Goal: Task Accomplishment & Management: Use online tool/utility

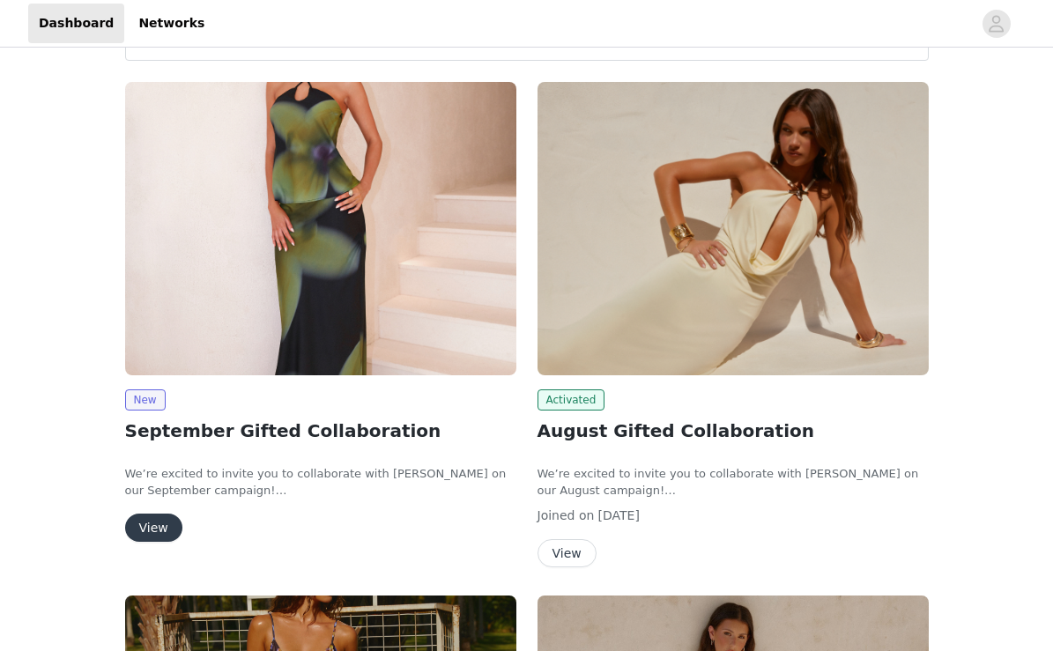
scroll to position [90, 0]
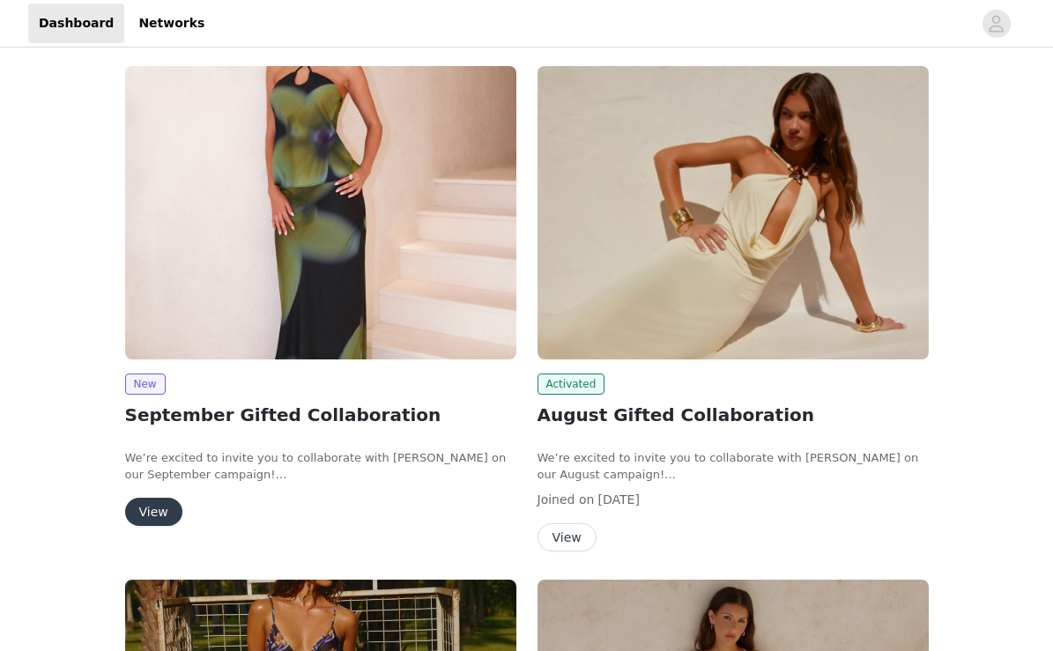
click at [155, 516] on button "View" at bounding box center [153, 512] width 57 height 28
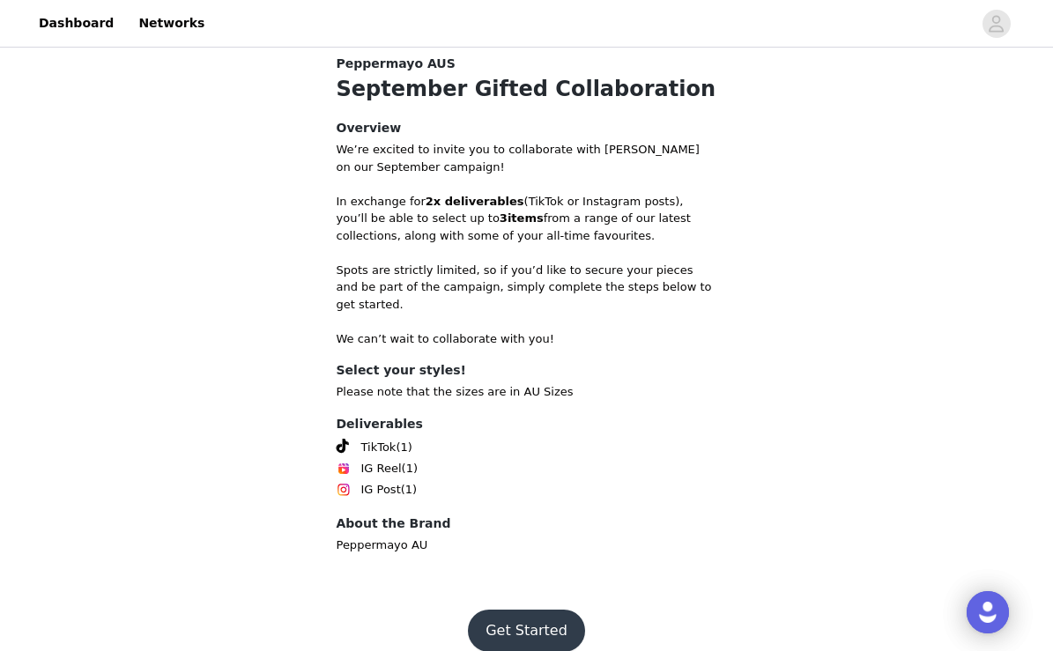
scroll to position [573, 0]
click at [501, 610] on button "Get Started" at bounding box center [526, 631] width 117 height 42
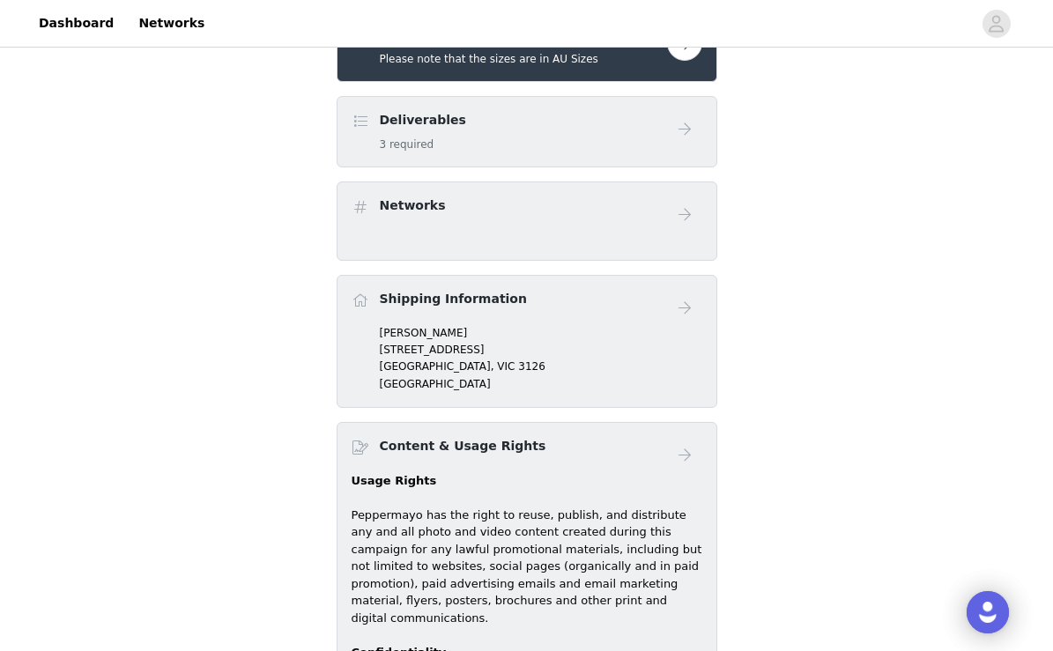
scroll to position [589, 0]
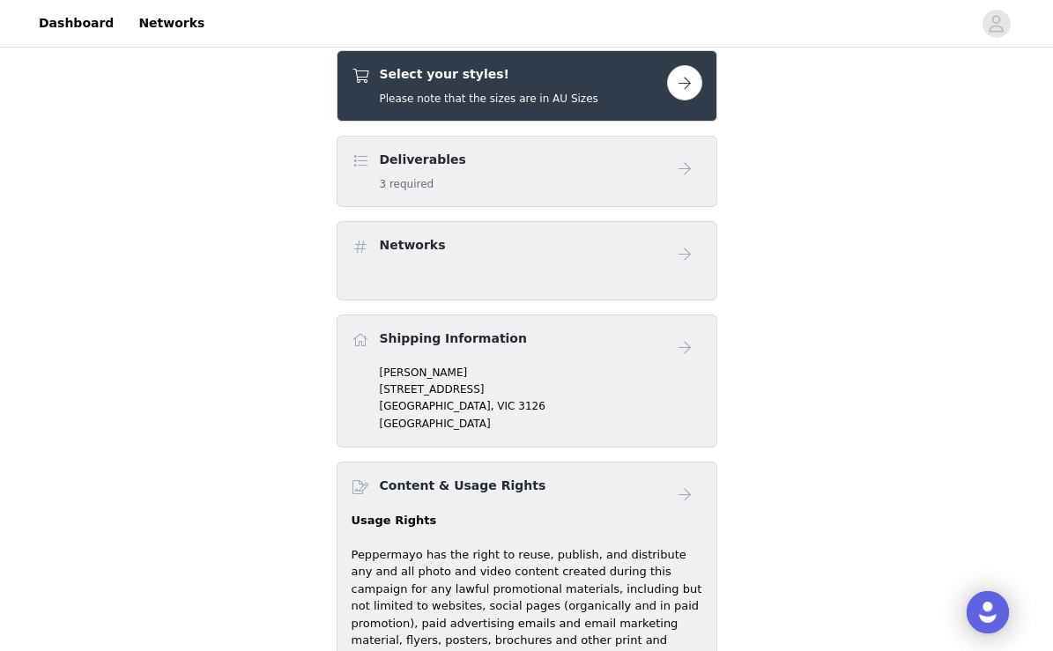
click at [696, 70] on button "button" at bounding box center [684, 82] width 35 height 35
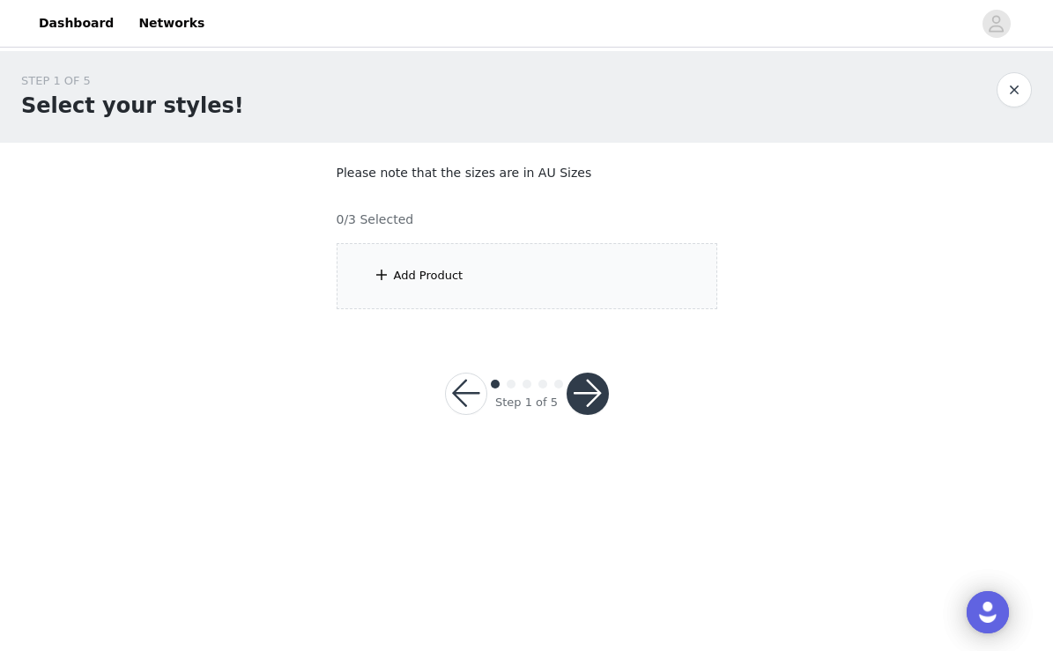
click at [545, 283] on div "Add Product" at bounding box center [527, 276] width 381 height 66
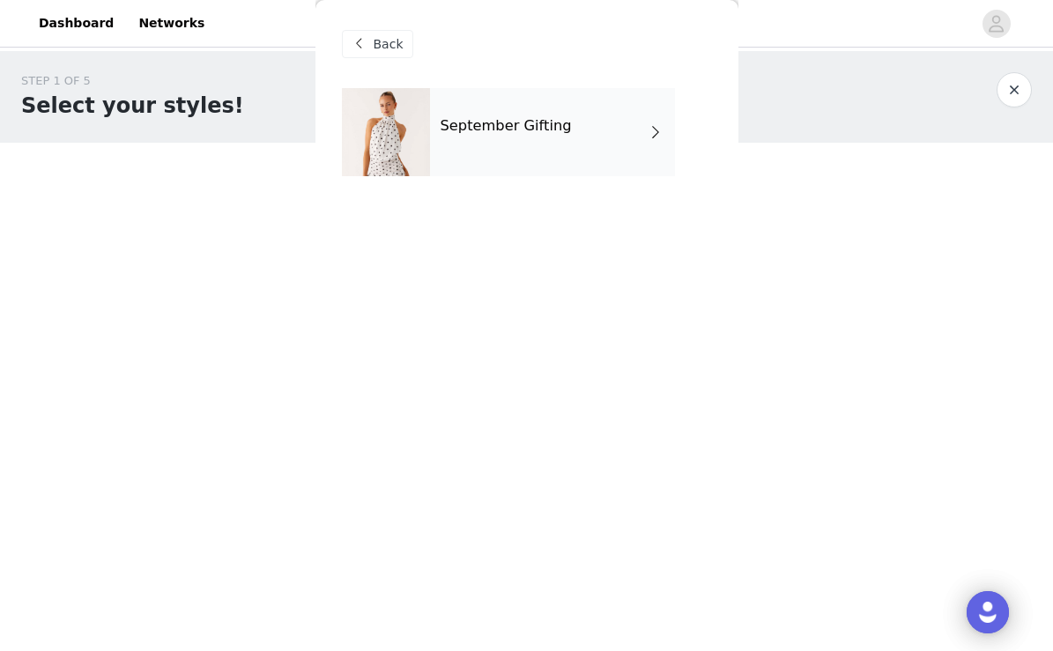
click at [591, 144] on div "September Gifting" at bounding box center [552, 132] width 245 height 88
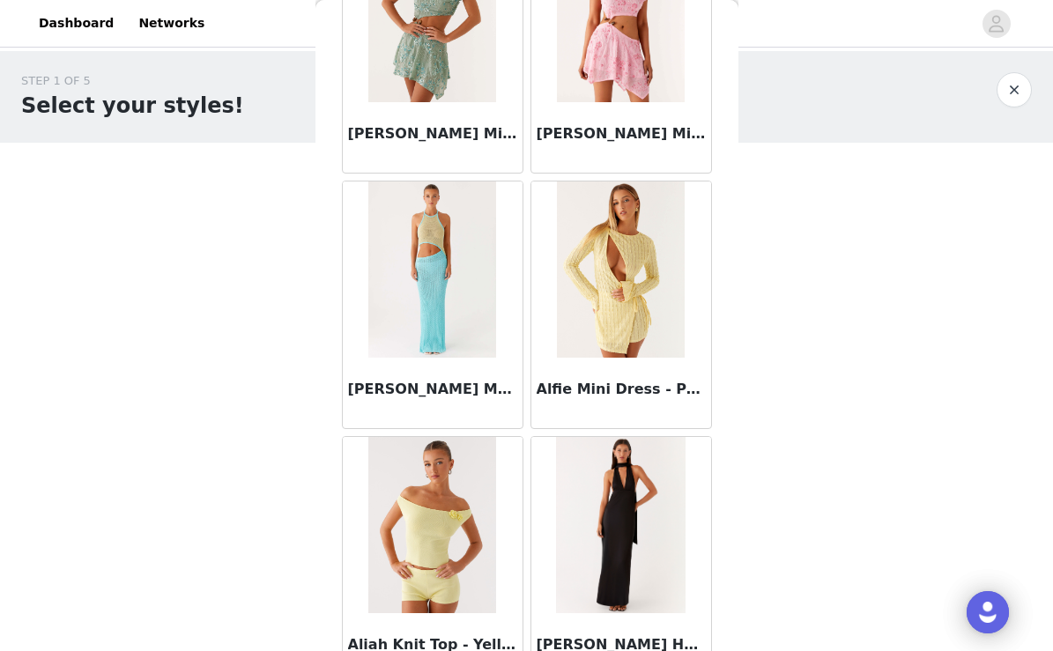
scroll to position [1952, 0]
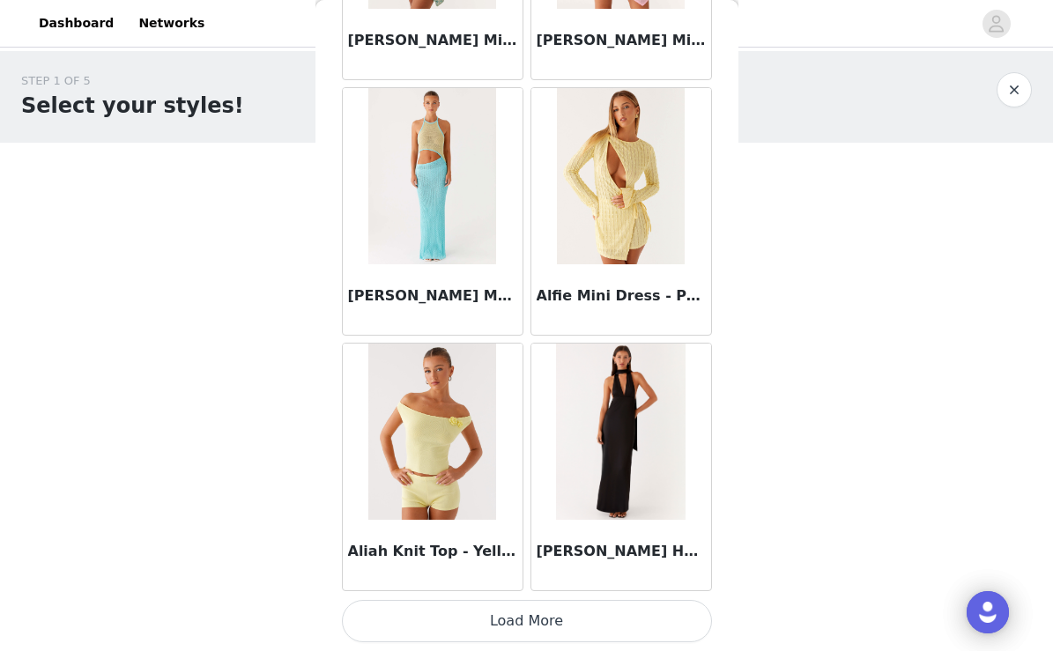
click at [573, 615] on button "Load More" at bounding box center [527, 621] width 370 height 42
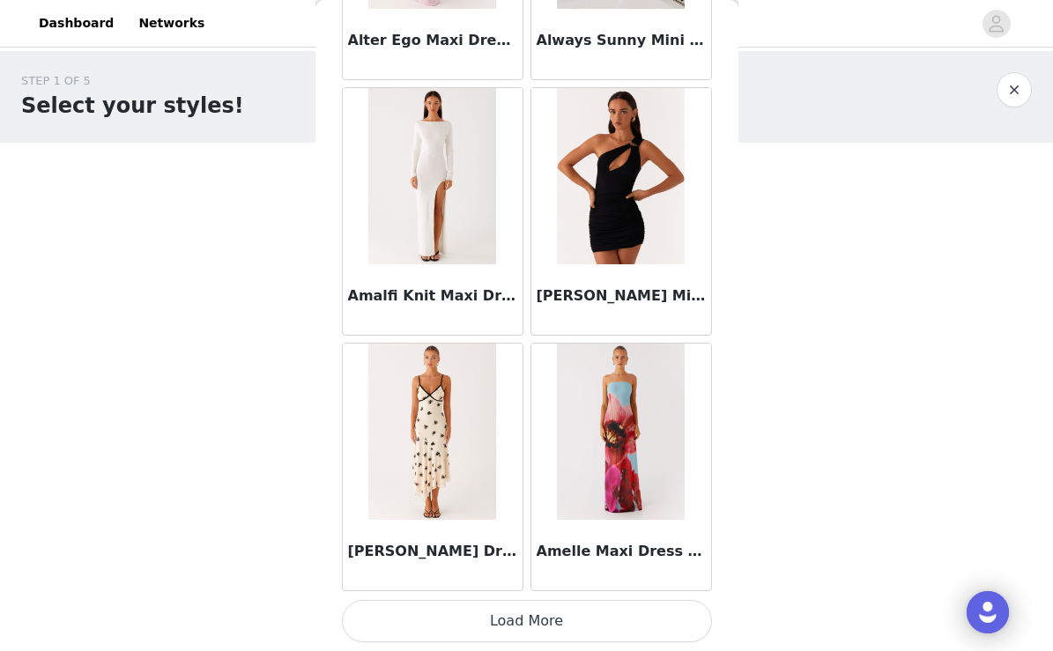
scroll to position [0, 0]
click at [508, 624] on button "Load More" at bounding box center [527, 621] width 370 height 42
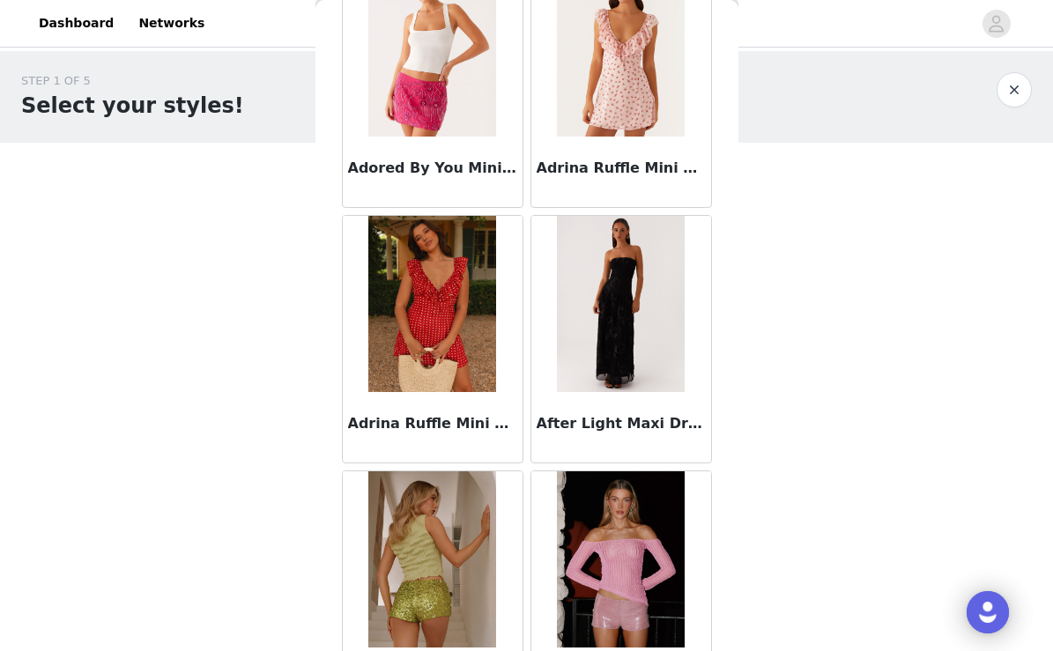
scroll to position [386, 0]
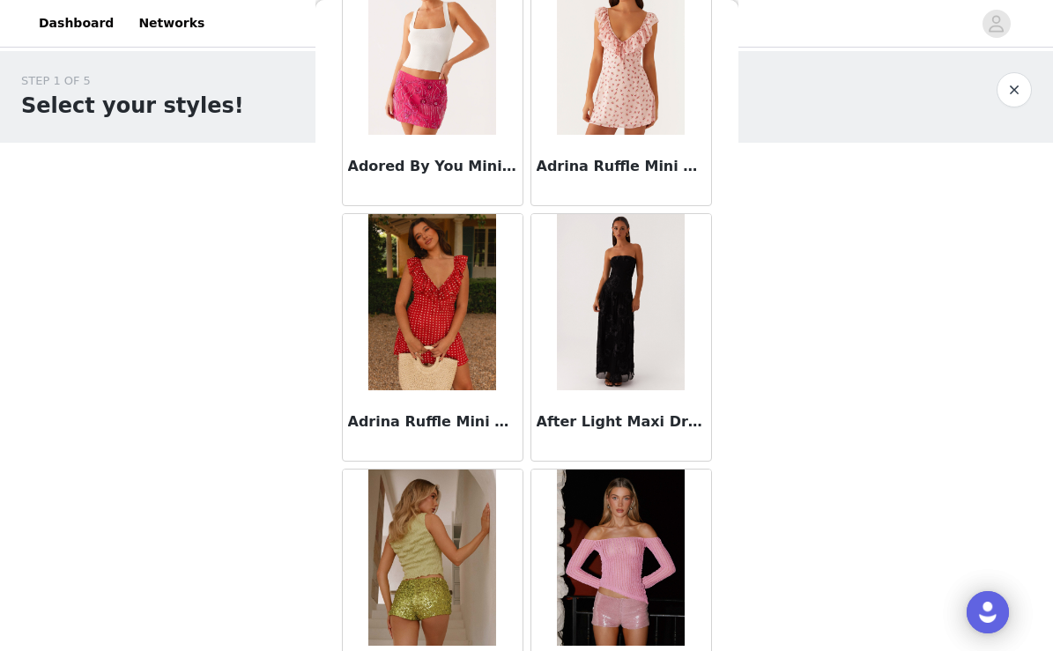
drag, startPoint x: 538, startPoint y: 421, endPoint x: 686, endPoint y: 415, distance: 148.1
click at [686, 418] on h3 "After Light Maxi Dress - Black" at bounding box center [620, 421] width 169 height 21
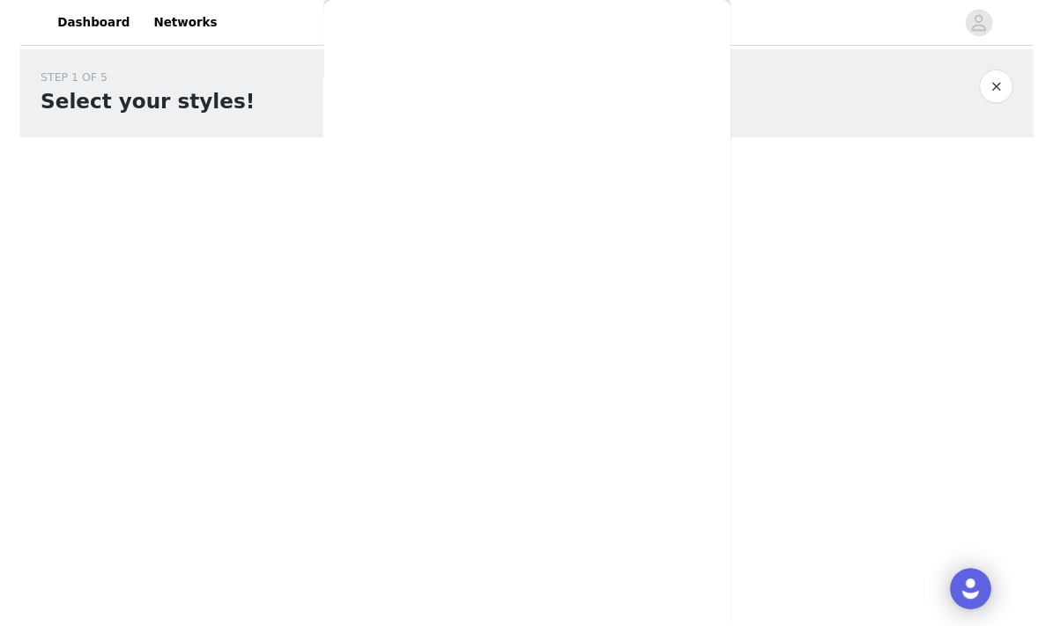
scroll to position [0, 0]
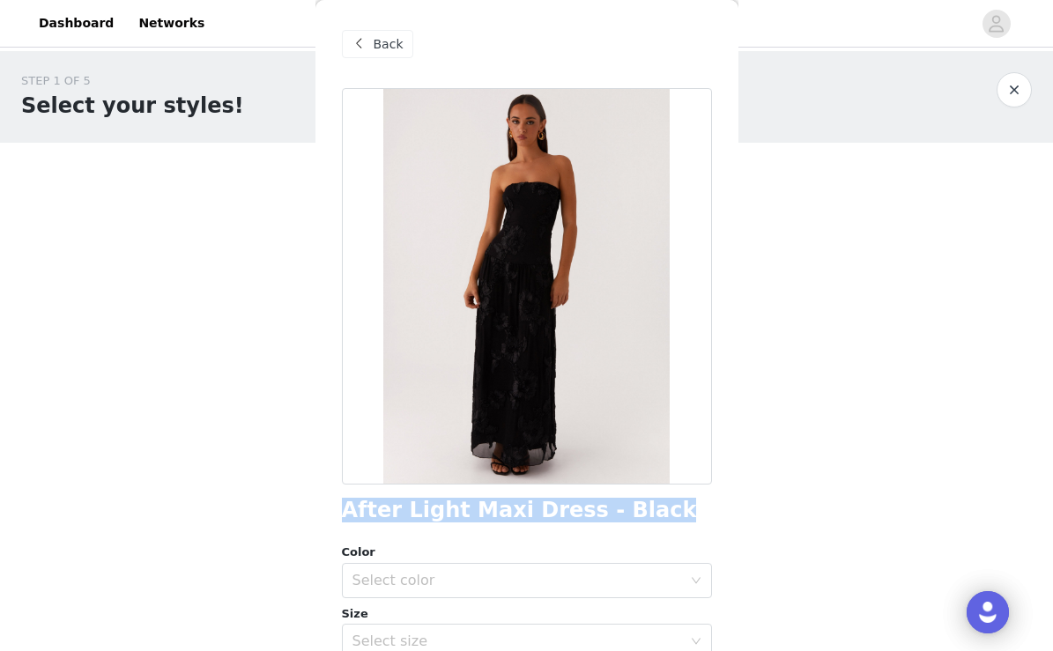
drag, startPoint x: 628, startPoint y: 514, endPoint x: 341, endPoint y: 512, distance: 287.2
click at [340, 516] on div "Back After Light Maxi Dress - Black Color Select color Size Select size Pepperm…" at bounding box center [526, 325] width 423 height 651
copy h1 "After Light Maxi Dress - Black"
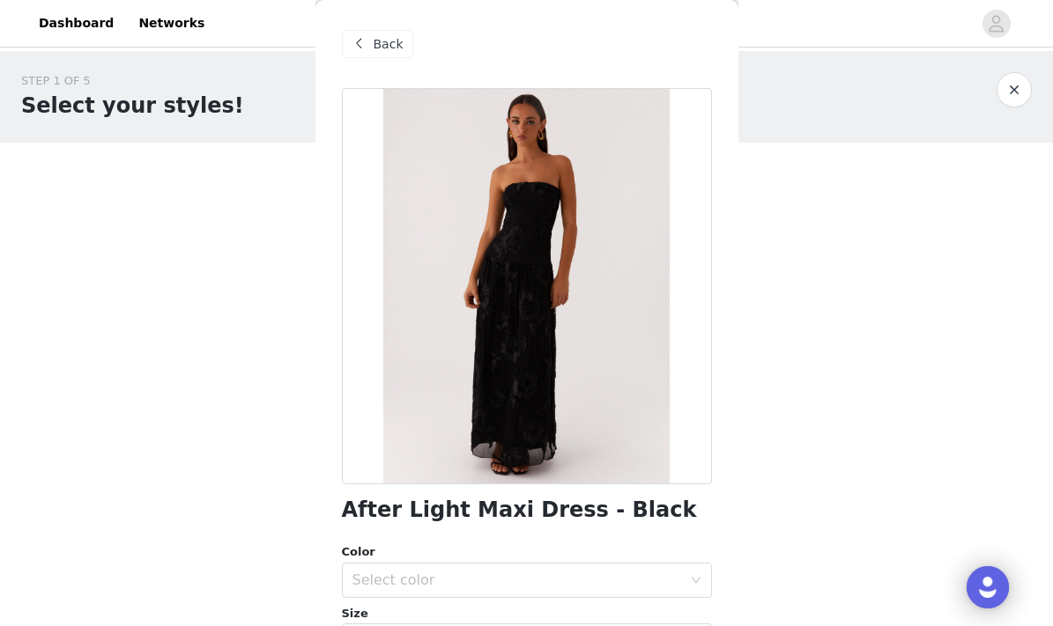
click at [383, 50] on span "Back" at bounding box center [389, 44] width 30 height 18
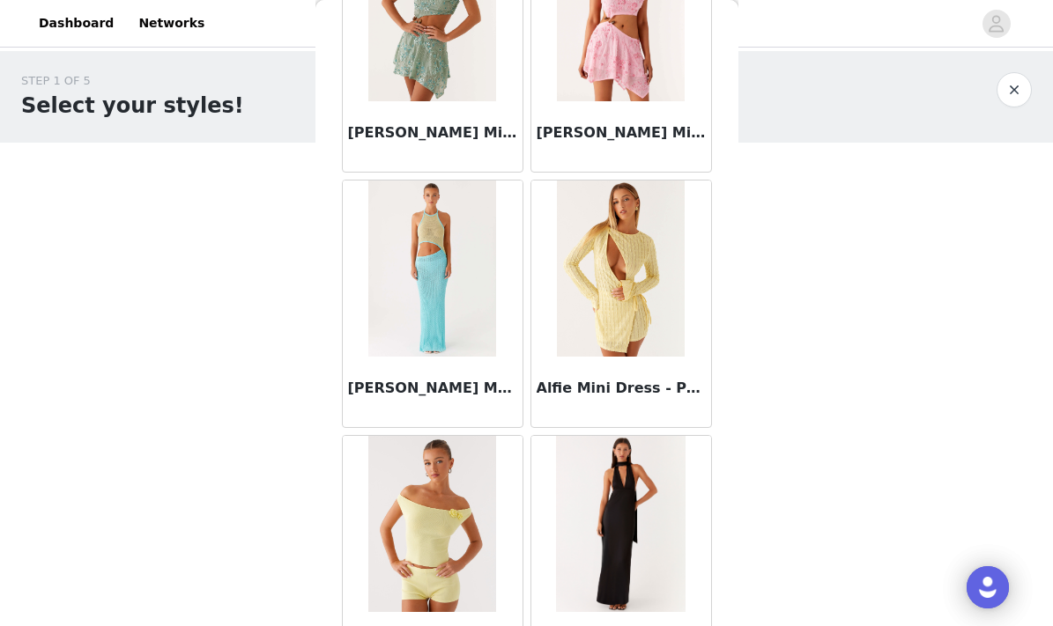
scroll to position [1985, 0]
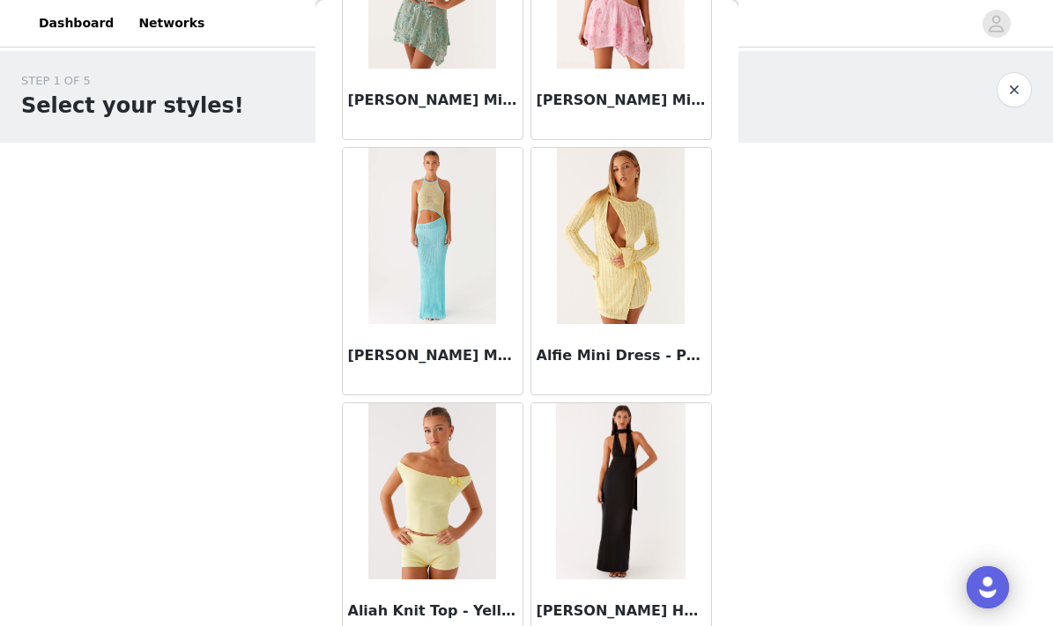
click at [436, 347] on h3 "[PERSON_NAME] Maxi Dress - Multi" at bounding box center [432, 355] width 169 height 21
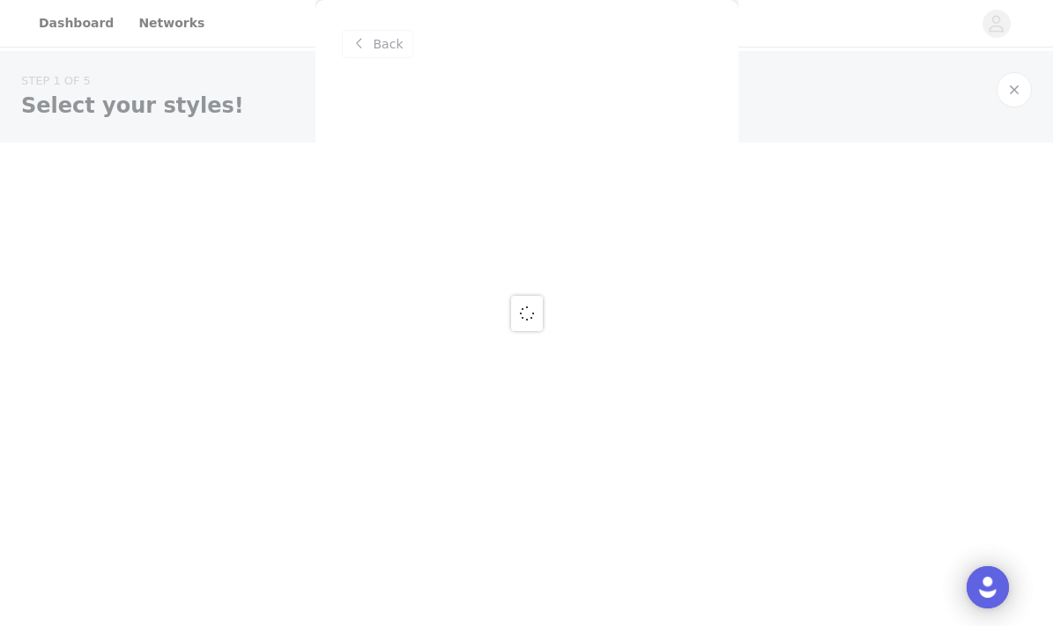
scroll to position [0, 0]
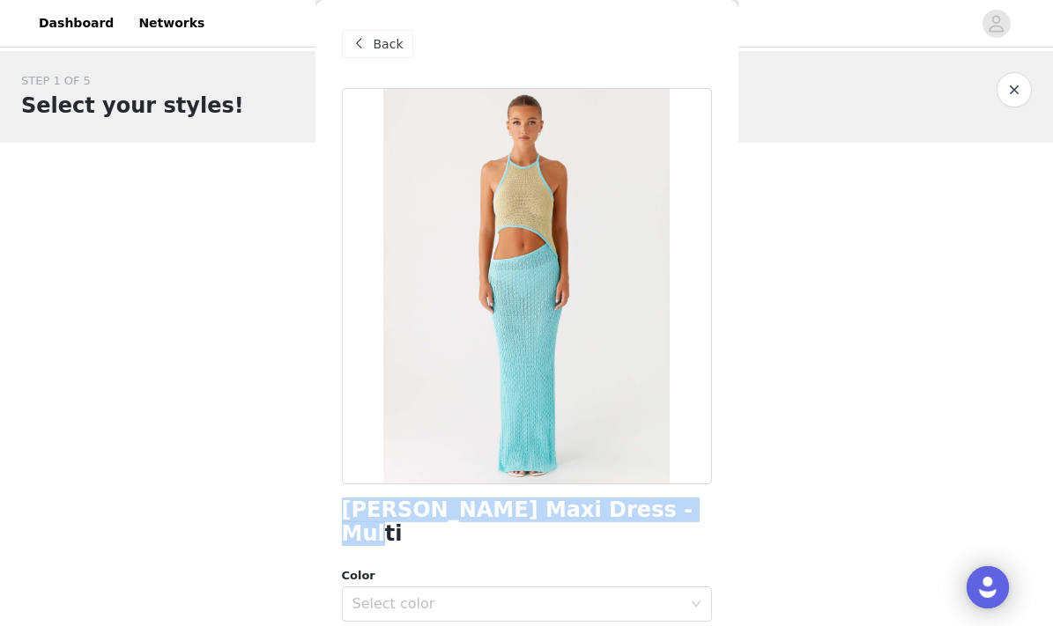
drag, startPoint x: 639, startPoint y: 501, endPoint x: 339, endPoint y: 511, distance: 299.7
click at [339, 511] on div "Back Alexia Knit Maxi Dress - Multi Color Select color Size Select size Pepperm…" at bounding box center [526, 313] width 423 height 626
copy h1 "[PERSON_NAME] Maxi Dress - Multi"
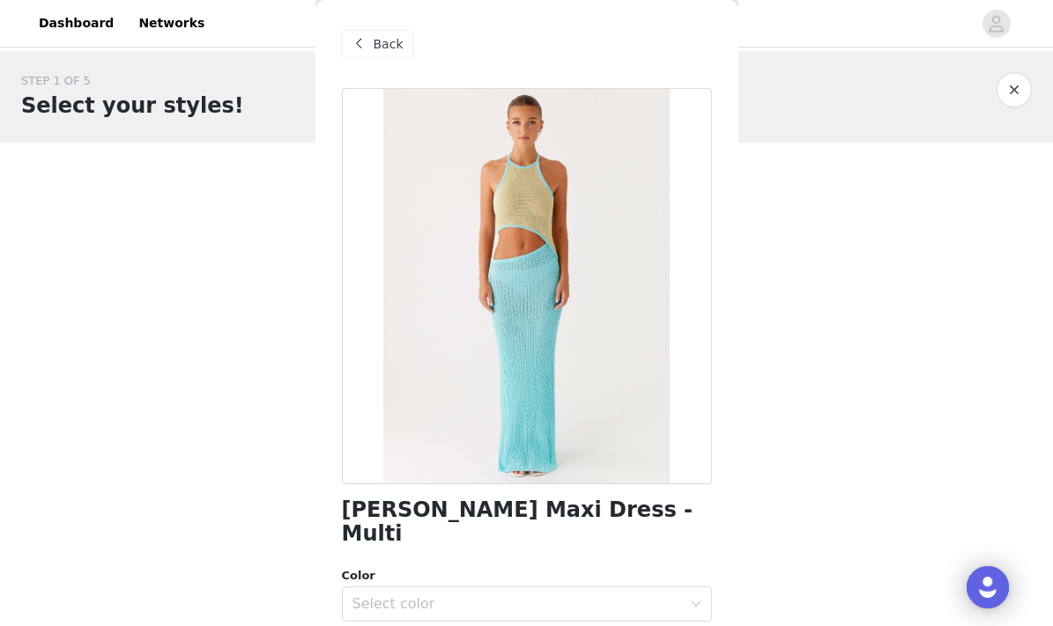
click at [374, 33] on div "Back" at bounding box center [377, 44] width 71 height 28
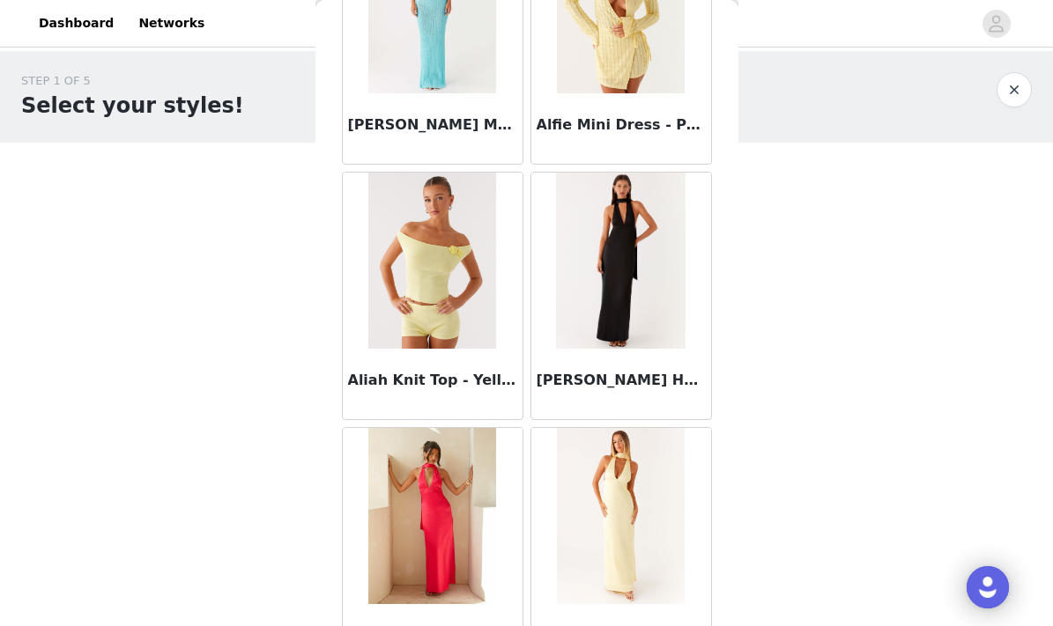
scroll to position [2295, 0]
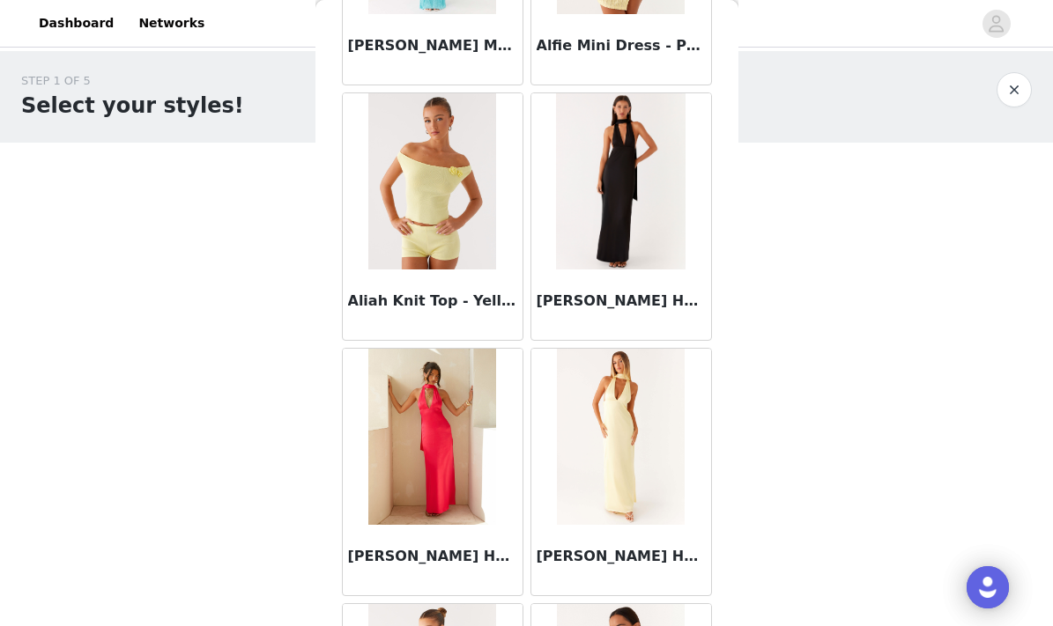
click at [582, 319] on div "[PERSON_NAME] Halter Maxi Dress - Black" at bounding box center [621, 305] width 180 height 70
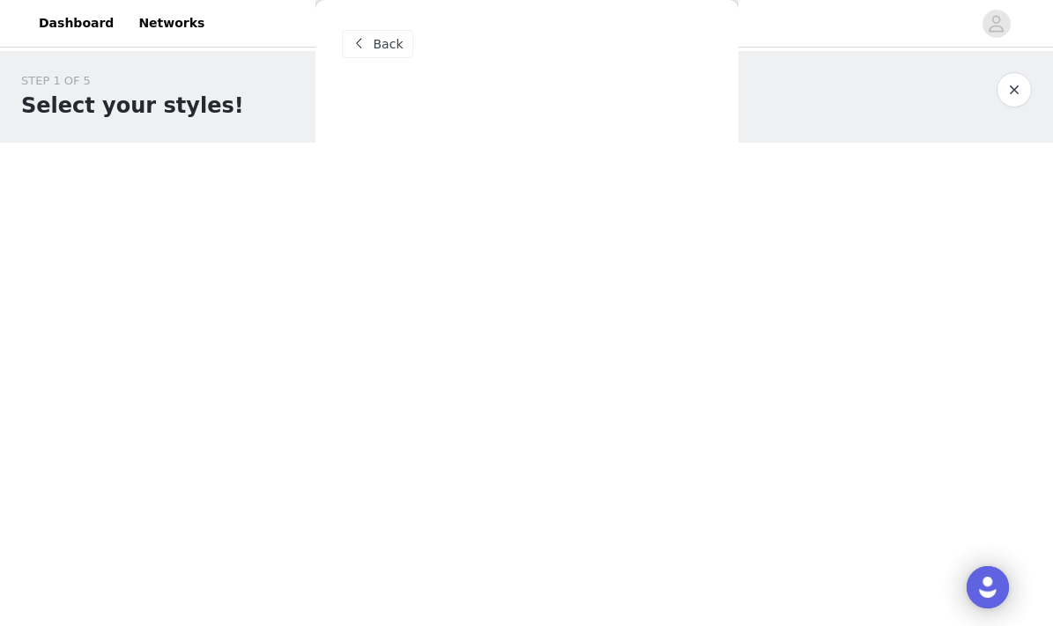
scroll to position [0, 0]
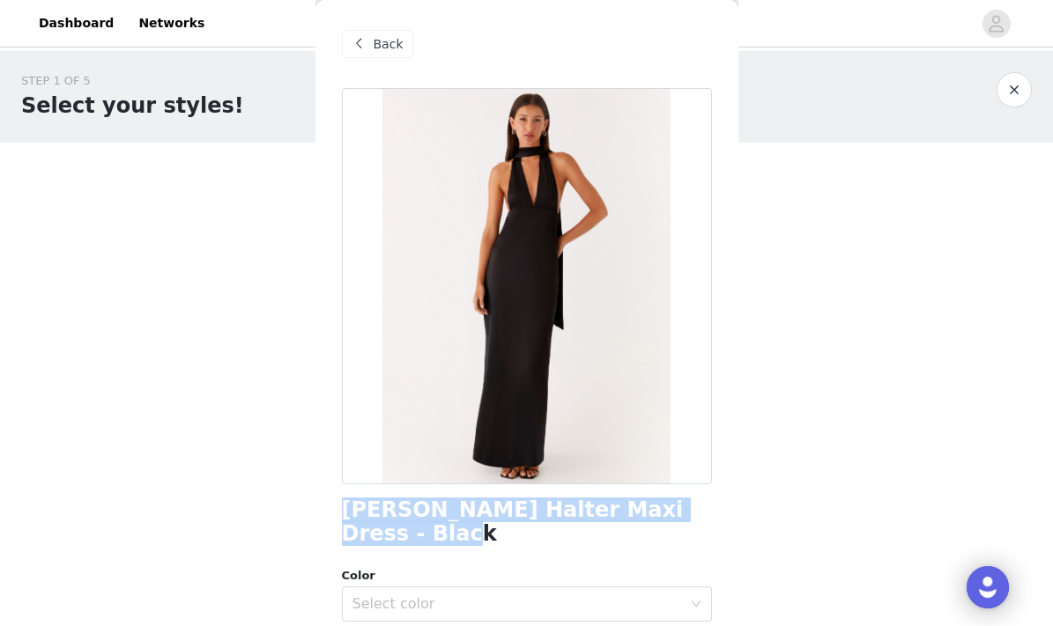
drag, startPoint x: 692, startPoint y: 503, endPoint x: 344, endPoint y: 514, distance: 348.2
click at [344, 514] on div "[PERSON_NAME] Halter Maxi Dress - Black" at bounding box center [527, 523] width 370 height 48
copy h1 "[PERSON_NAME] Halter Maxi Dress - Black"
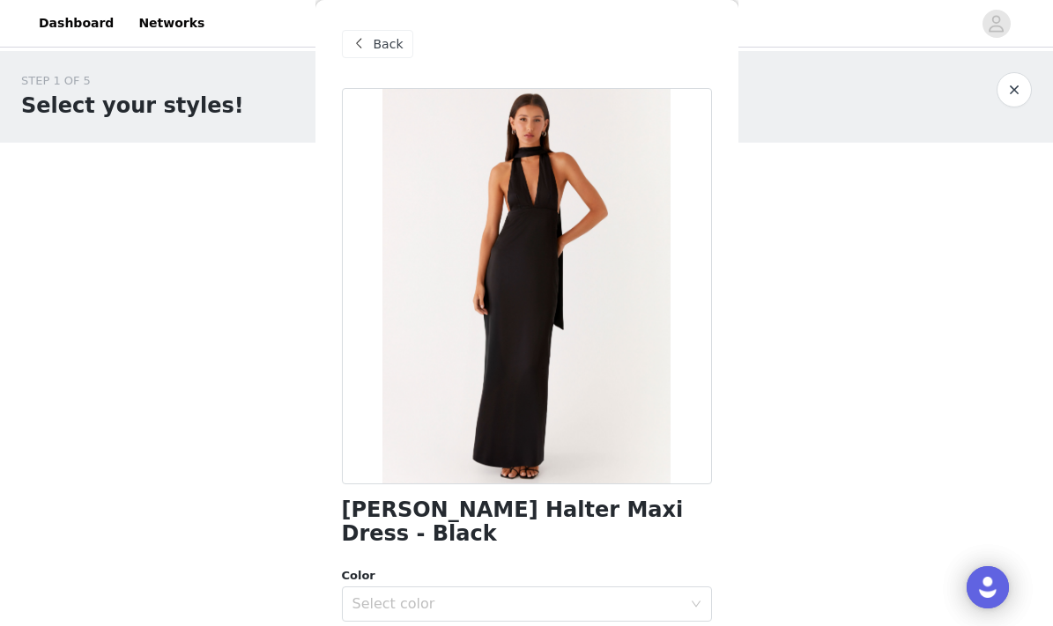
click at [388, 41] on span "Back" at bounding box center [389, 44] width 30 height 18
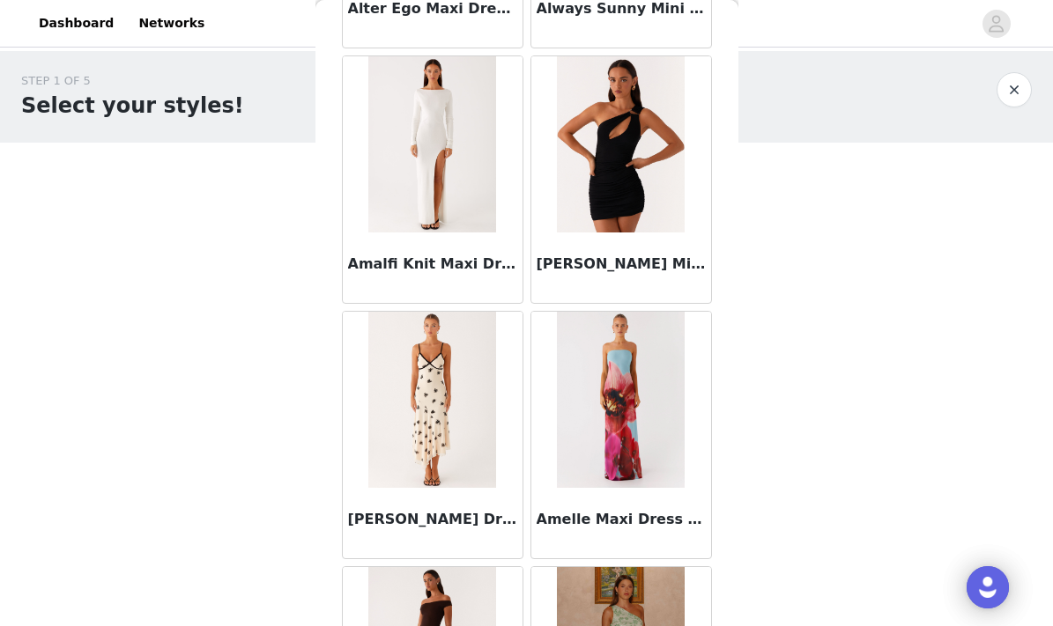
scroll to position [4633, 0]
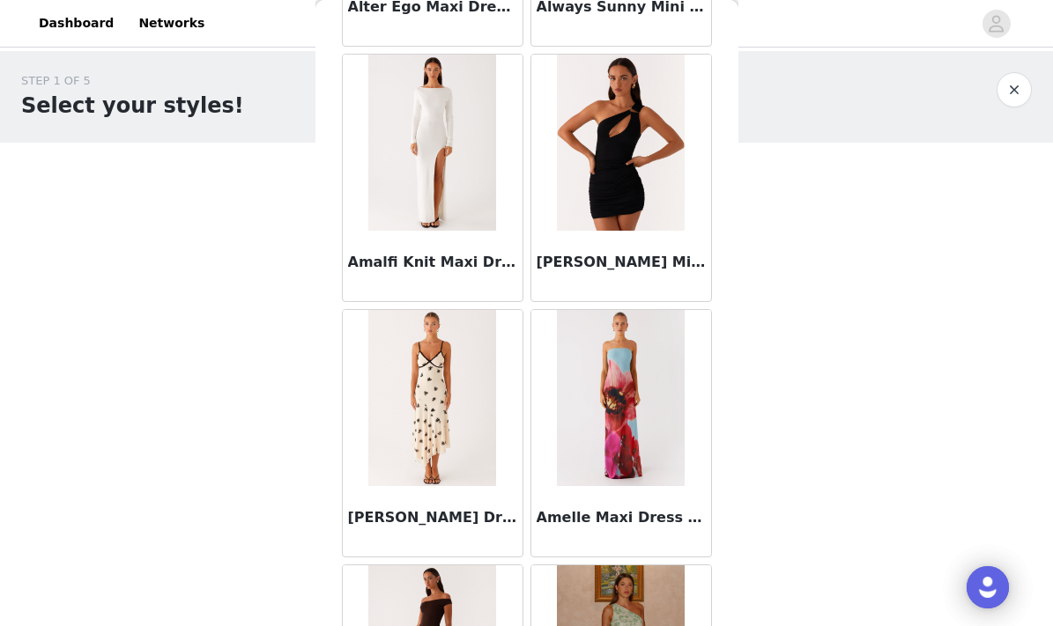
click at [463, 379] on img at bounding box center [432, 398] width 128 height 176
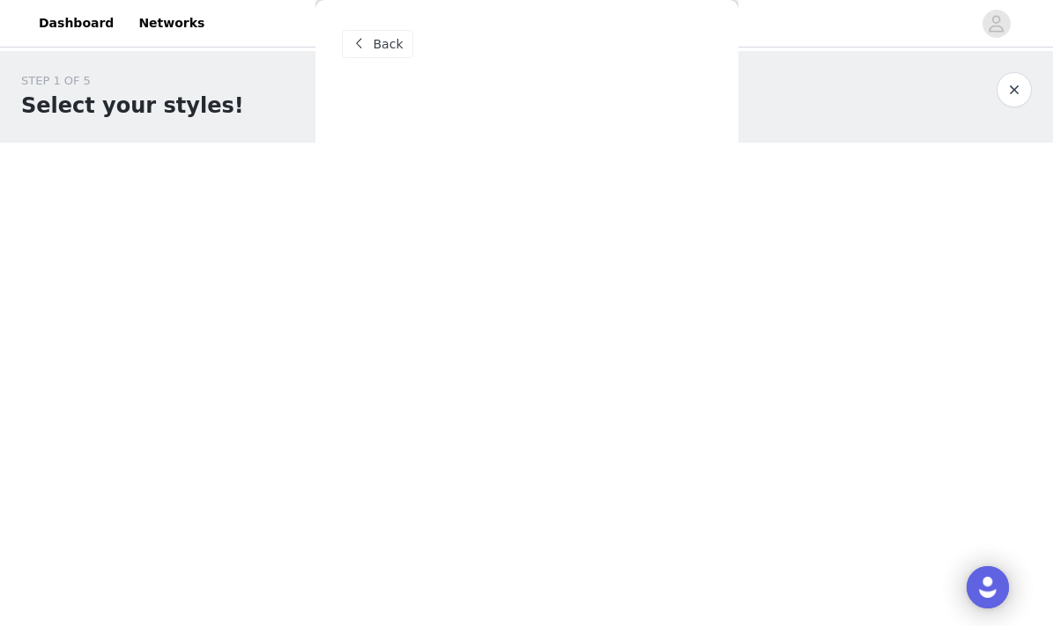
scroll to position [0, 0]
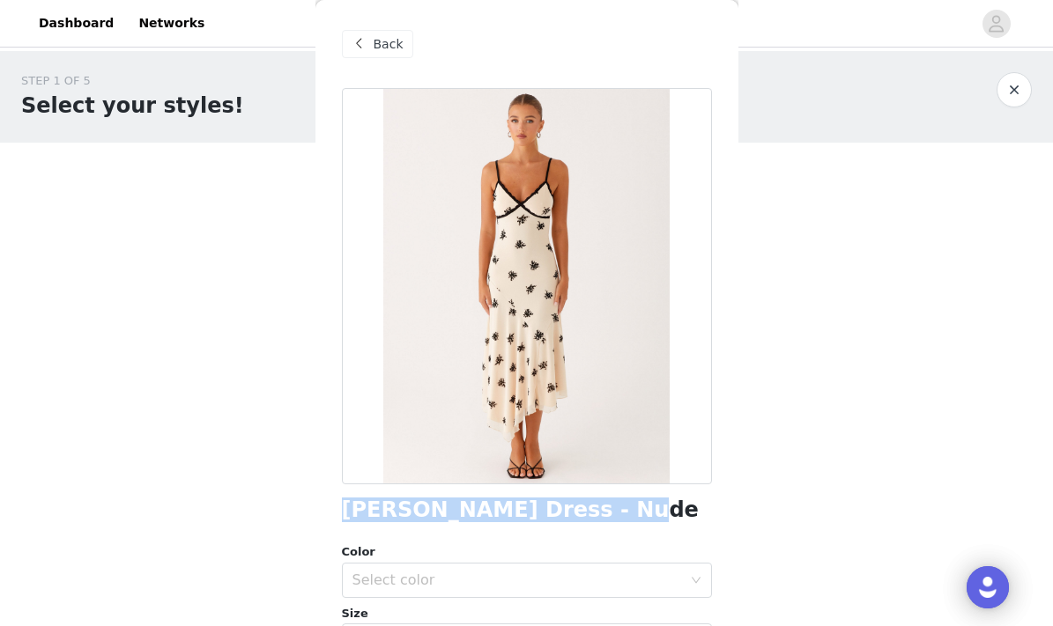
drag, startPoint x: 588, startPoint y: 517, endPoint x: 366, endPoint y: 495, distance: 223.1
click at [366, 495] on div "[PERSON_NAME] Midi Dress - Nude Color Select color Size Select size Peppermayo …" at bounding box center [527, 536] width 370 height 896
copy h1 "[PERSON_NAME] Dress - Nude"
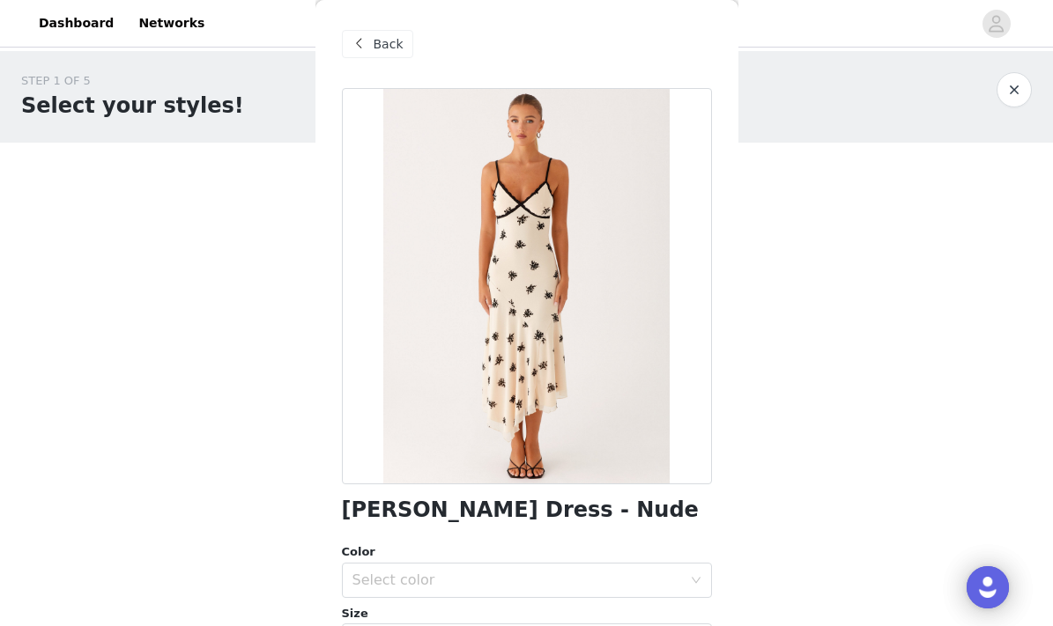
click at [370, 48] on div "Back" at bounding box center [377, 44] width 71 height 28
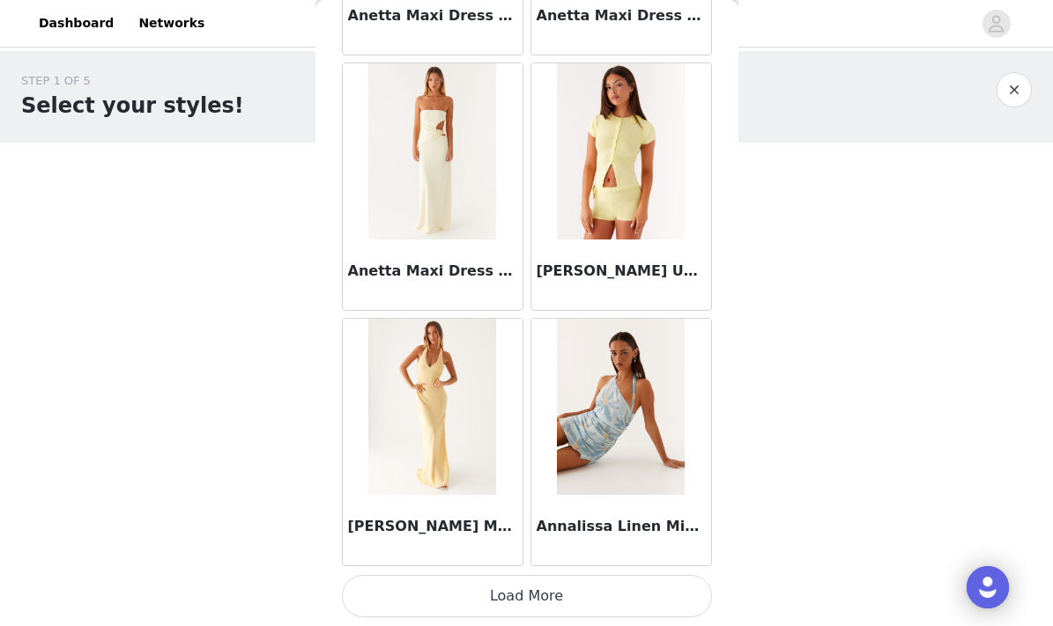
scroll to position [7179, 0]
click at [422, 586] on button "Load More" at bounding box center [527, 596] width 370 height 42
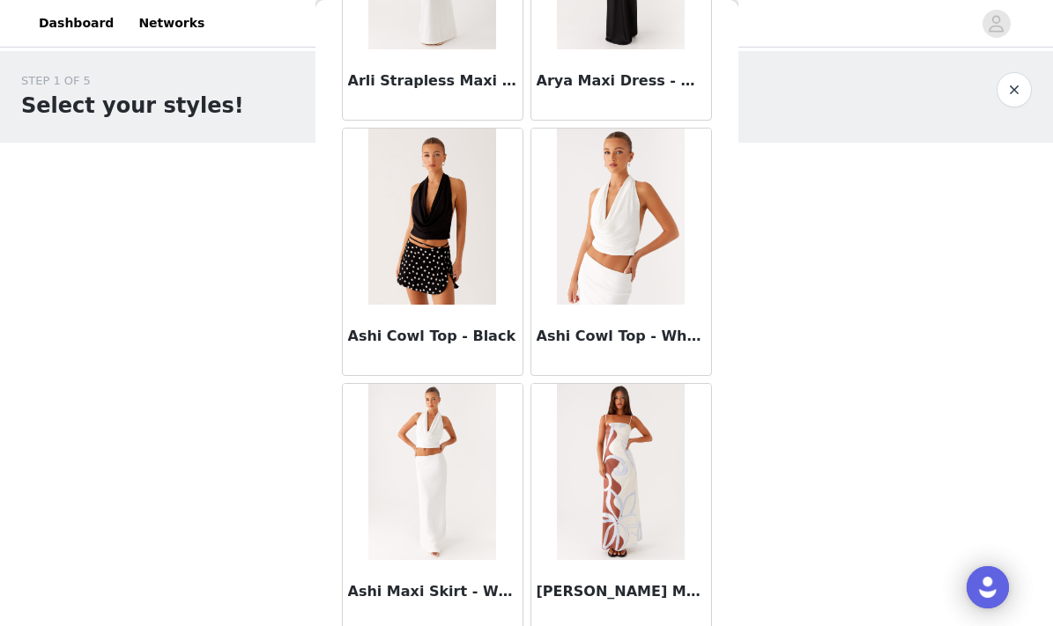
scroll to position [8926, 0]
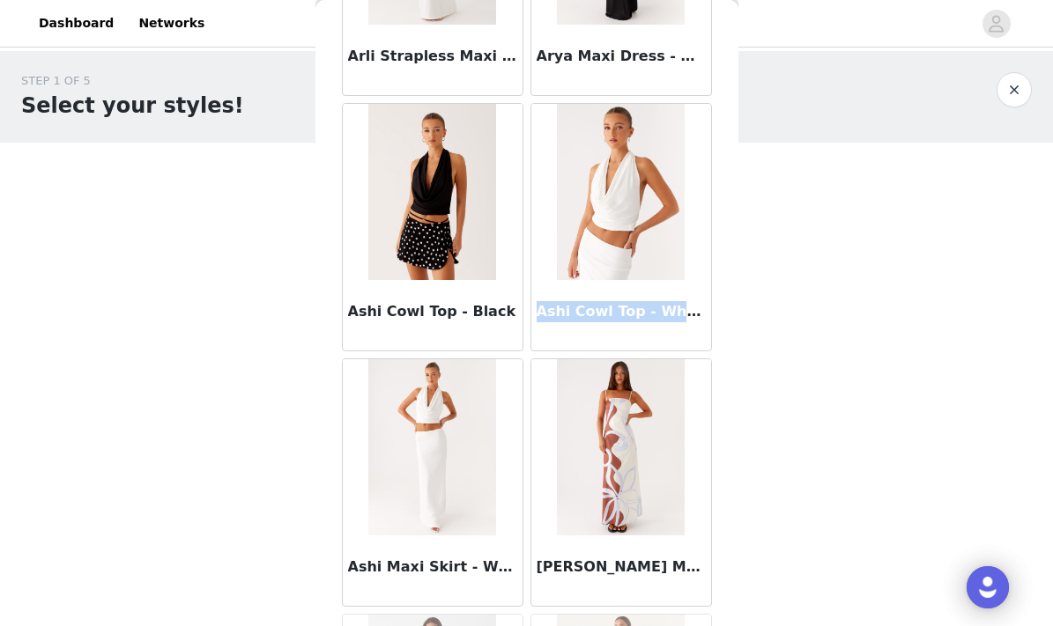
drag, startPoint x: 536, startPoint y: 314, endPoint x: 679, endPoint y: 314, distance: 143.6
click at [679, 319] on h3 "Ashi Cowl Top - White" at bounding box center [620, 311] width 169 height 21
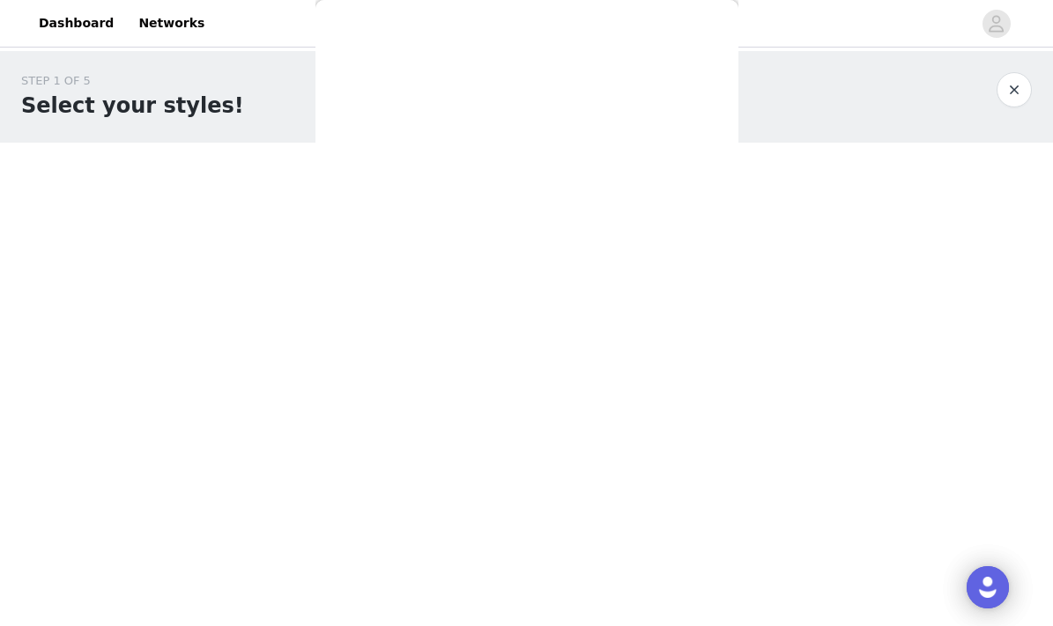
scroll to position [0, 0]
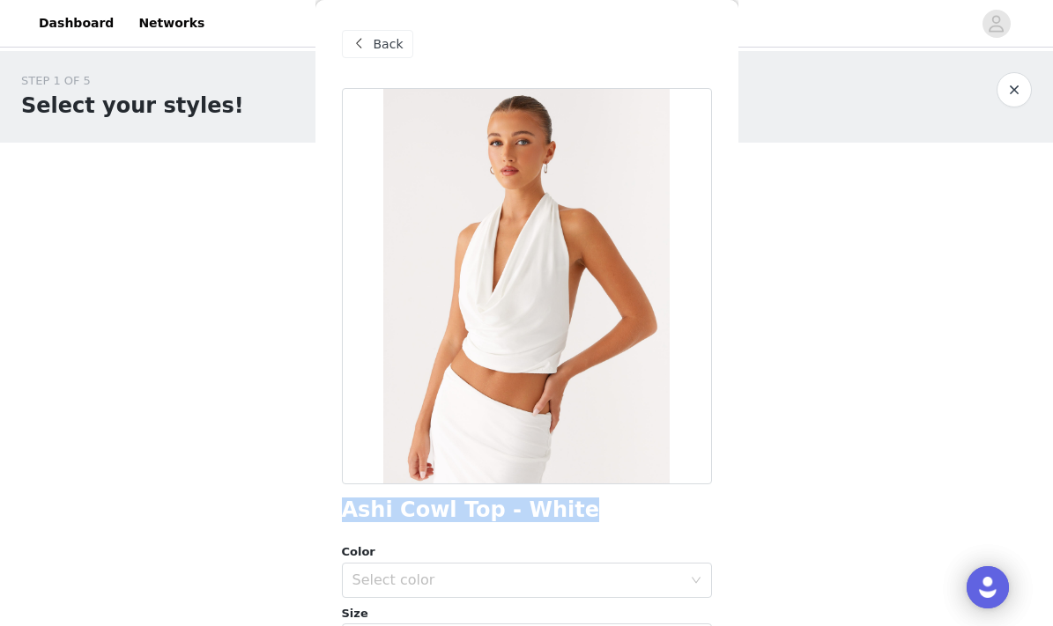
drag, startPoint x: 564, startPoint y: 518, endPoint x: 342, endPoint y: 517, distance: 222.0
click at [342, 517] on div "Ashi Cowl Top - White" at bounding box center [527, 511] width 370 height 24
copy h1 "Ashi Cowl Top - White"
click at [390, 56] on div "Back" at bounding box center [377, 44] width 71 height 28
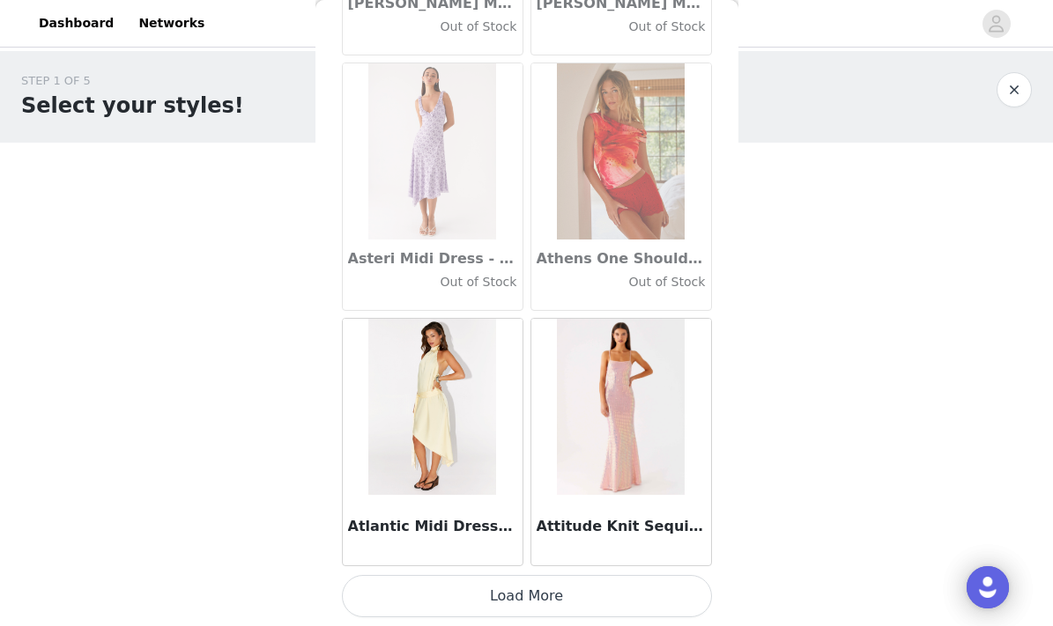
click at [490, 598] on button "Load More" at bounding box center [527, 596] width 370 height 42
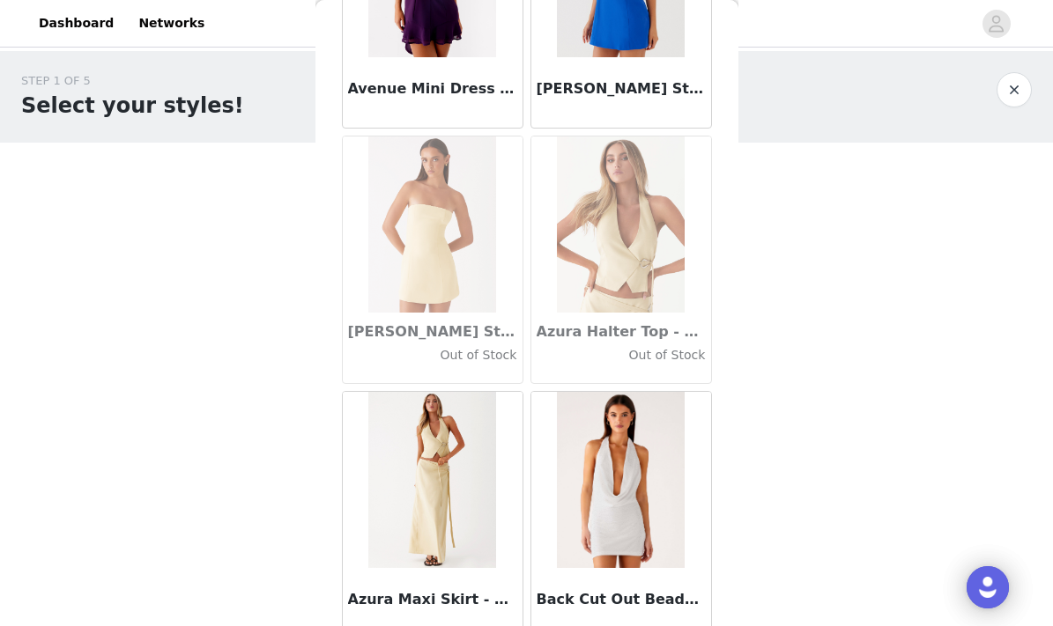
scroll to position [12019, 0]
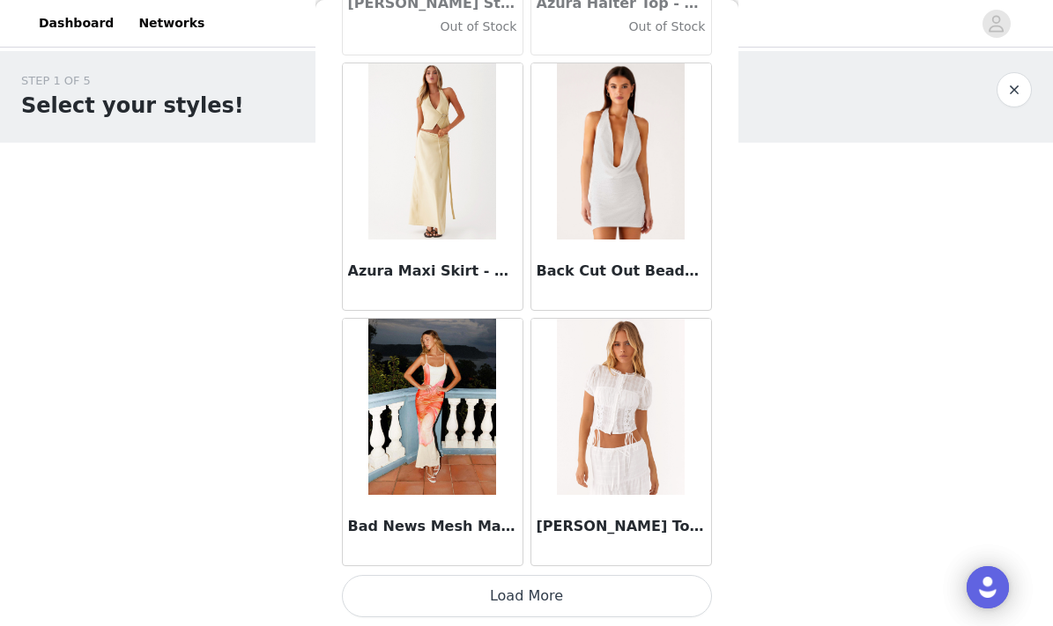
click at [509, 586] on button "Load More" at bounding box center [527, 596] width 370 height 42
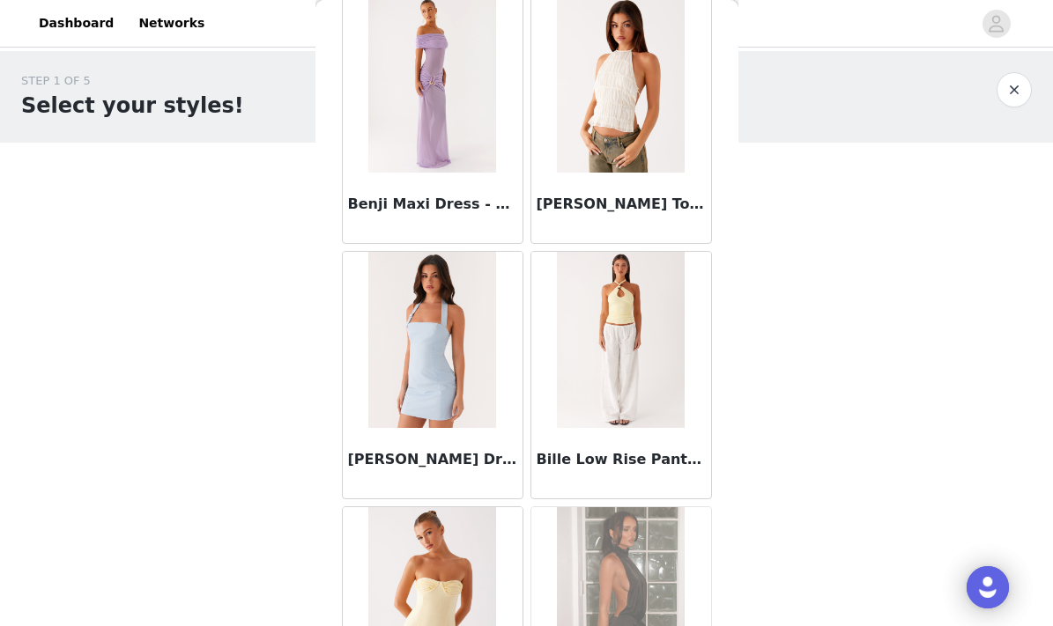
scroll to position [13891, 0]
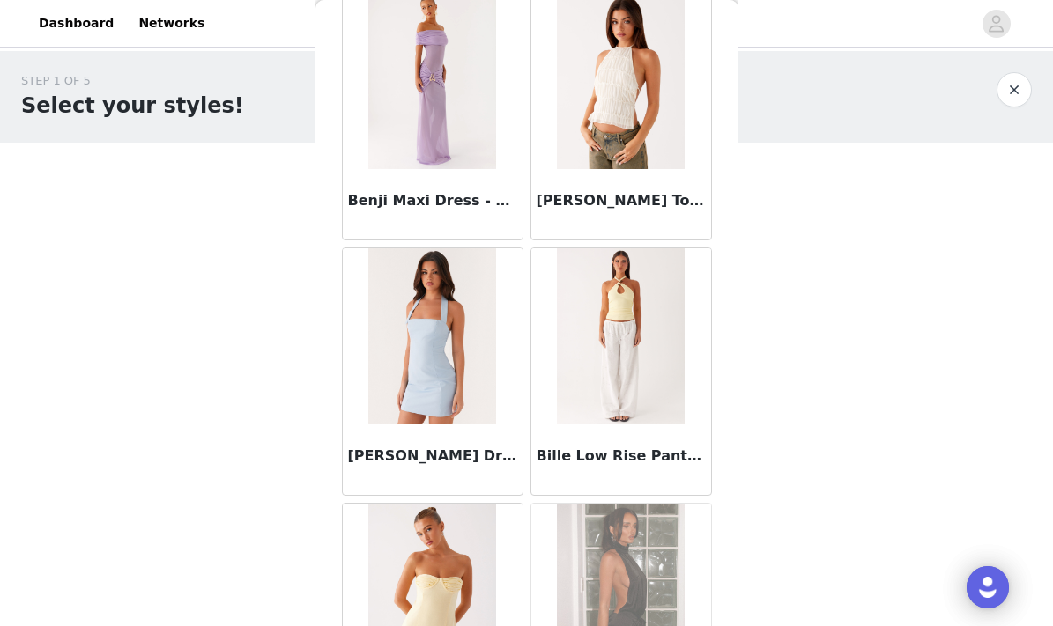
click at [592, 384] on img at bounding box center [621, 336] width 128 height 176
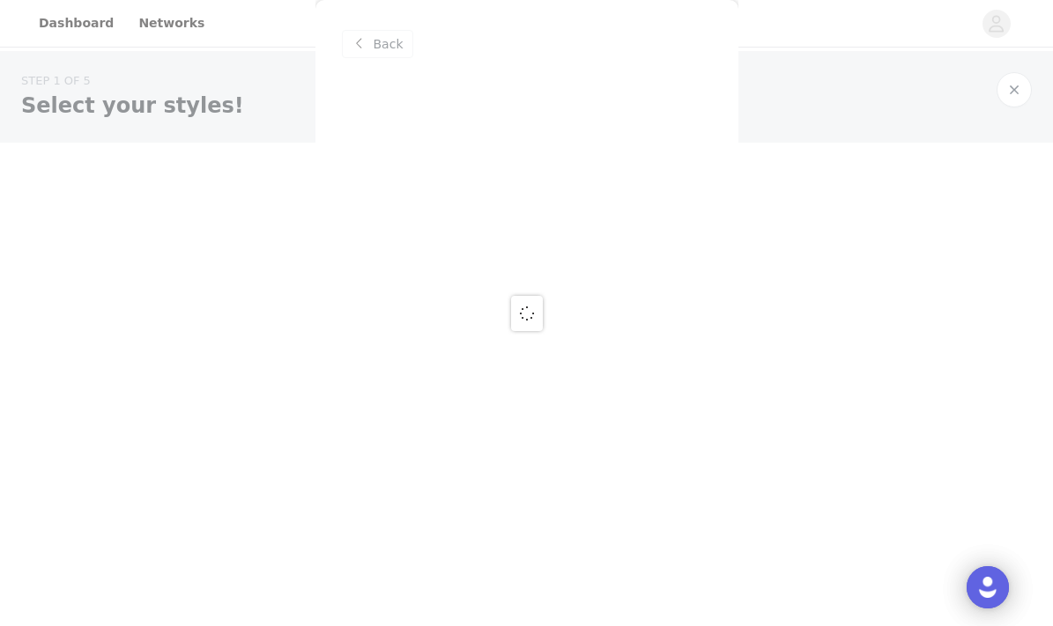
scroll to position [0, 0]
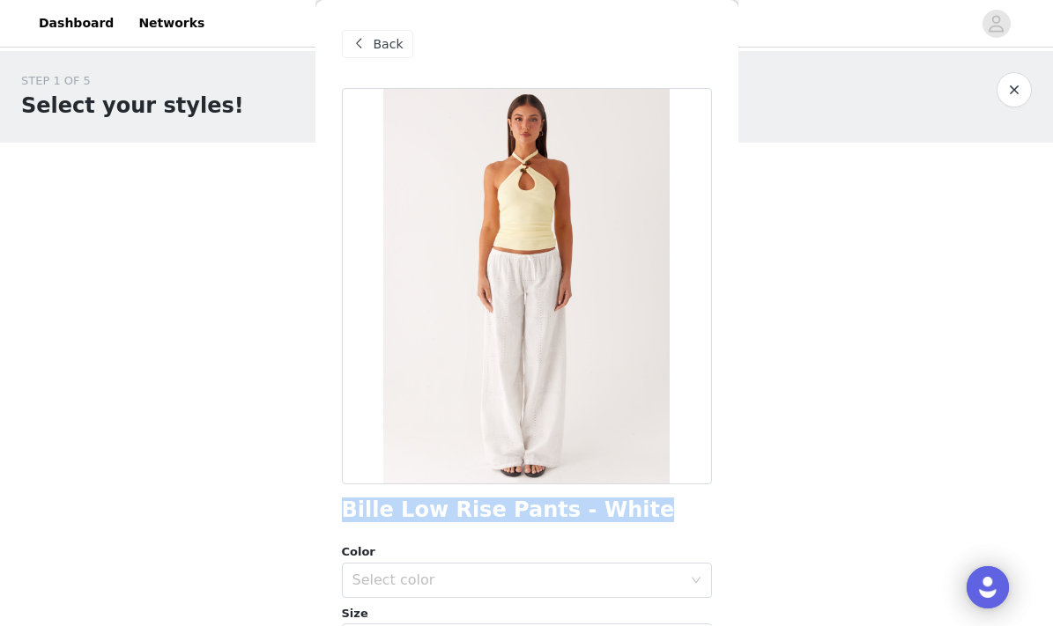
drag, startPoint x: 341, startPoint y: 513, endPoint x: 604, endPoint y: 519, distance: 263.5
click at [604, 519] on h1 "Bille Low Rise Pants - White" at bounding box center [508, 511] width 333 height 24
copy h1 "Bille Low Rise Pants - White"
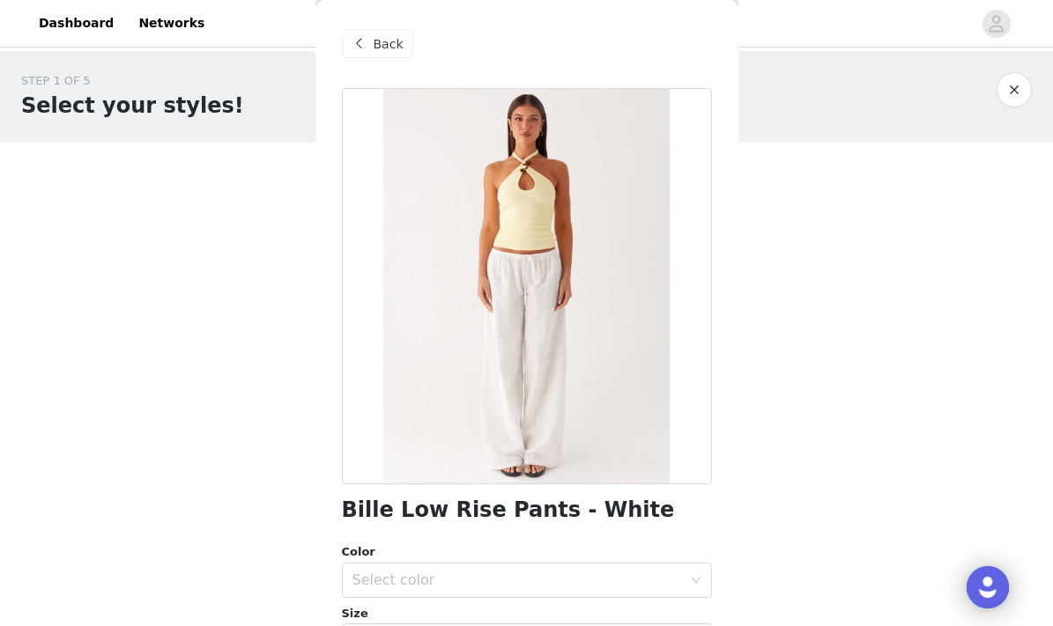
click at [374, 37] on span "Back" at bounding box center [389, 44] width 30 height 18
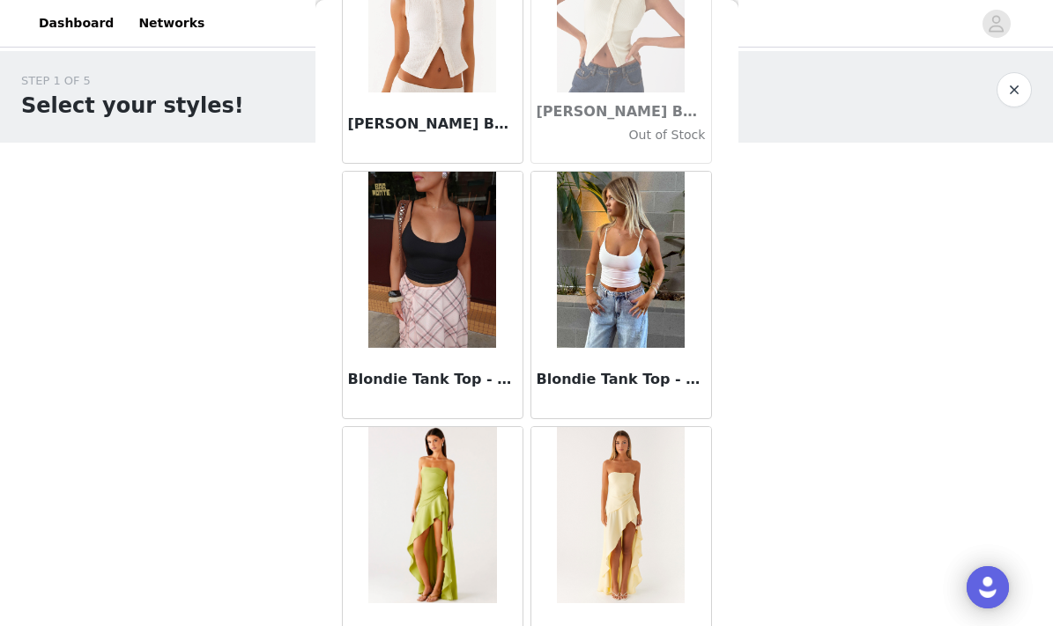
scroll to position [14742, 0]
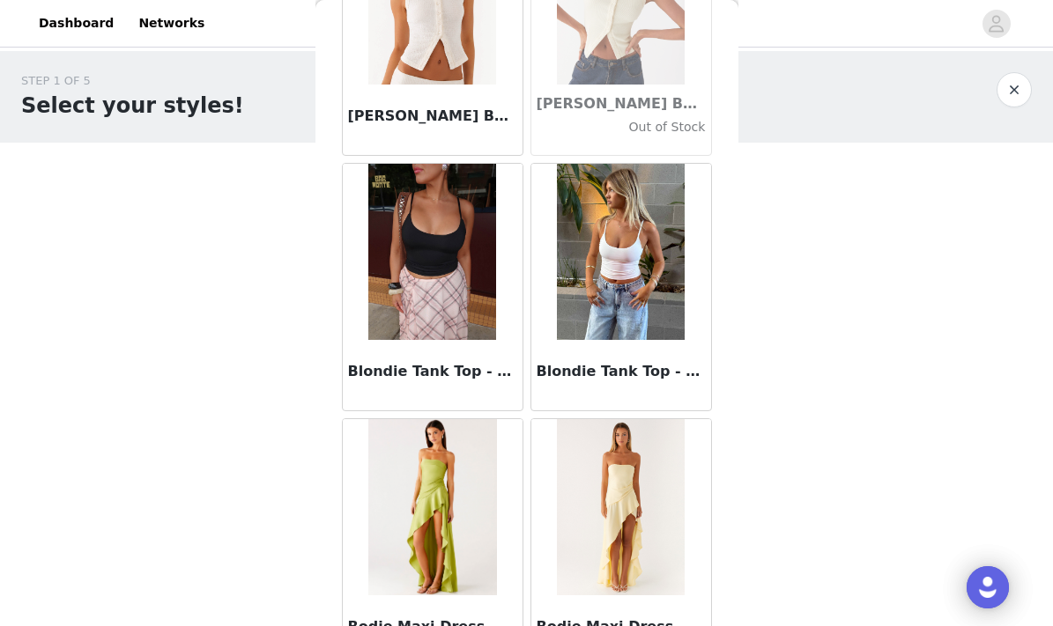
click at [429, 319] on img at bounding box center [432, 252] width 128 height 176
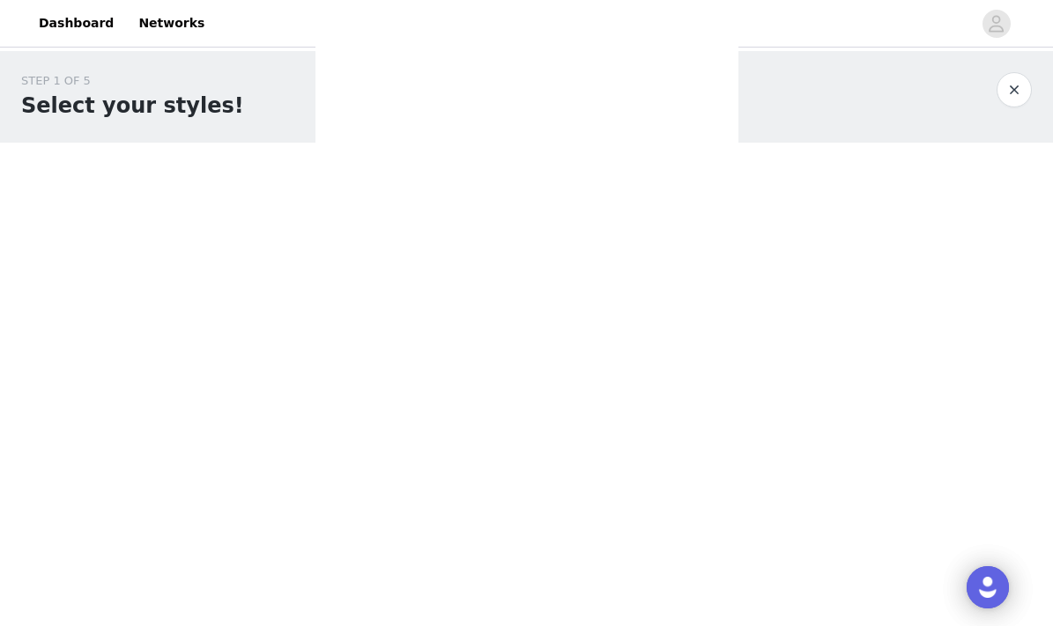
scroll to position [0, 0]
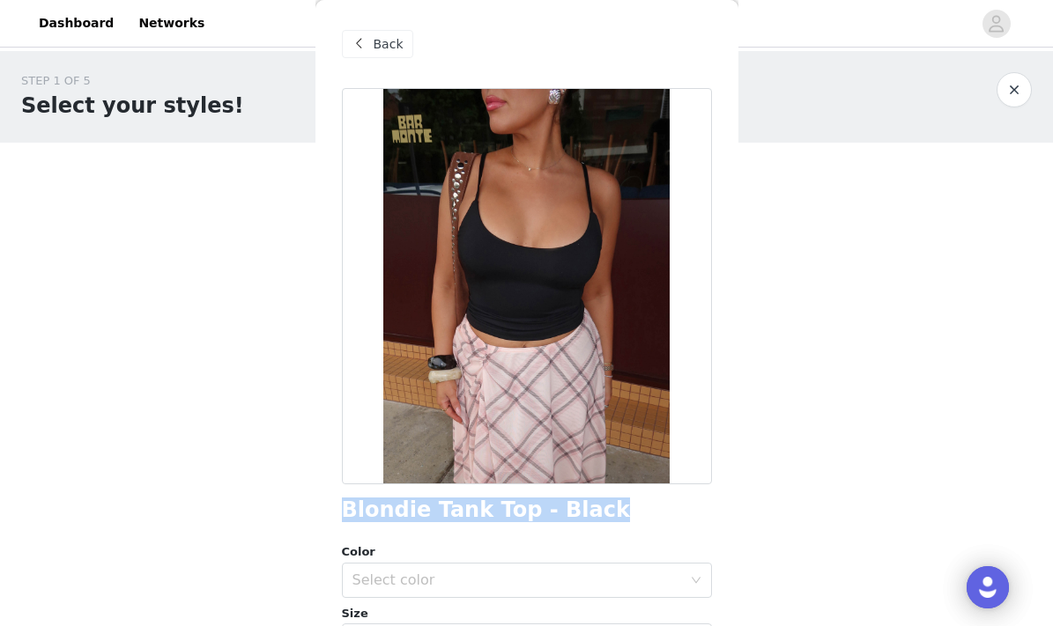
drag, startPoint x: 559, startPoint y: 512, endPoint x: 333, endPoint y: 516, distance: 225.6
click at [333, 516] on div "Back Blondie Tank Top - Black Color Select color Size Select size Peppermayo Ex…" at bounding box center [526, 313] width 423 height 626
copy h1 "Blondie Tank Top - Black"
click at [358, 52] on span at bounding box center [359, 43] width 21 height 21
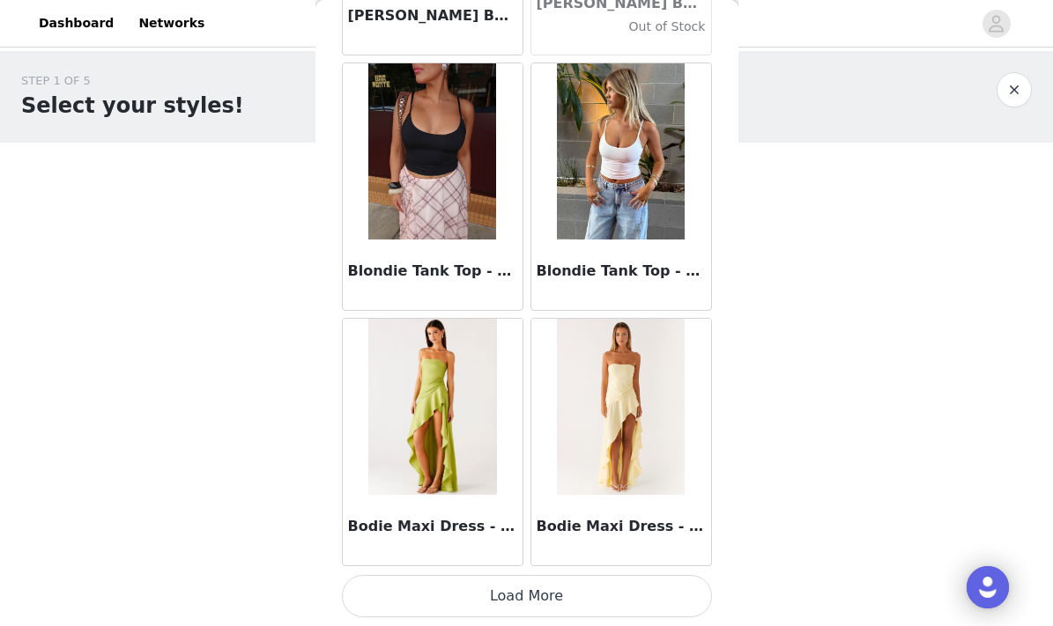
scroll to position [14843, 0]
click at [433, 591] on button "Load More" at bounding box center [527, 596] width 370 height 42
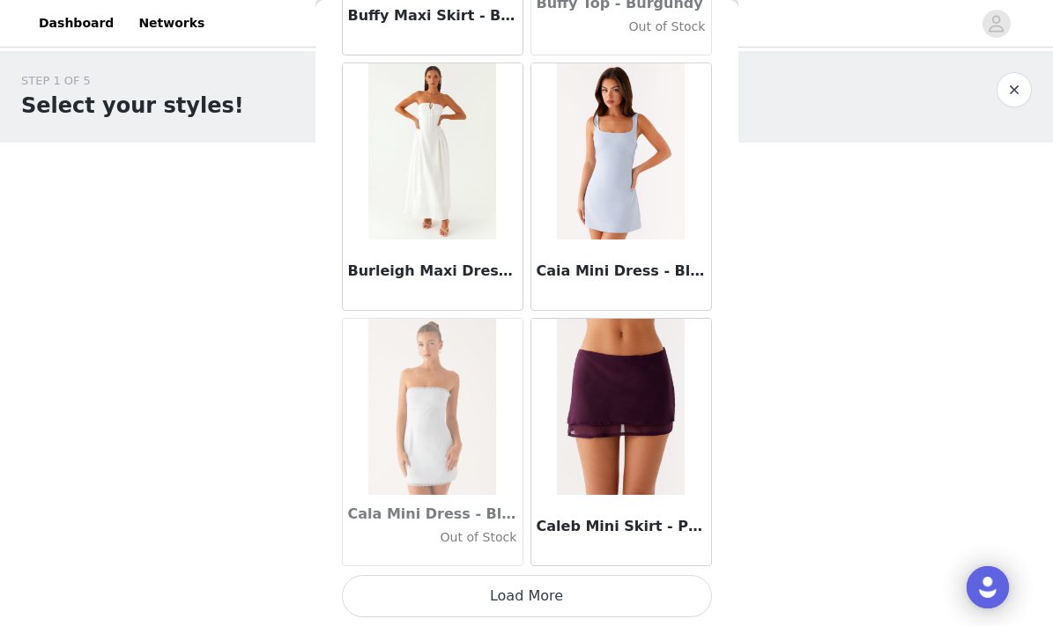
scroll to position [17397, 0]
click at [442, 589] on button "Load More" at bounding box center [527, 596] width 370 height 42
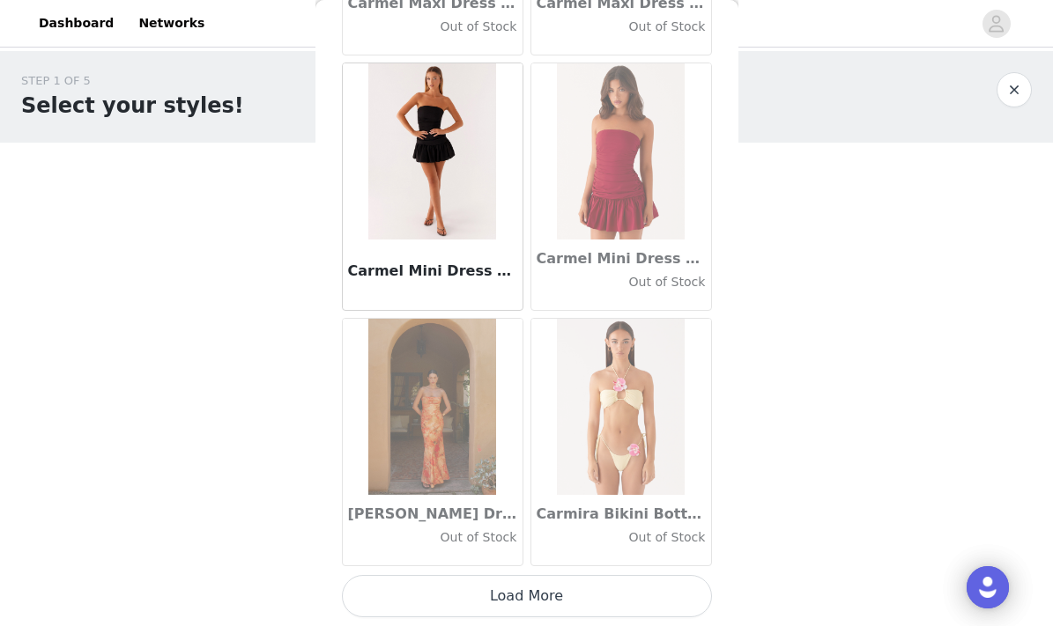
scroll to position [19952, 0]
click at [444, 590] on button "Load More" at bounding box center [527, 596] width 370 height 42
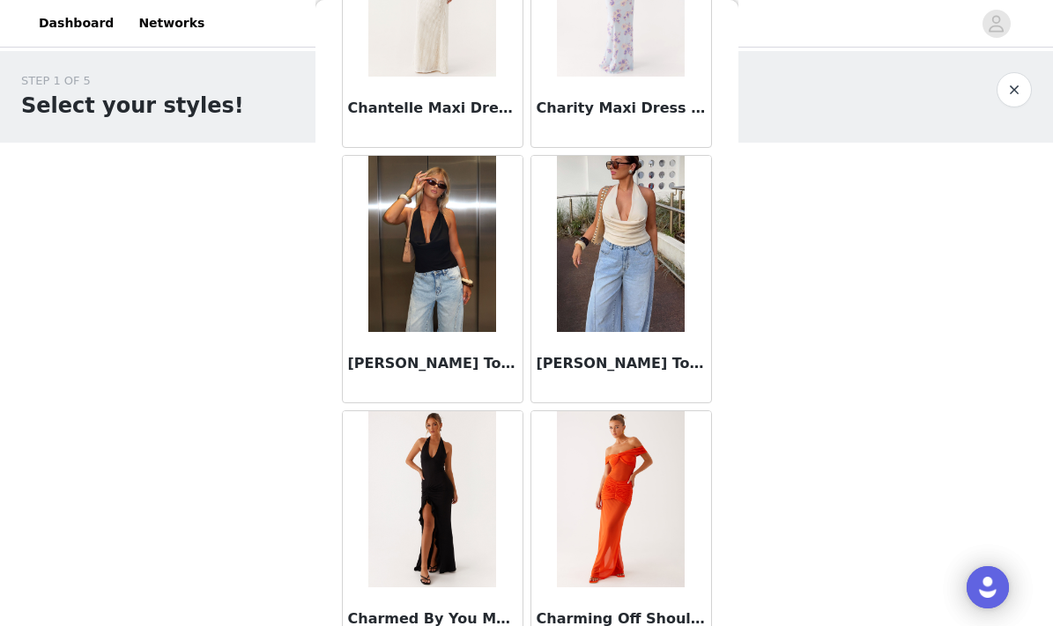
scroll to position [22415, 0]
click at [428, 320] on img at bounding box center [432, 243] width 128 height 176
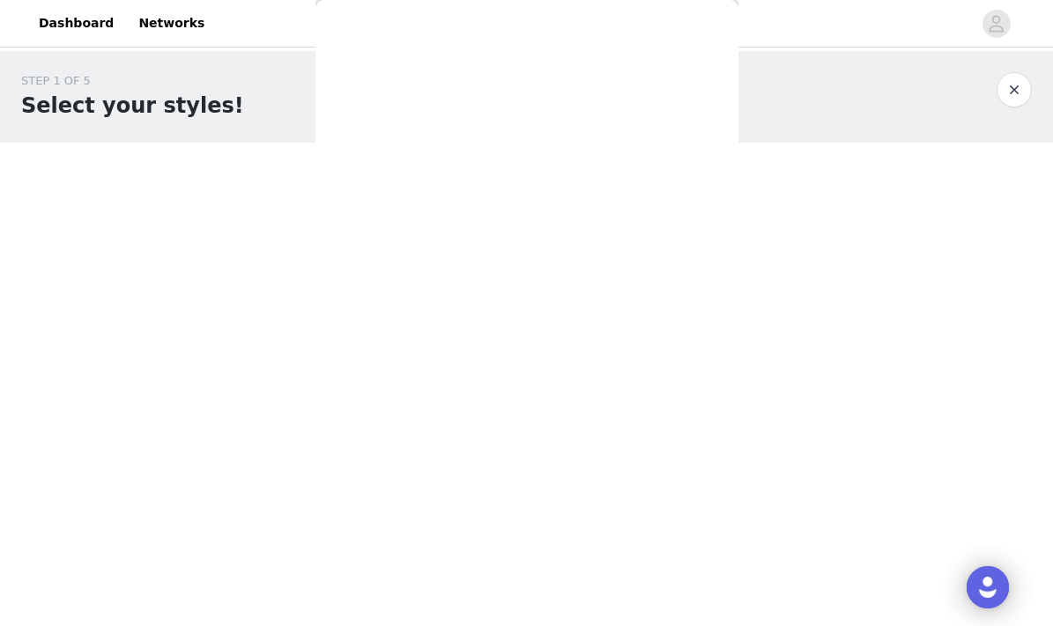
scroll to position [0, 0]
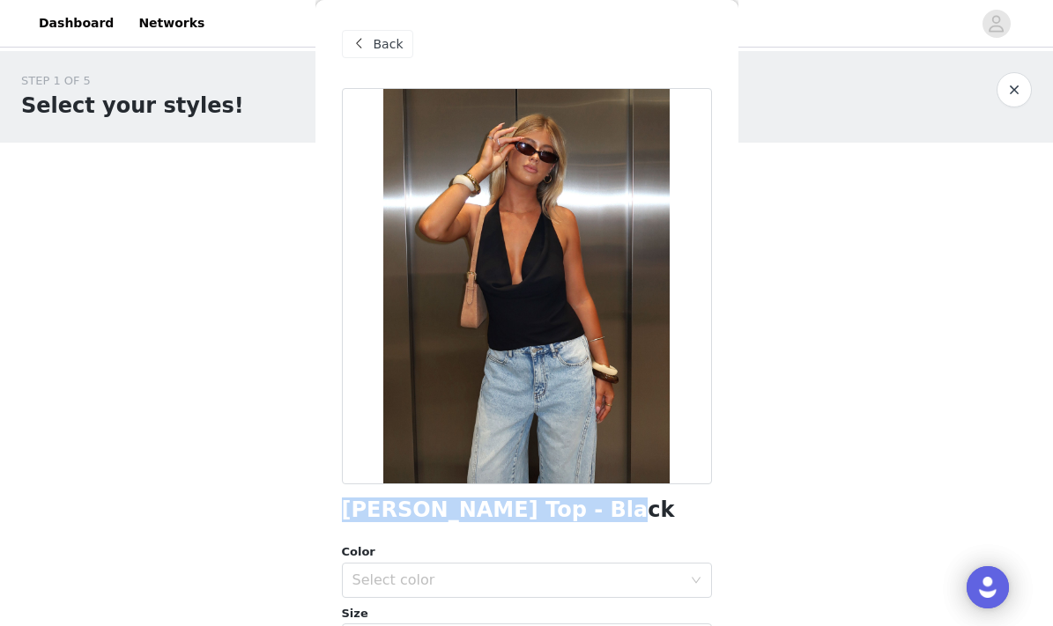
drag, startPoint x: 344, startPoint y: 502, endPoint x: 560, endPoint y: 506, distance: 215.9
click at [560, 506] on h1 "[PERSON_NAME] Top - Black" at bounding box center [508, 511] width 333 height 24
copy h1 "[PERSON_NAME] Top - Black"
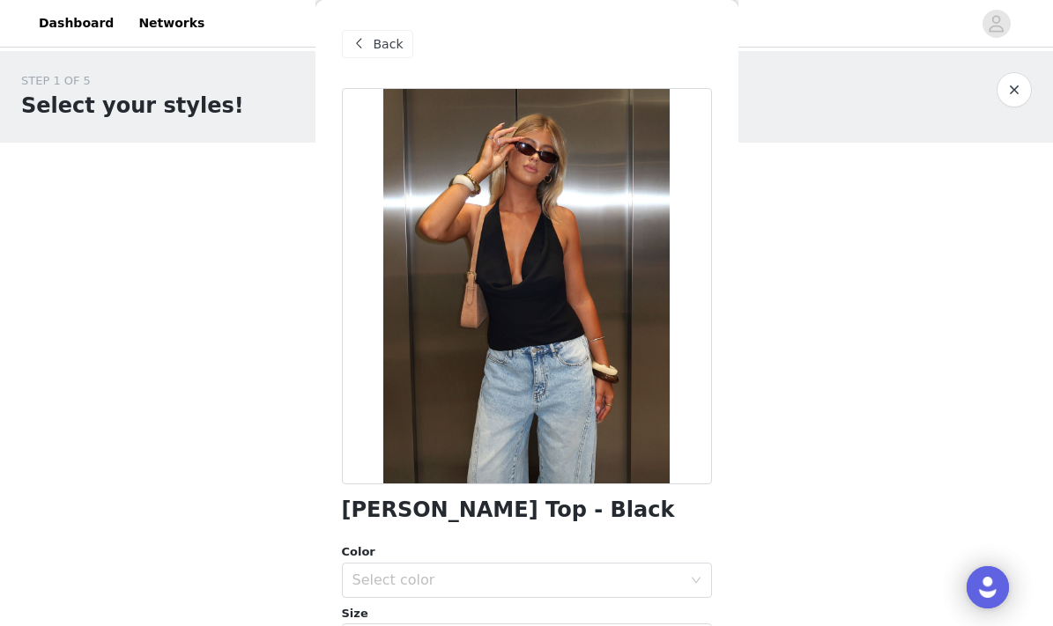
click at [369, 47] on span at bounding box center [359, 43] width 21 height 21
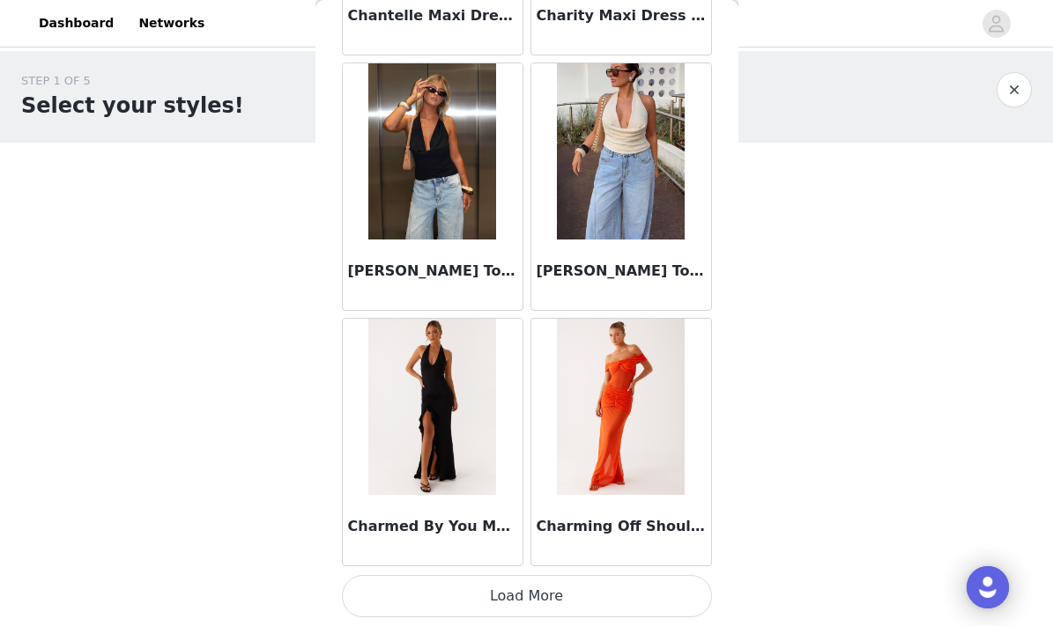
scroll to position [22507, 0]
click at [438, 590] on button "Load More" at bounding box center [527, 596] width 370 height 42
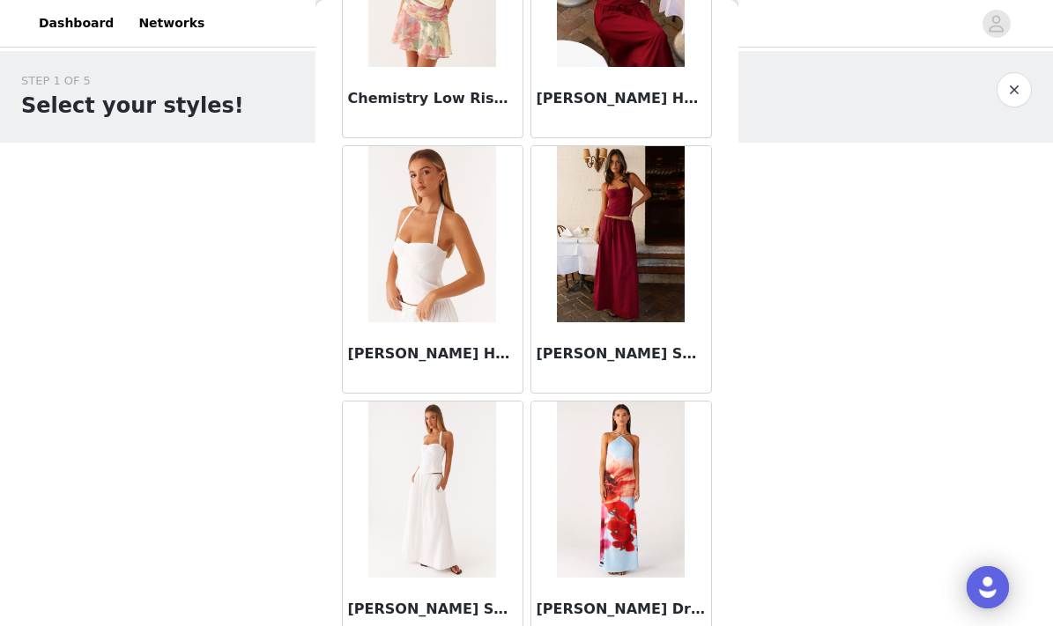
scroll to position [23194, 0]
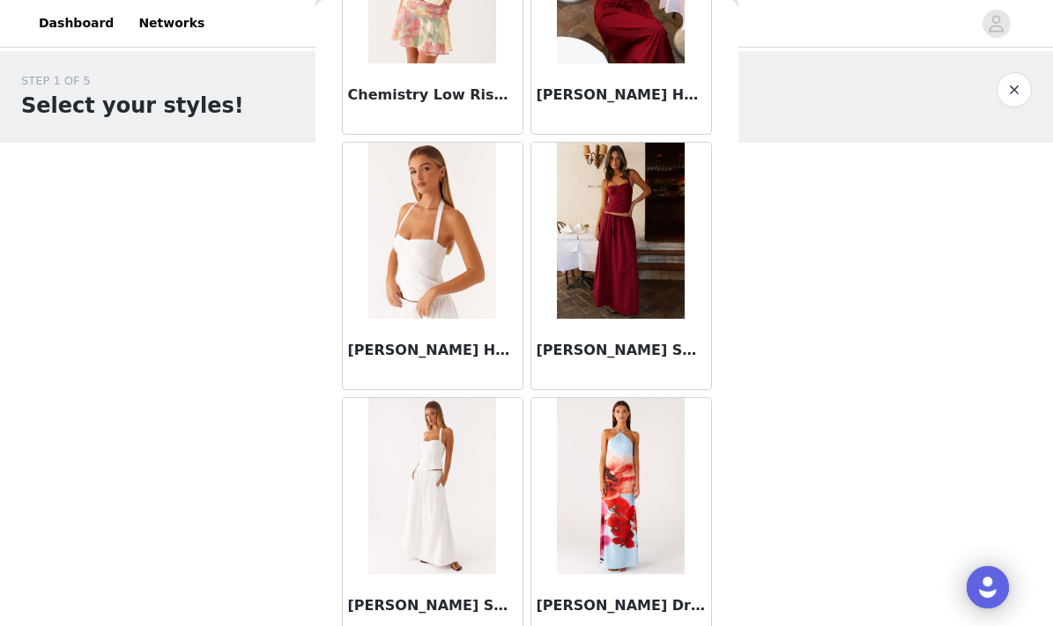
click at [467, 350] on h3 "[PERSON_NAME] Halter Top - White" at bounding box center [432, 350] width 169 height 21
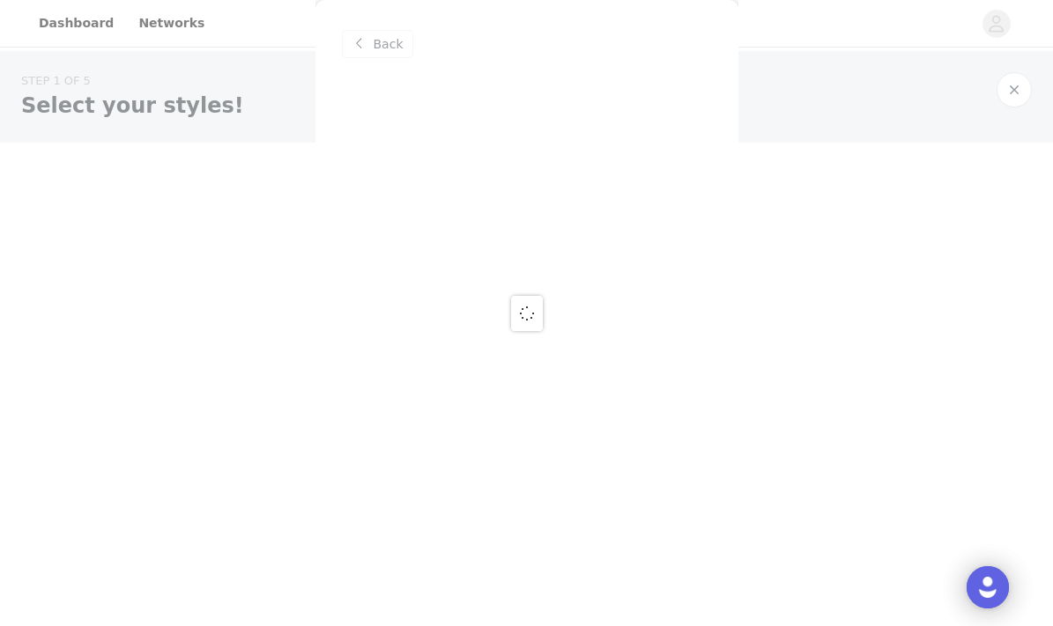
scroll to position [0, 0]
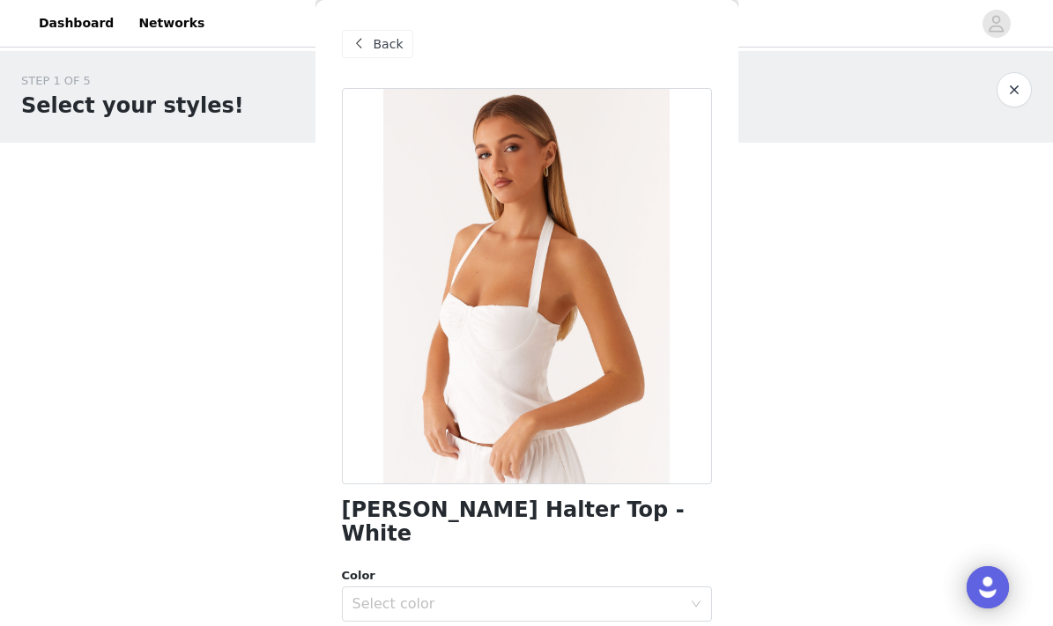
drag, startPoint x: 341, startPoint y: 514, endPoint x: 663, endPoint y: 514, distance: 322.4
click at [663, 514] on div "[PERSON_NAME] Halter Top - White" at bounding box center [527, 523] width 370 height 48
copy h1 "[PERSON_NAME] Halter Top - White"
click at [400, 35] on span "Back" at bounding box center [389, 44] width 30 height 18
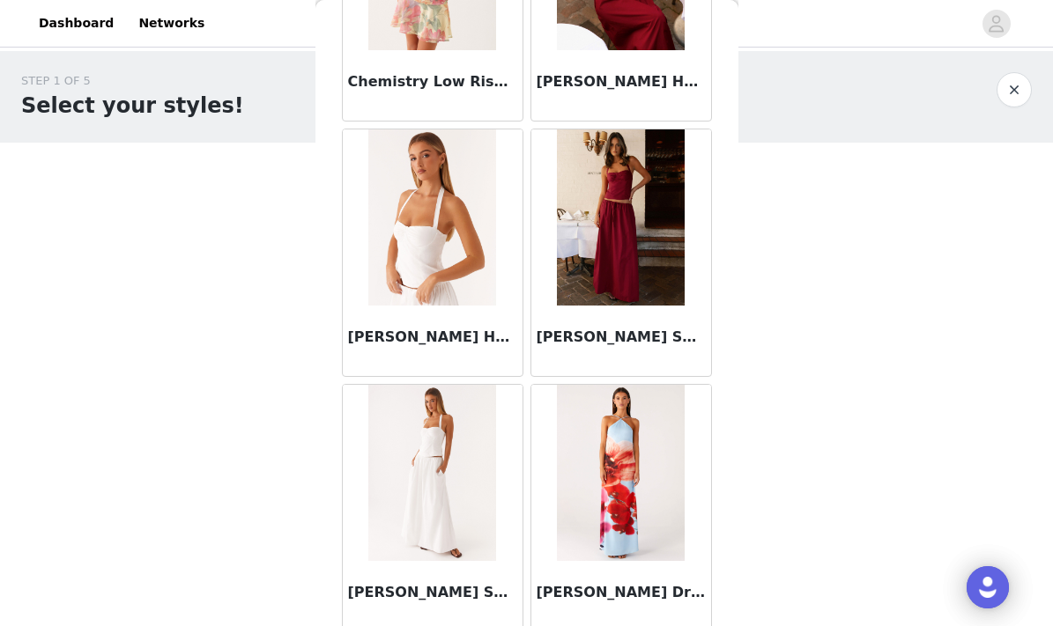
scroll to position [23209, 0]
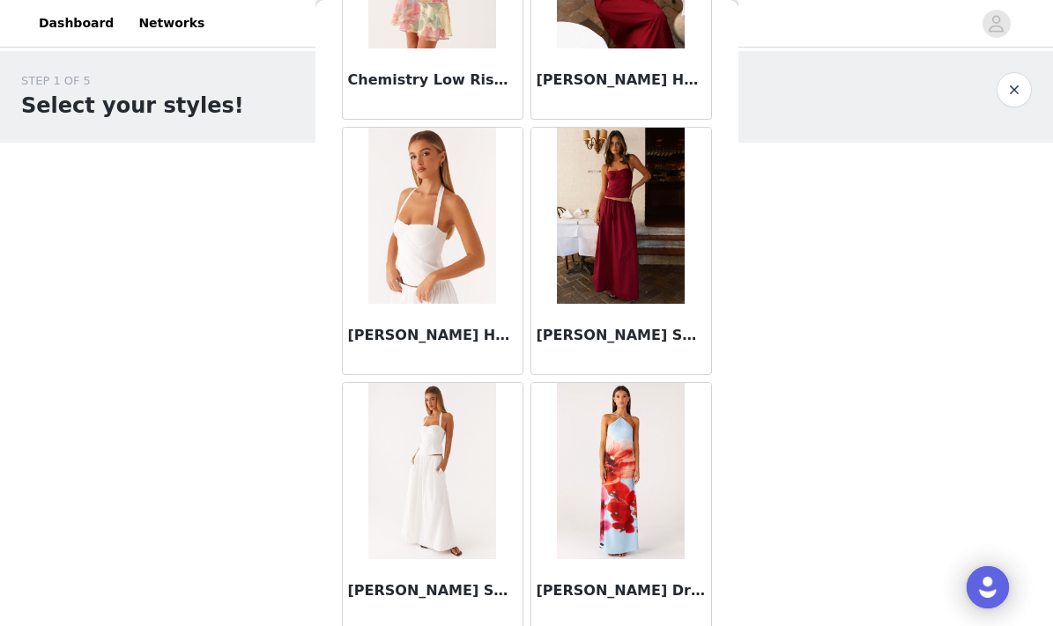
click at [420, 453] on img at bounding box center [432, 471] width 128 height 176
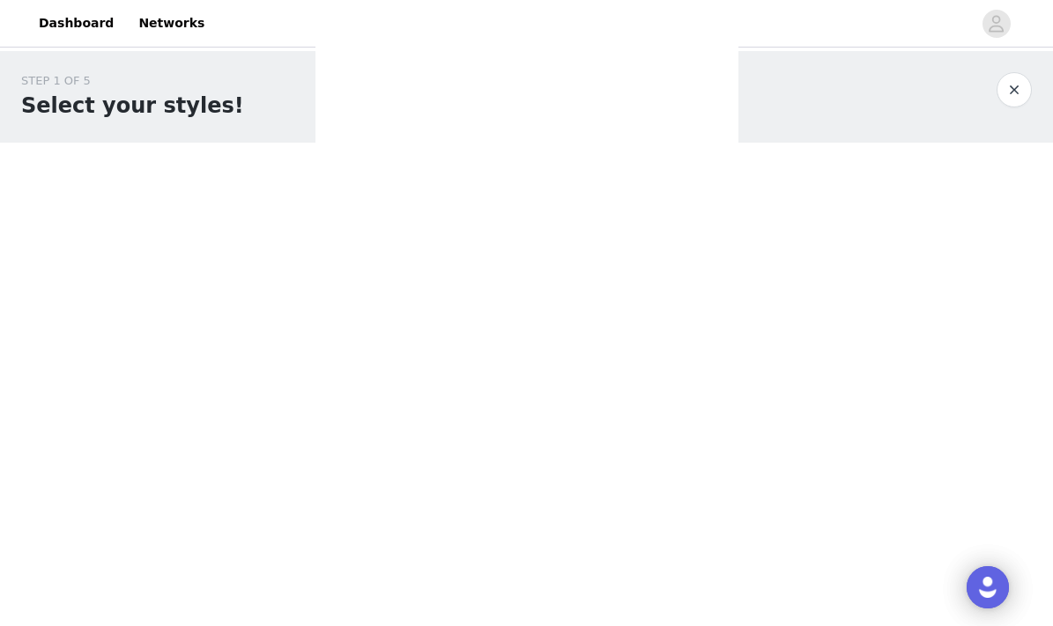
scroll to position [0, 0]
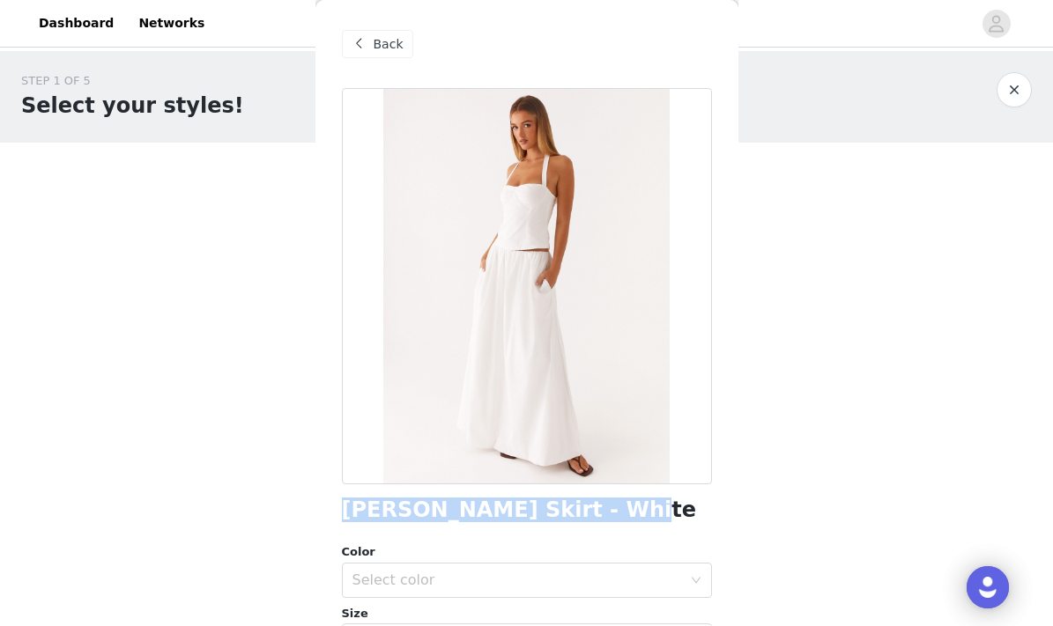
drag, startPoint x: 341, startPoint y: 514, endPoint x: 581, endPoint y: 507, distance: 239.7
click at [581, 507] on div "[PERSON_NAME] Skirt - White" at bounding box center [527, 511] width 370 height 24
copy h1 "[PERSON_NAME] Skirt - White"
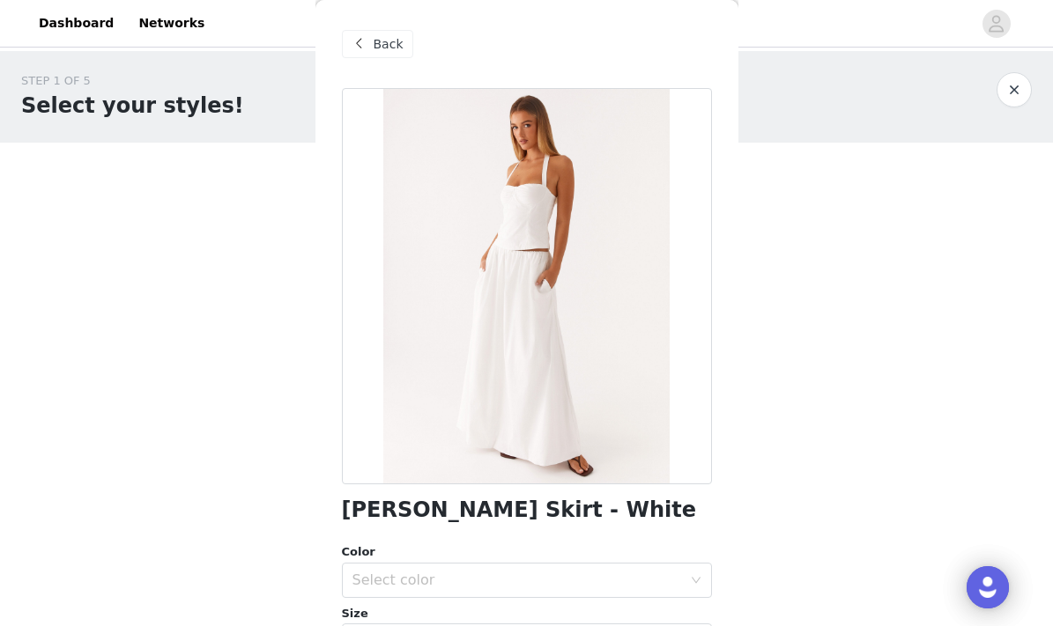
click at [364, 51] on span at bounding box center [359, 43] width 21 height 21
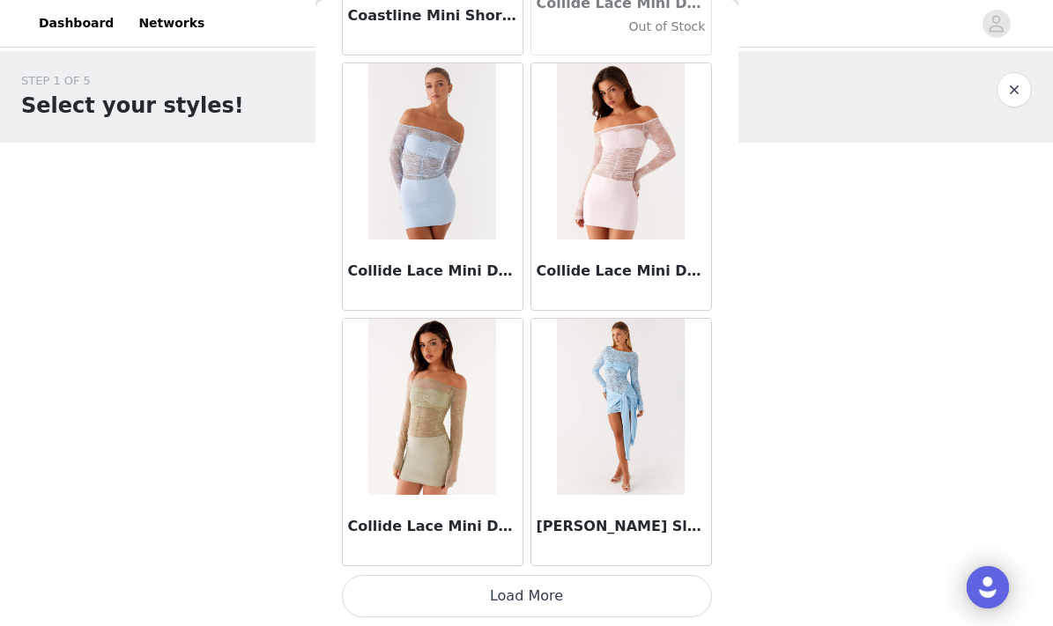
click at [425, 586] on button "Load More" at bounding box center [527, 596] width 370 height 42
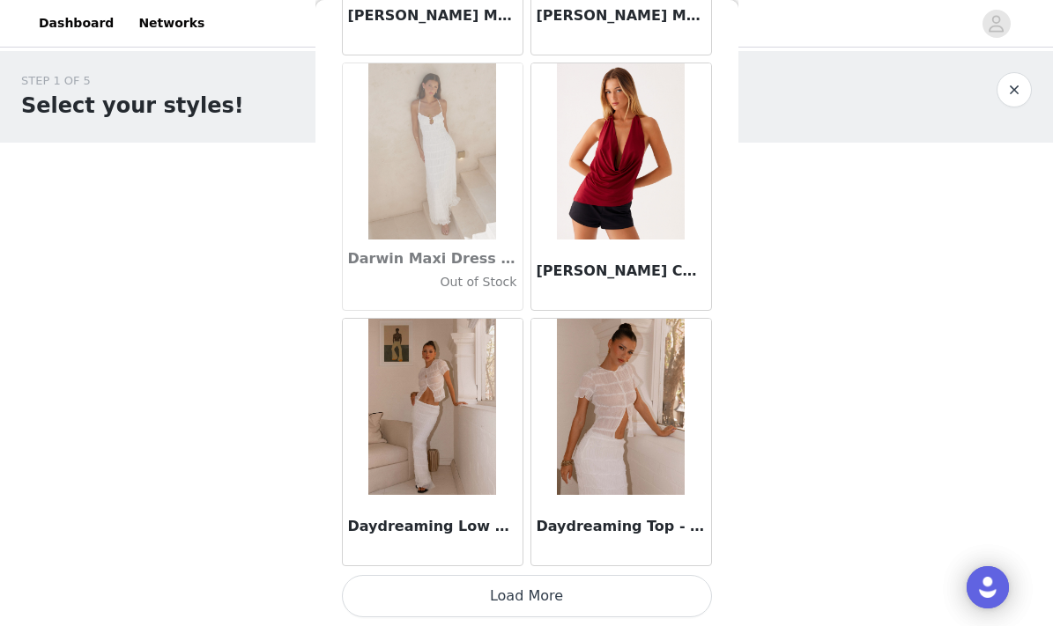
click at [447, 603] on button "Load More" at bounding box center [527, 596] width 370 height 42
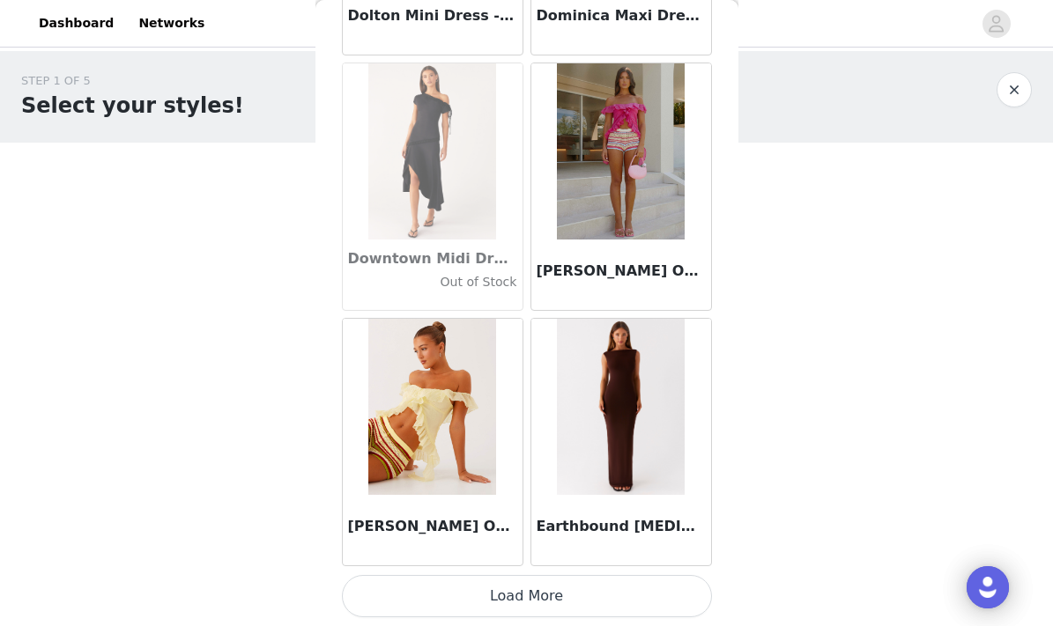
scroll to position [30171, 0]
click at [466, 596] on button "Load More" at bounding box center [527, 596] width 370 height 42
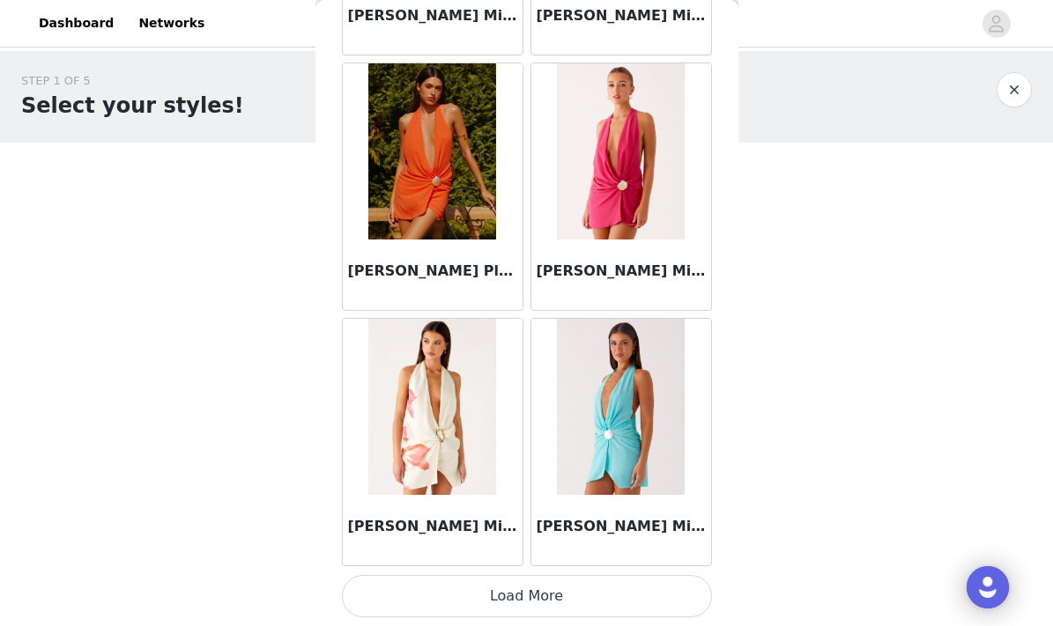
scroll to position [32725, 0]
click at [447, 595] on button "Load More" at bounding box center [527, 596] width 370 height 42
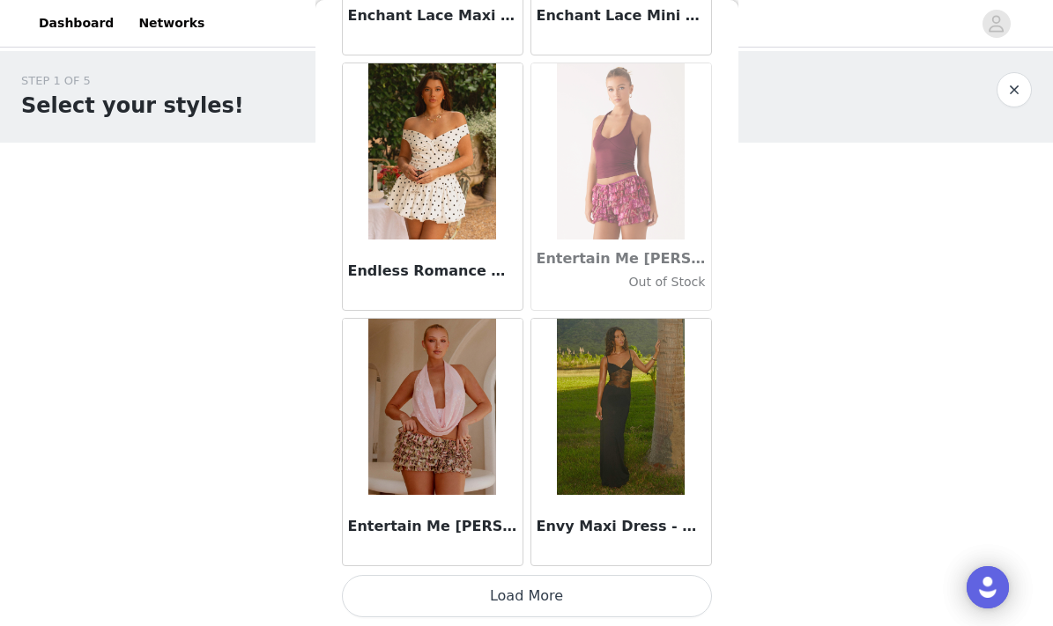
scroll to position [35280, 0]
click at [499, 602] on button "Load More" at bounding box center [527, 596] width 370 height 42
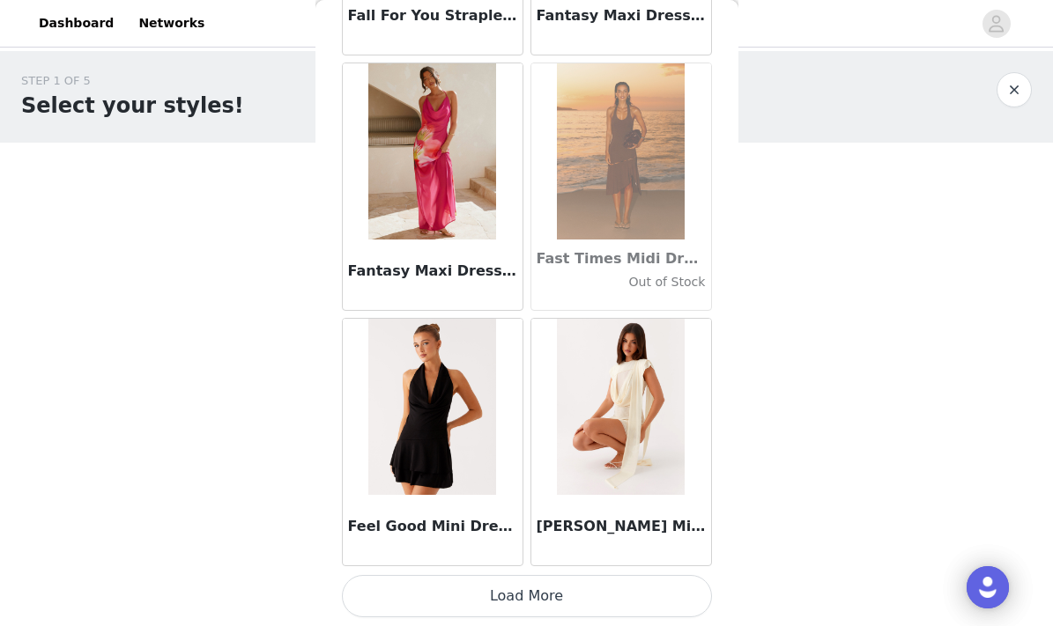
scroll to position [0, 0]
click at [598, 589] on button "Load More" at bounding box center [527, 596] width 370 height 42
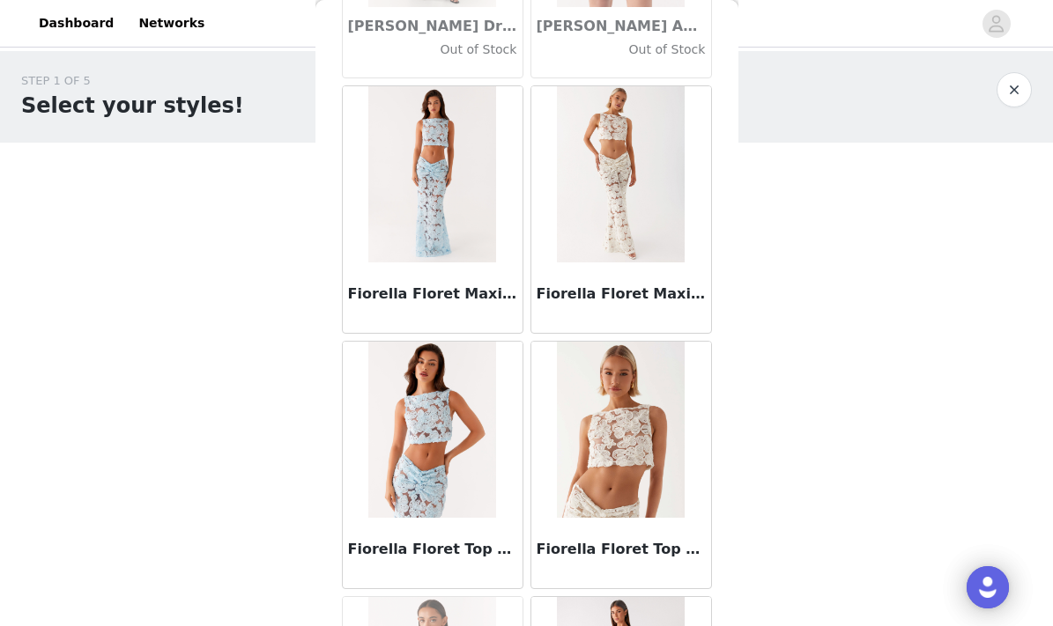
scroll to position [39345, 0]
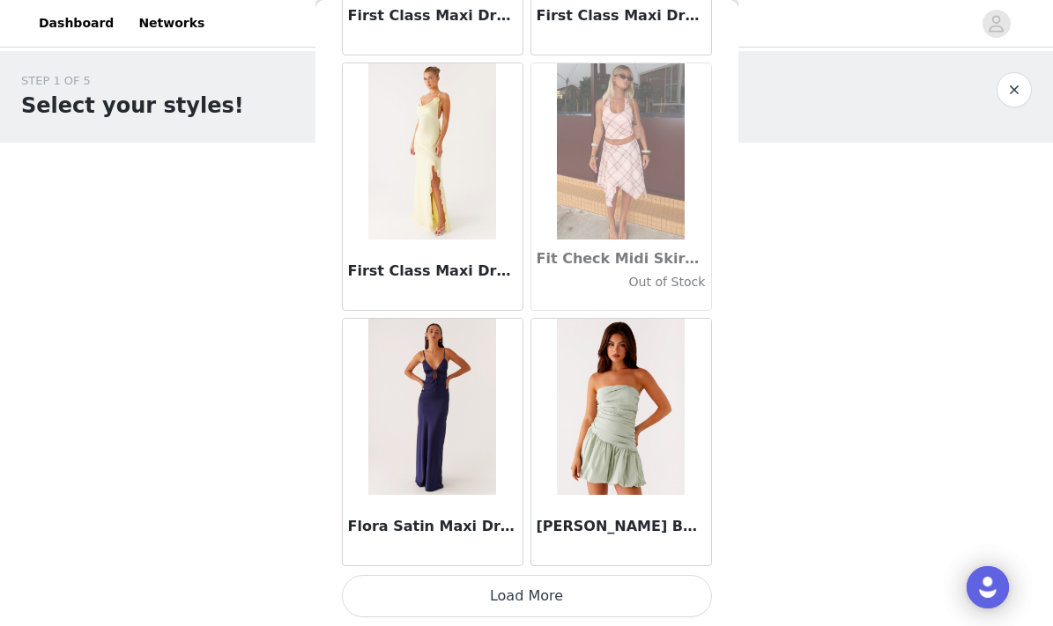
click at [569, 593] on button "Load More" at bounding box center [527, 596] width 370 height 42
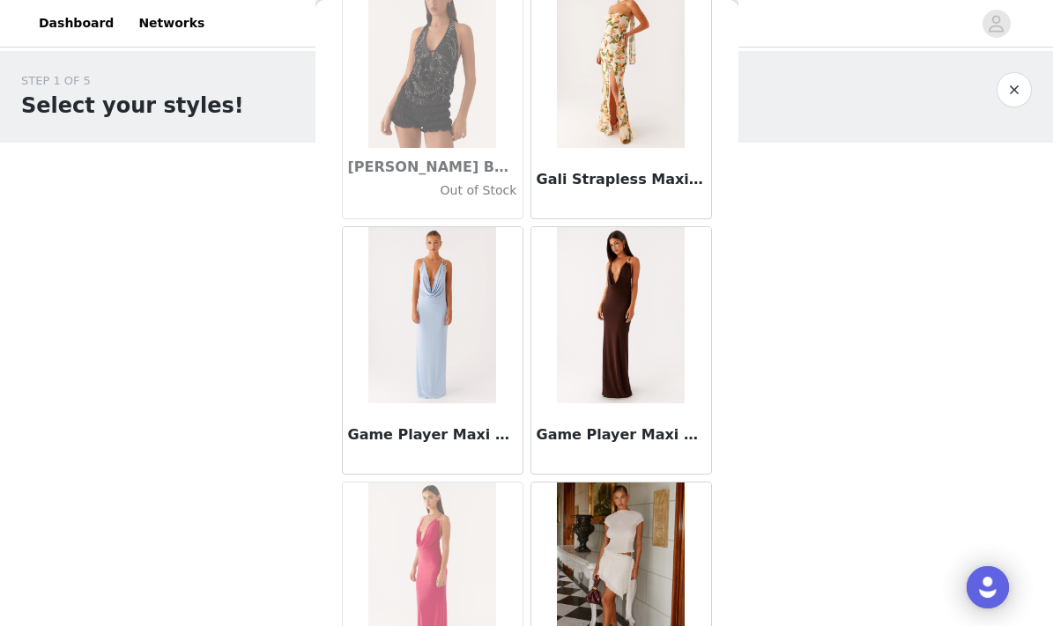
scroll to position [42022, 0]
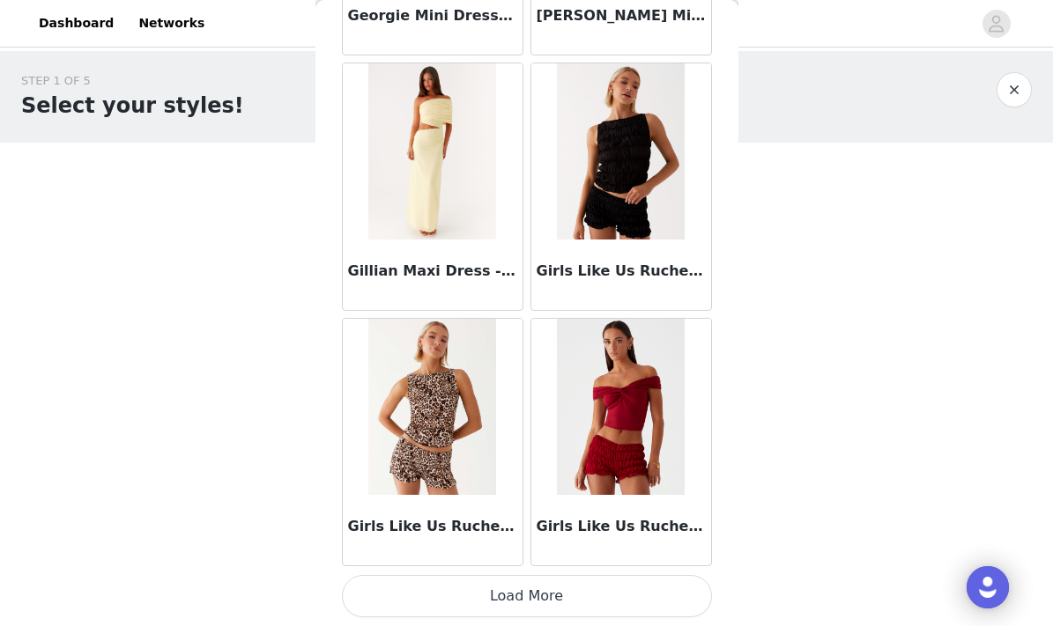
click at [580, 606] on button "Load More" at bounding box center [527, 596] width 370 height 42
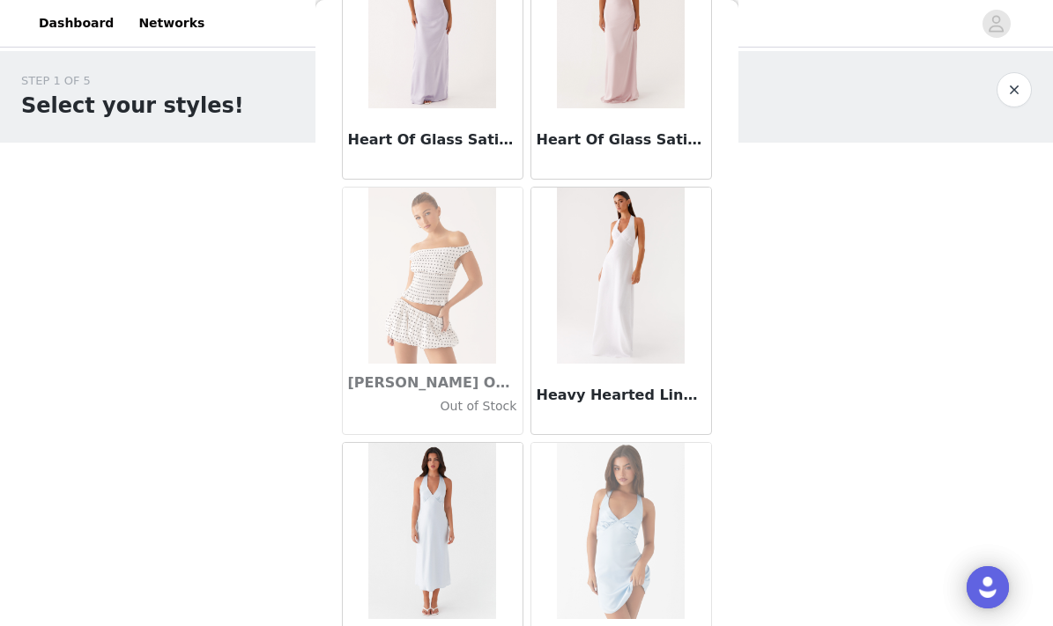
scroll to position [45384, 0]
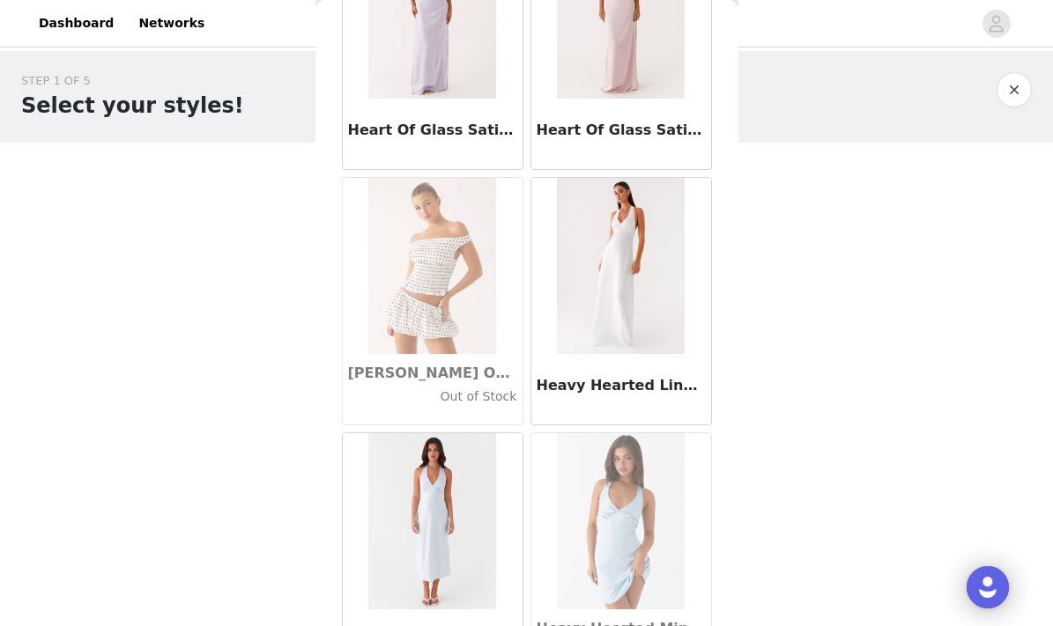
click at [681, 381] on h3 "Heavy Hearted Linen Maxi Dress - White" at bounding box center [620, 385] width 169 height 21
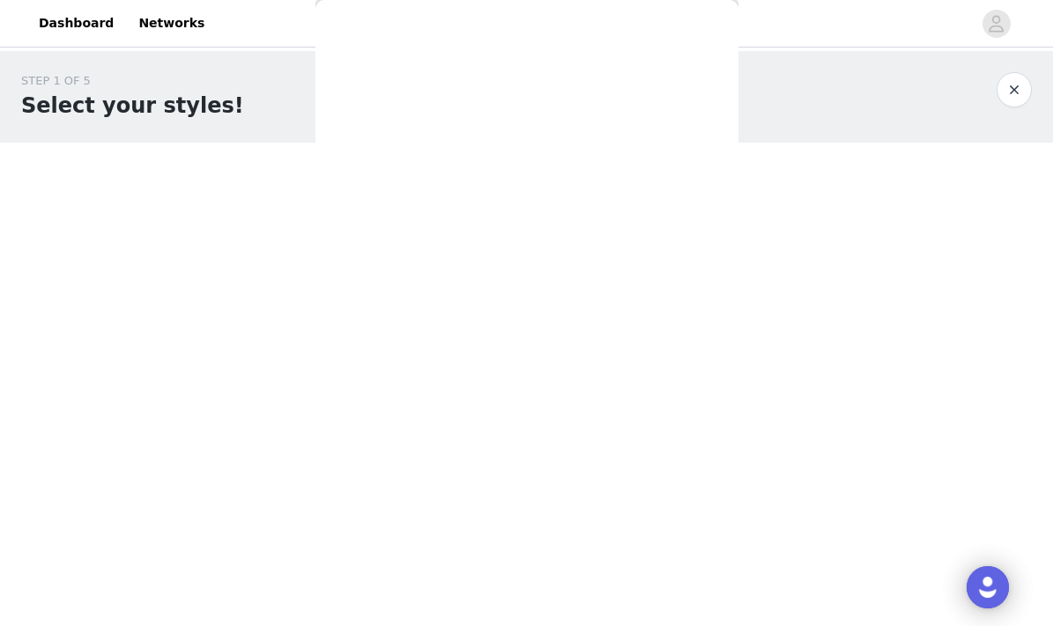
scroll to position [0, 0]
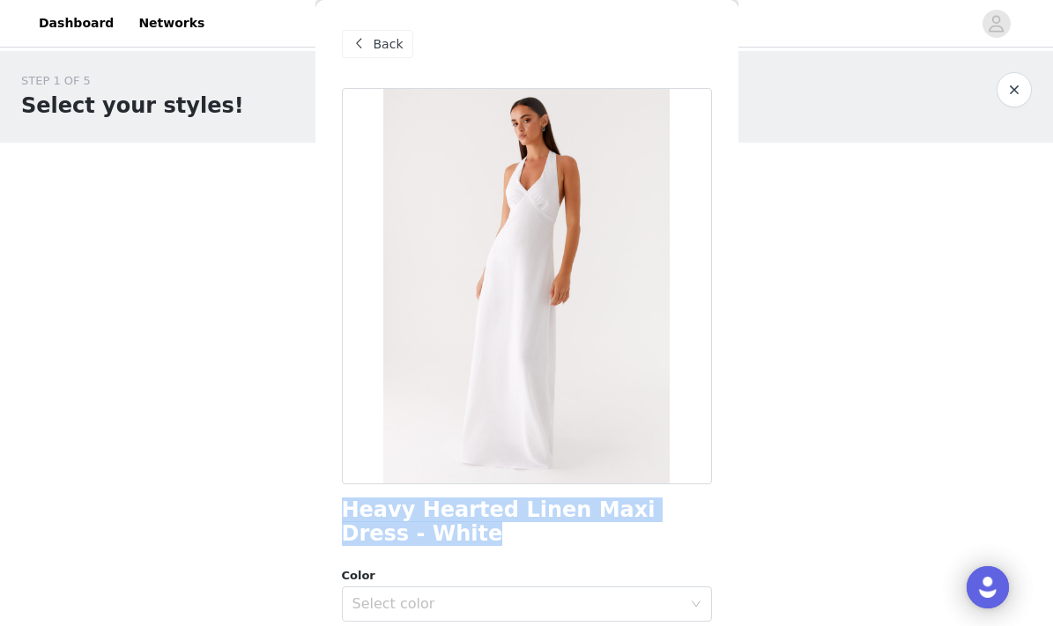
drag, startPoint x: 338, startPoint y: 507, endPoint x: 402, endPoint y: 535, distance: 69.4
click at [402, 535] on div "Back Heavy Hearted Linen Maxi Dress - White Color Select color Size Select size…" at bounding box center [526, 313] width 423 height 626
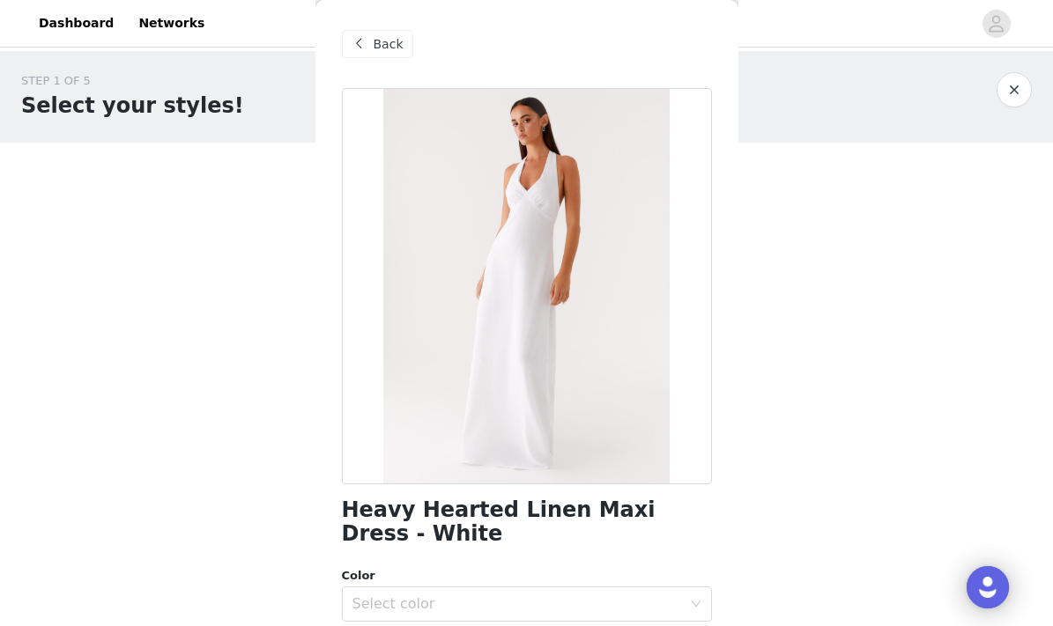
click at [371, 39] on div "Back" at bounding box center [377, 44] width 71 height 28
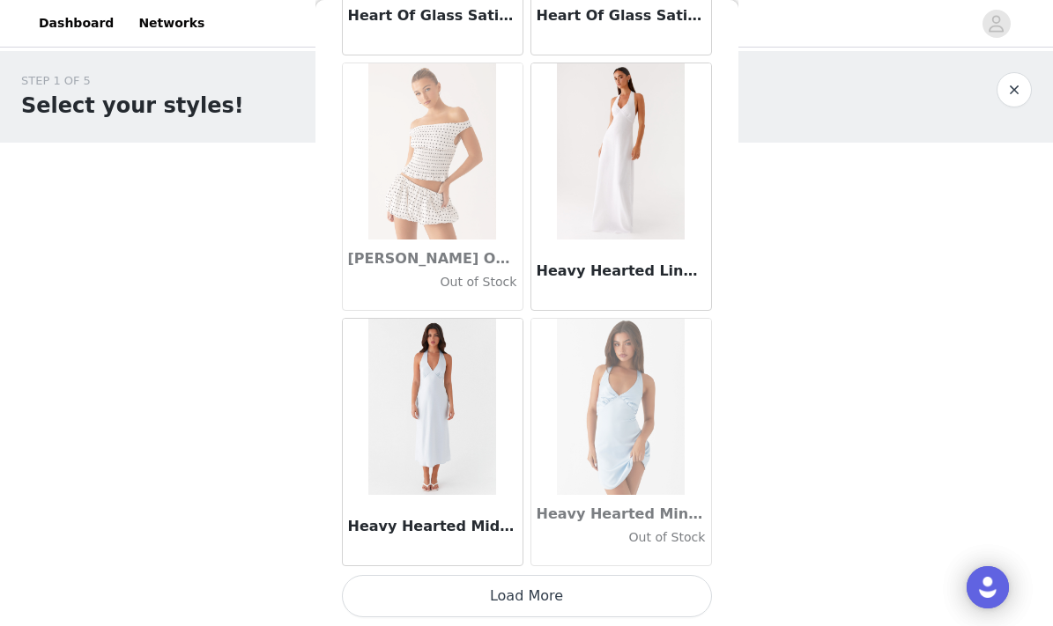
scroll to position [45499, 0]
click at [374, 603] on button "Load More" at bounding box center [527, 596] width 370 height 42
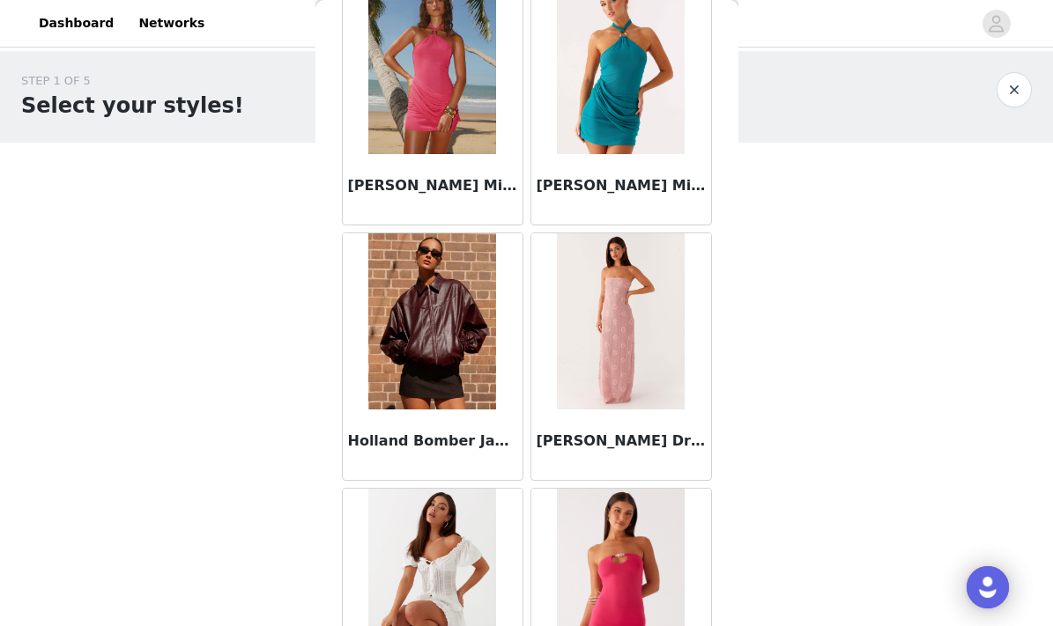
scroll to position [47184, 0]
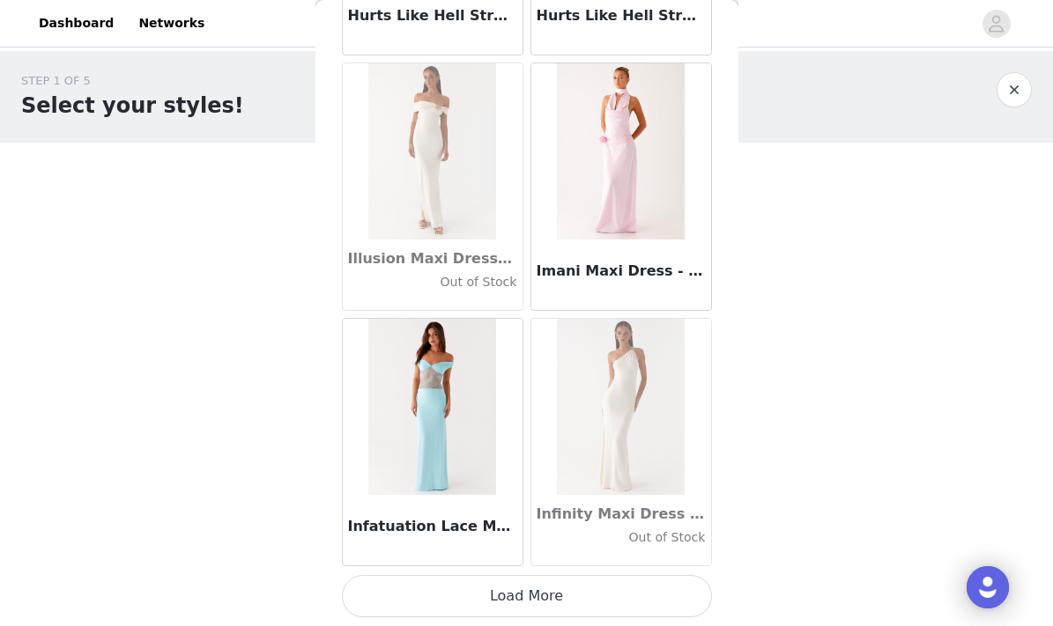
click at [445, 603] on button "Load More" at bounding box center [527, 596] width 370 height 42
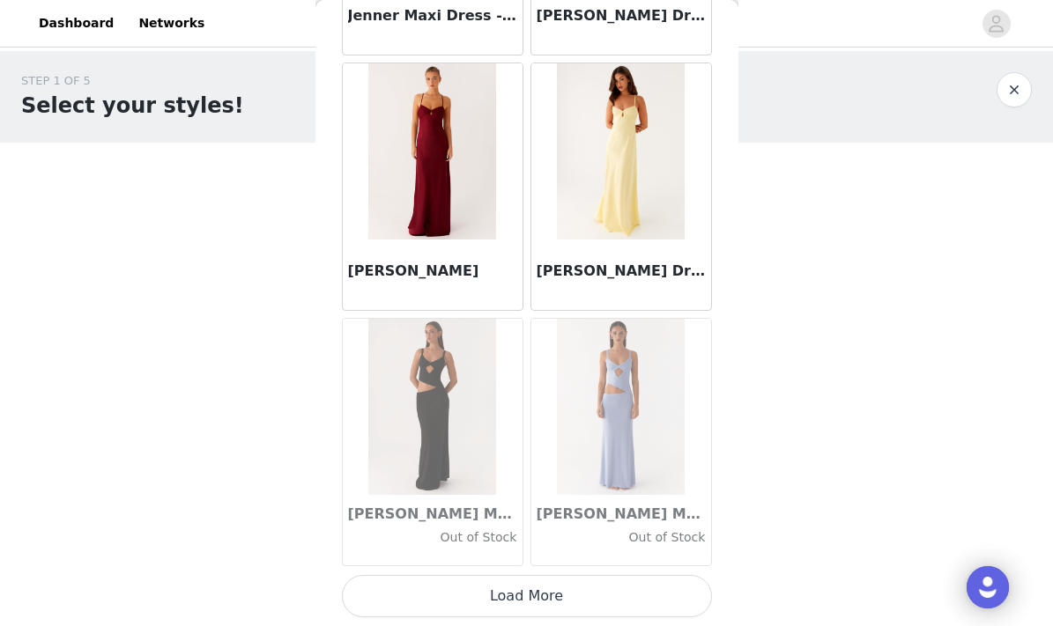
scroll to position [50608, 0]
click at [425, 610] on button "Load More" at bounding box center [527, 596] width 370 height 42
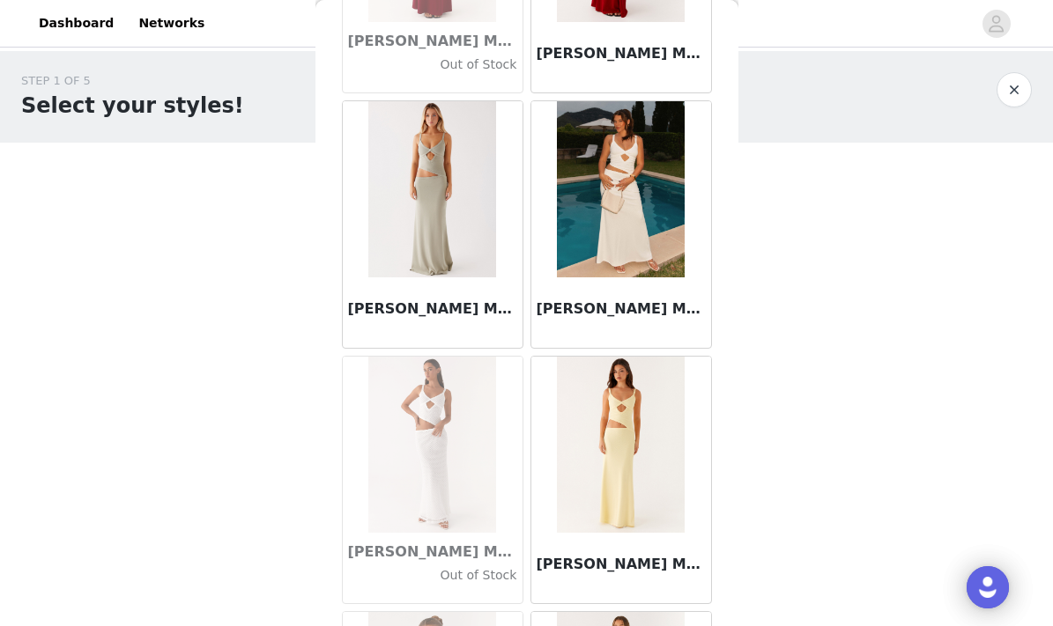
scroll to position [51343, 0]
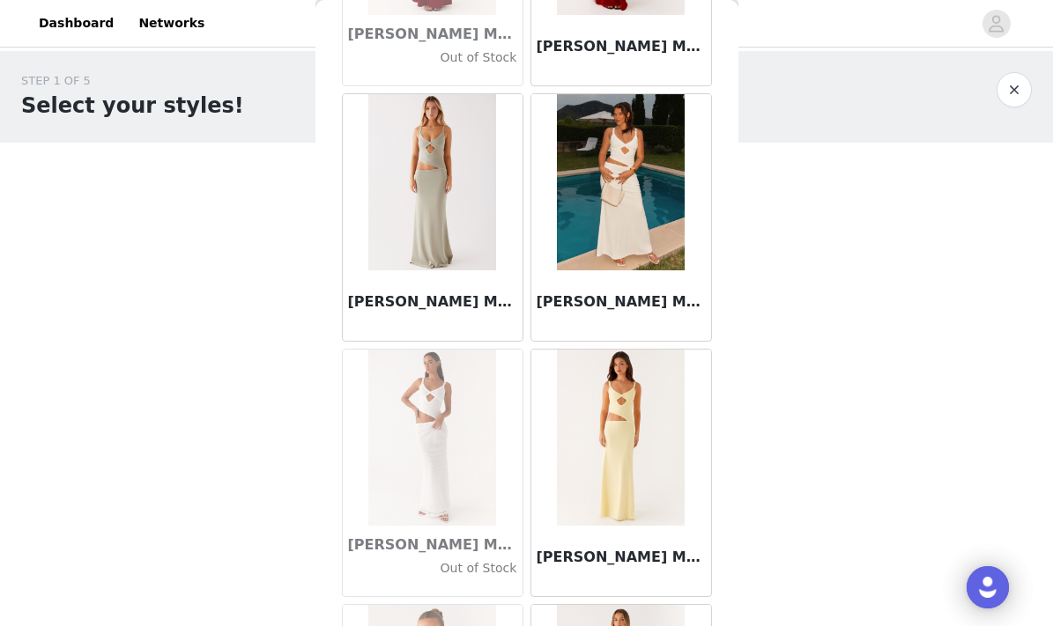
click at [603, 314] on div "[PERSON_NAME] Maxi Dress - White" at bounding box center [621, 305] width 180 height 70
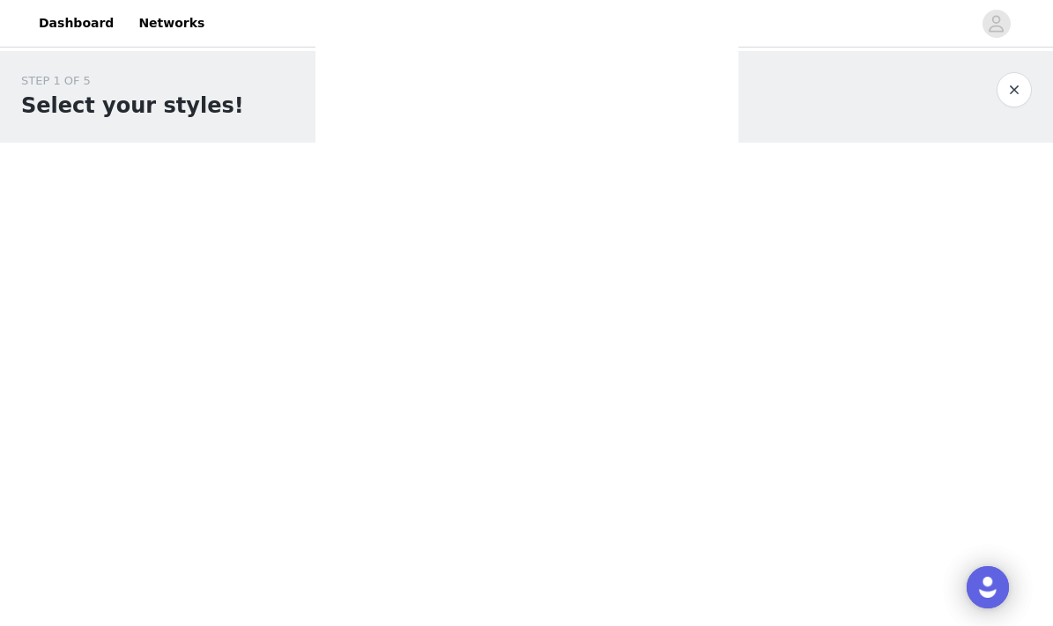
scroll to position [0, 0]
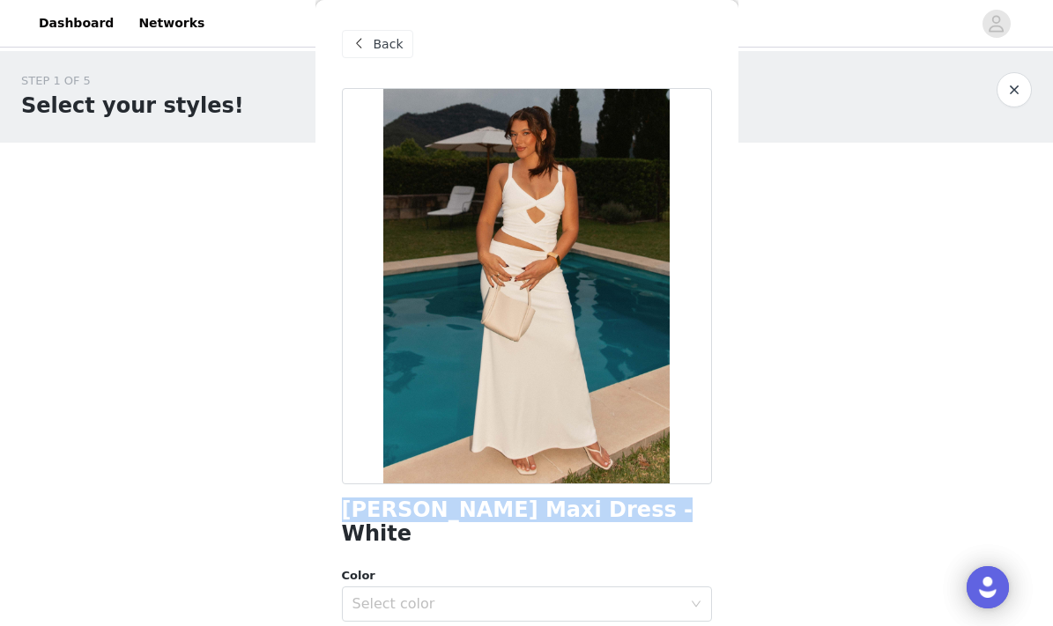
drag, startPoint x: 613, startPoint y: 520, endPoint x: 336, endPoint y: 503, distance: 278.0
click at [336, 503] on div "Back [PERSON_NAME] Maxi Dress - White Color Select color Size Select size Peppe…" at bounding box center [526, 313] width 423 height 626
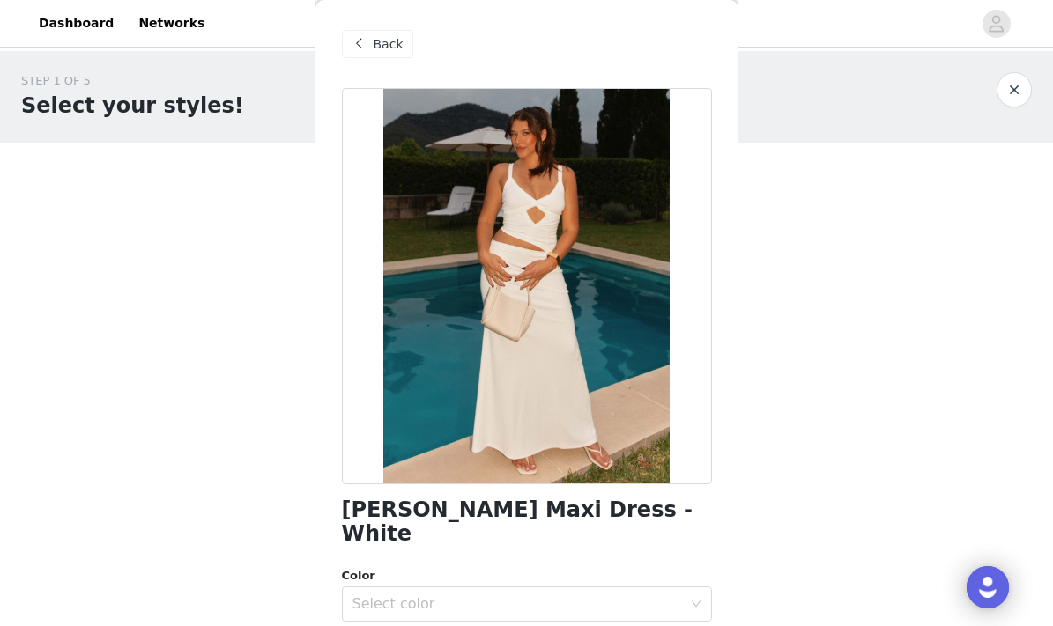
click at [383, 35] on span "Back" at bounding box center [389, 44] width 30 height 18
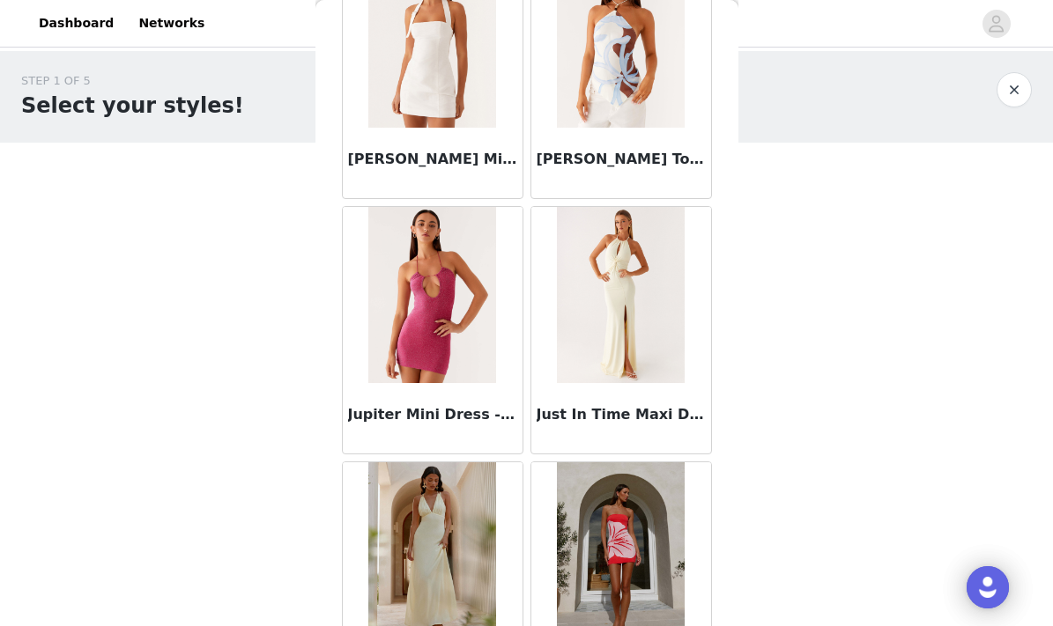
scroll to position [52766, 0]
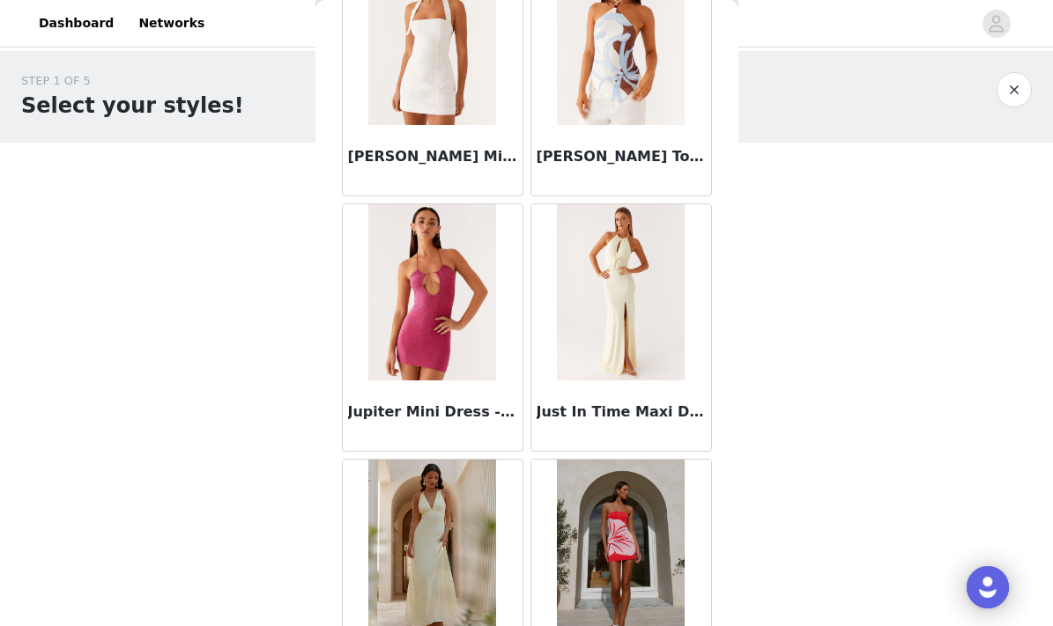
click at [608, 428] on div "Just In Time Maxi Dress - Yellow" at bounding box center [621, 416] width 180 height 70
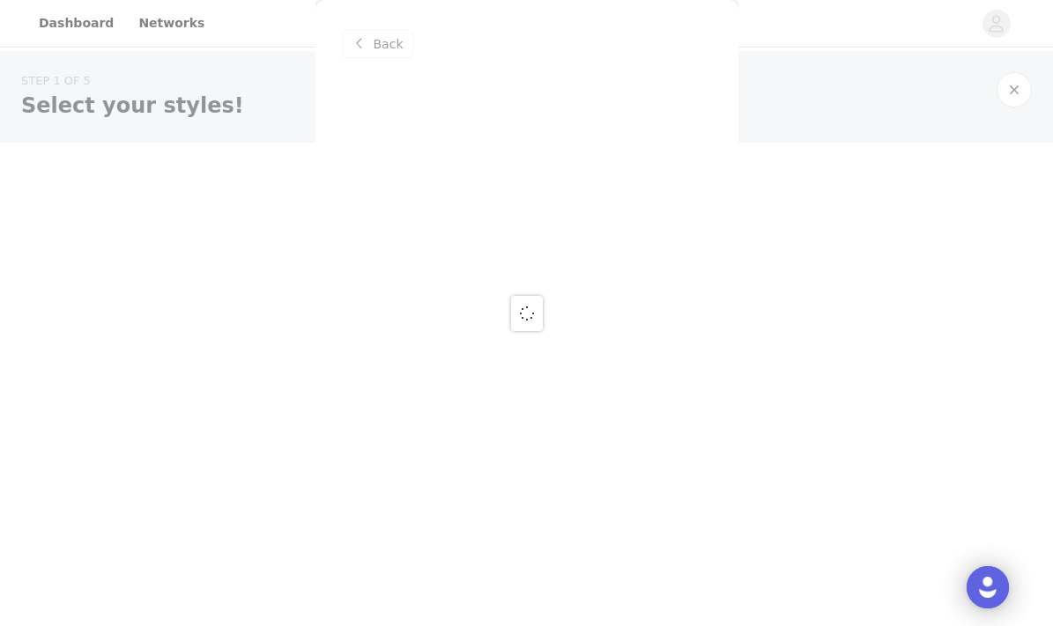
scroll to position [0, 0]
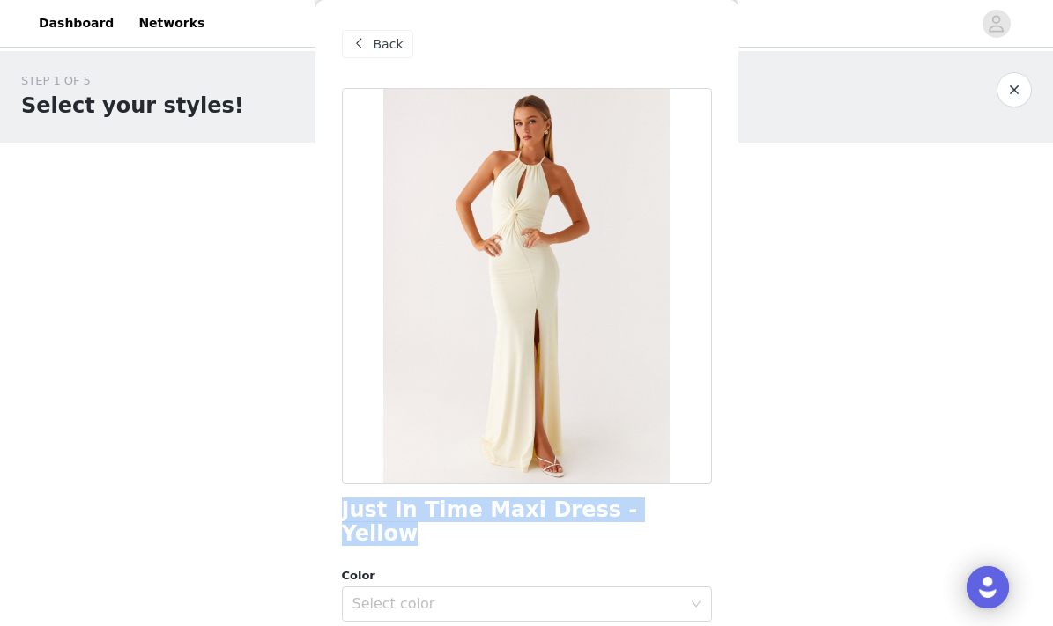
drag, startPoint x: 666, startPoint y: 505, endPoint x: 341, endPoint y: 514, distance: 325.2
click at [342, 514] on div "Just In Time Maxi Dress - Yellow" at bounding box center [527, 523] width 370 height 48
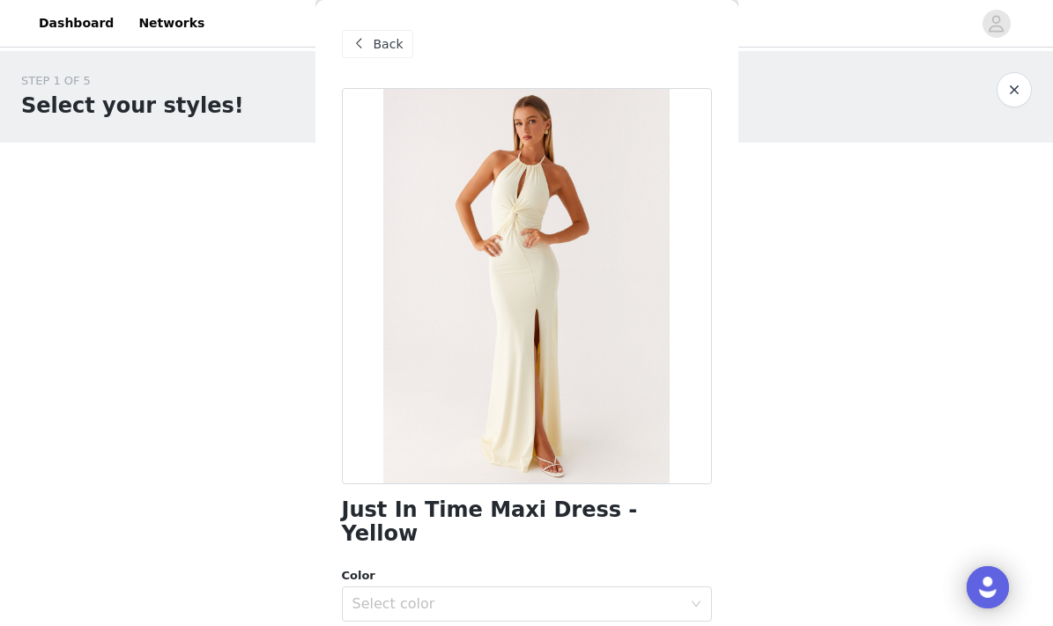
click at [385, 39] on span "Back" at bounding box center [389, 44] width 30 height 18
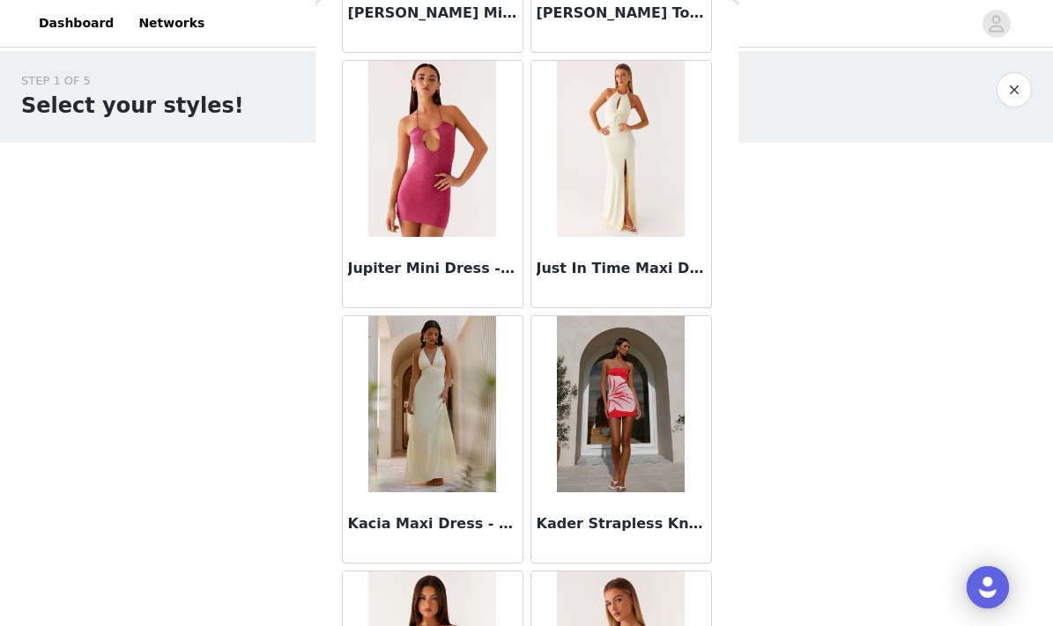
scroll to position [52954, 0]
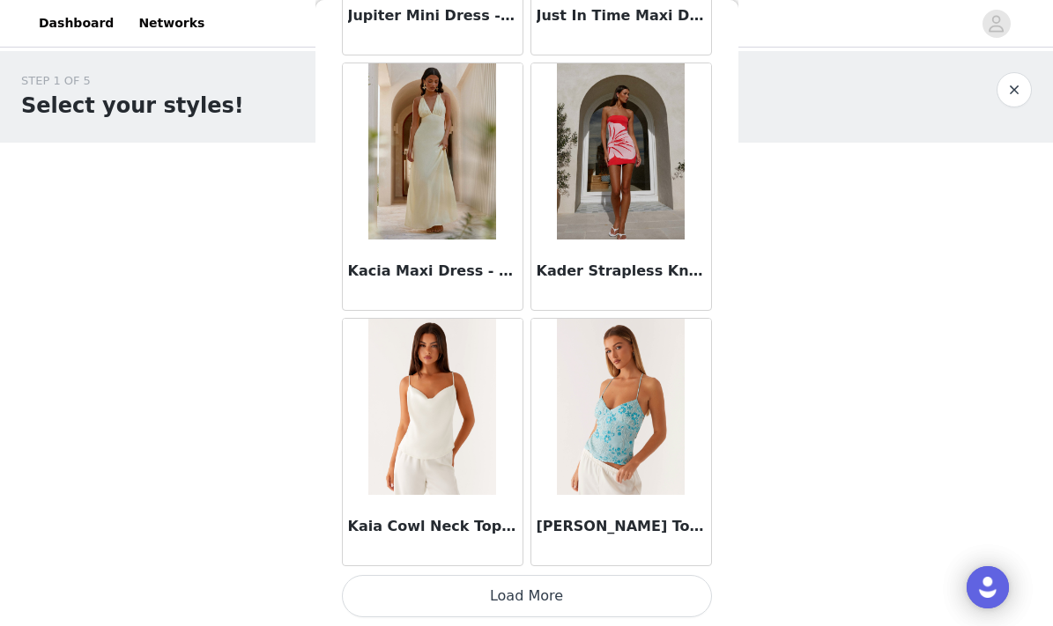
click at [430, 601] on button "Load More" at bounding box center [527, 596] width 370 height 42
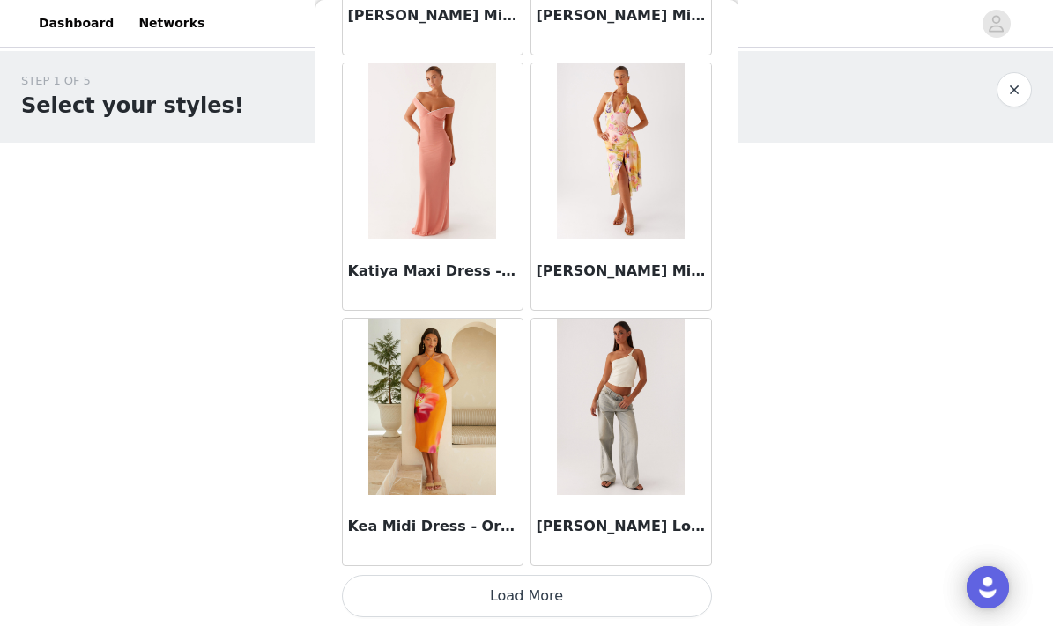
scroll to position [55717, 0]
click at [583, 536] on h3 "[PERSON_NAME] Low Rise Denim Jeans - Vintage" at bounding box center [620, 526] width 169 height 21
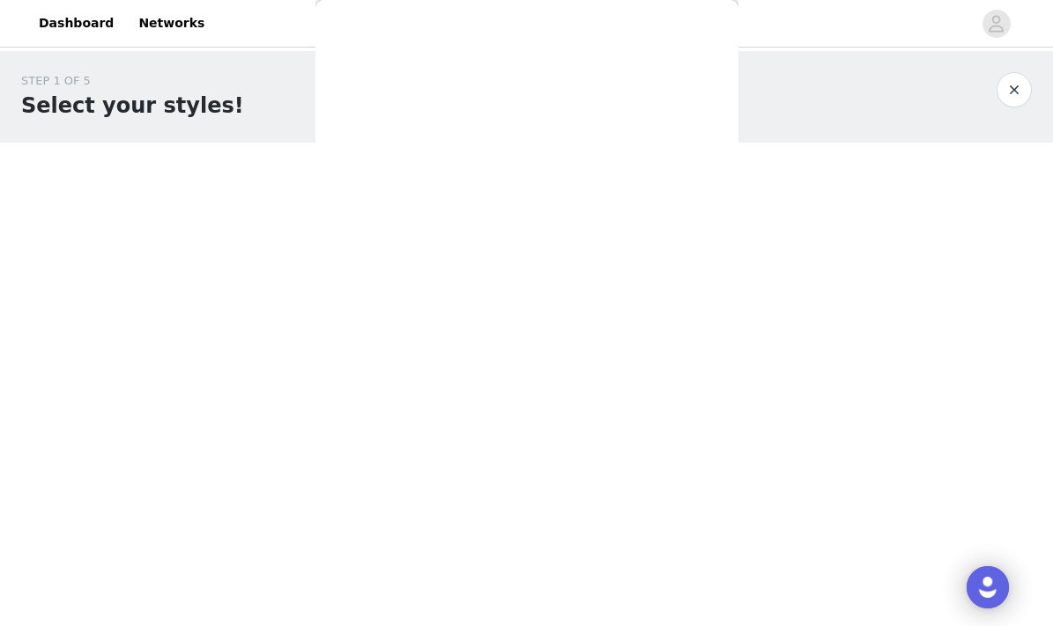
scroll to position [0, 0]
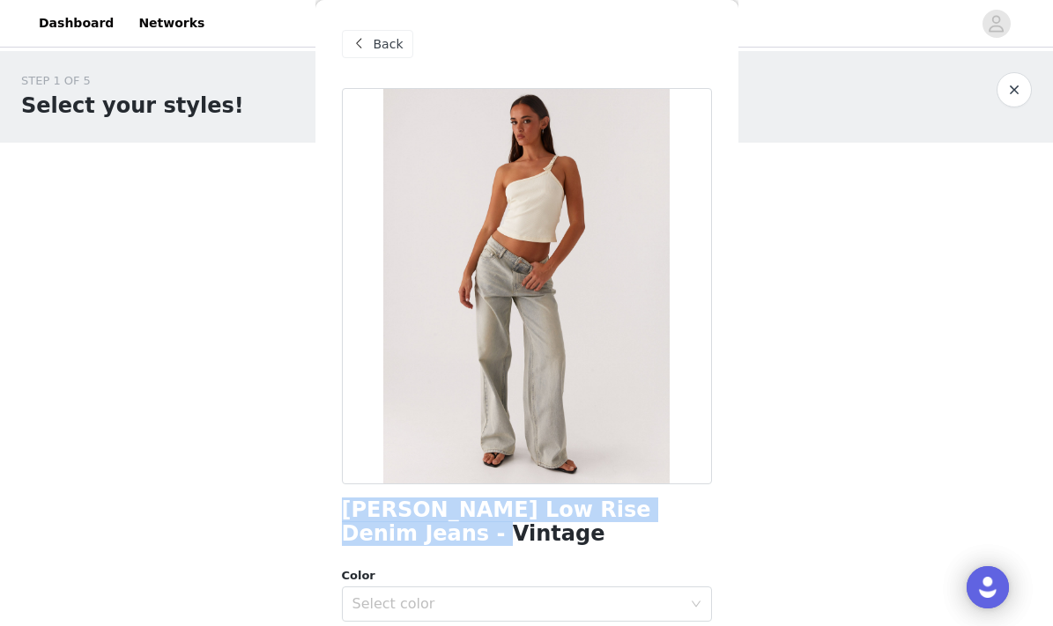
drag, startPoint x: 434, startPoint y: 536, endPoint x: 332, endPoint y: 513, distance: 104.9
click at [332, 513] on div "Back [PERSON_NAME] Low Rise Denim Jeans - Vintage Color Select color Size Selec…" at bounding box center [526, 313] width 423 height 626
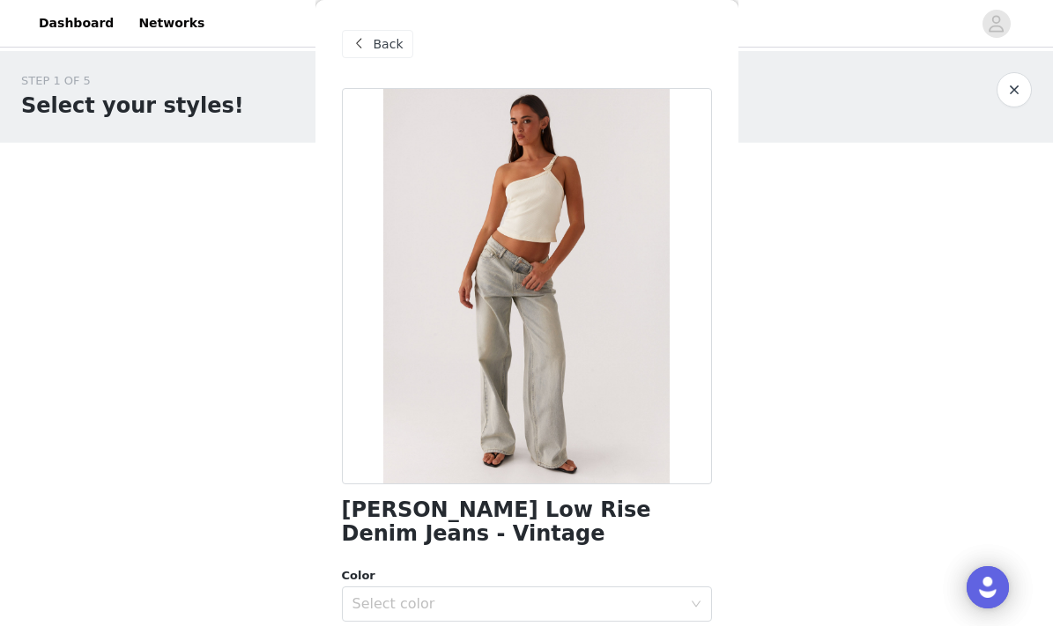
click at [358, 49] on span at bounding box center [359, 43] width 21 height 21
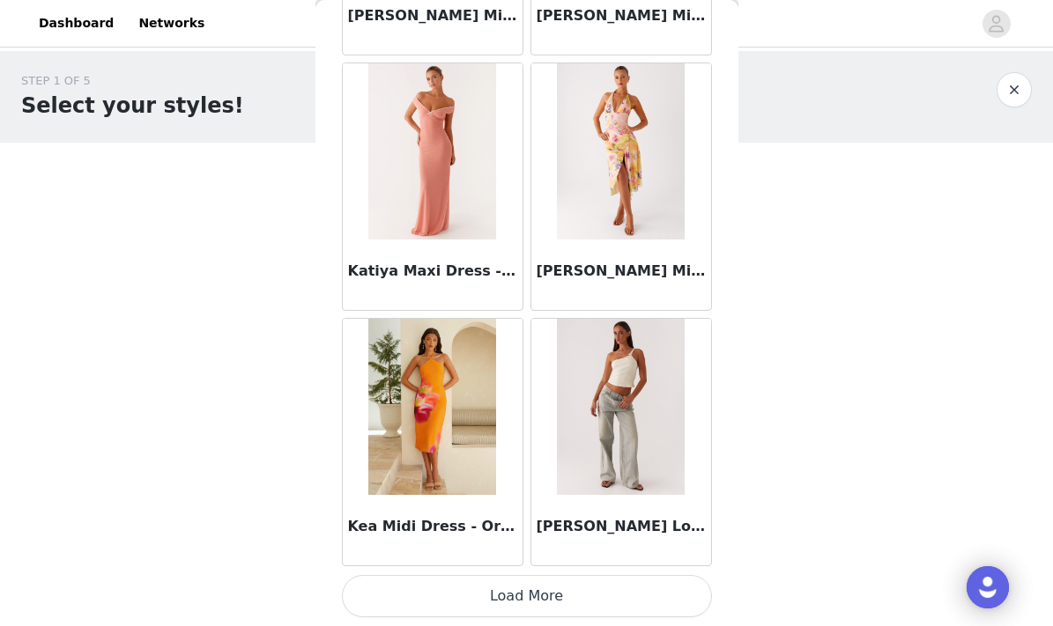
scroll to position [55717, 0]
click at [422, 596] on button "Load More" at bounding box center [527, 596] width 370 height 42
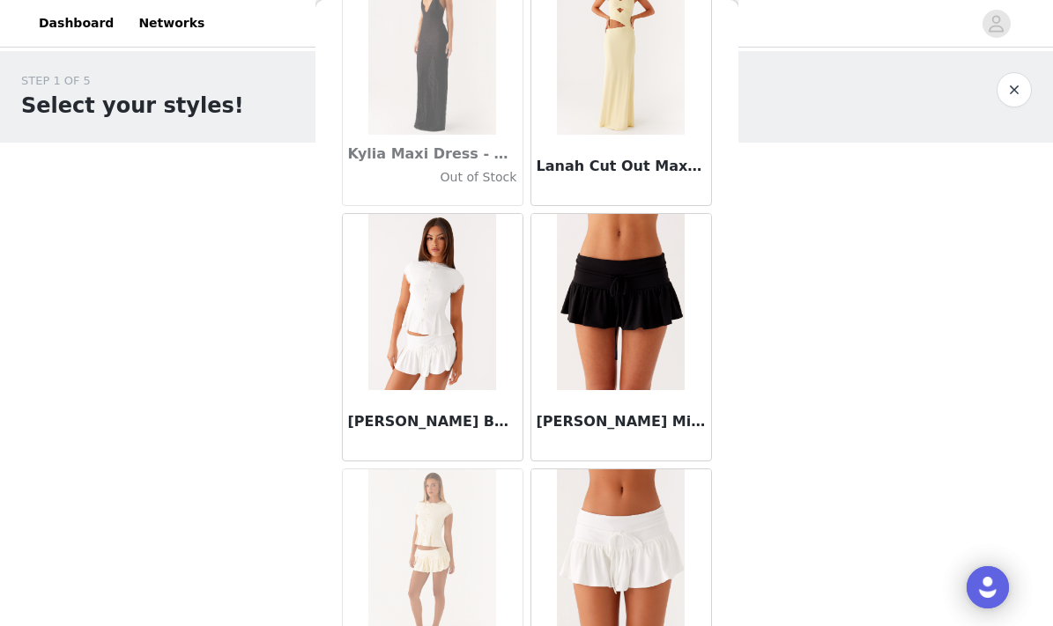
scroll to position [58126, 0]
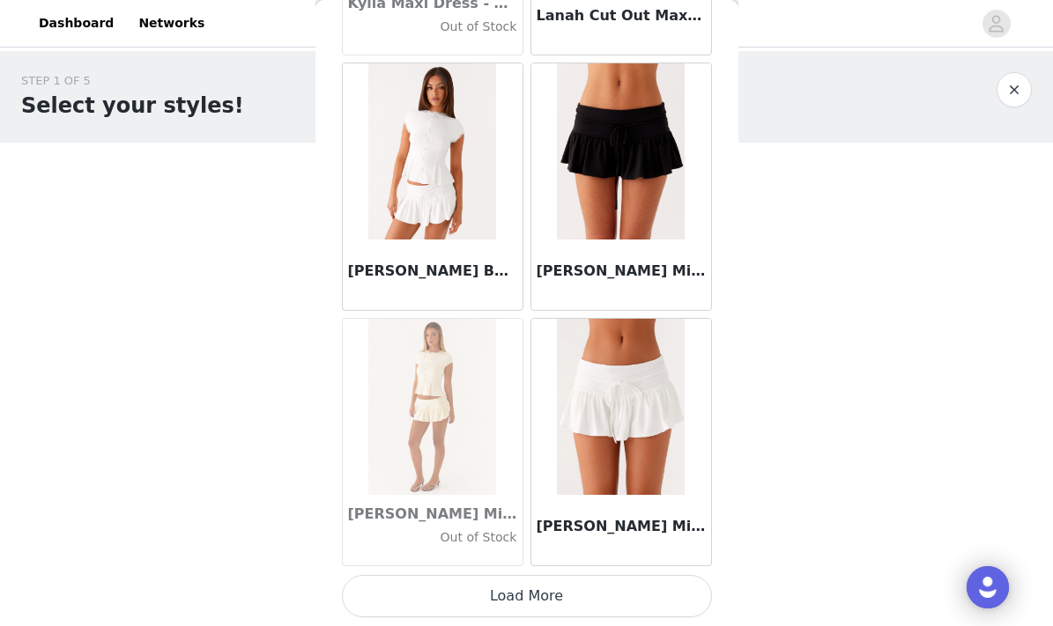
click at [462, 615] on button "Load More" at bounding box center [527, 596] width 370 height 42
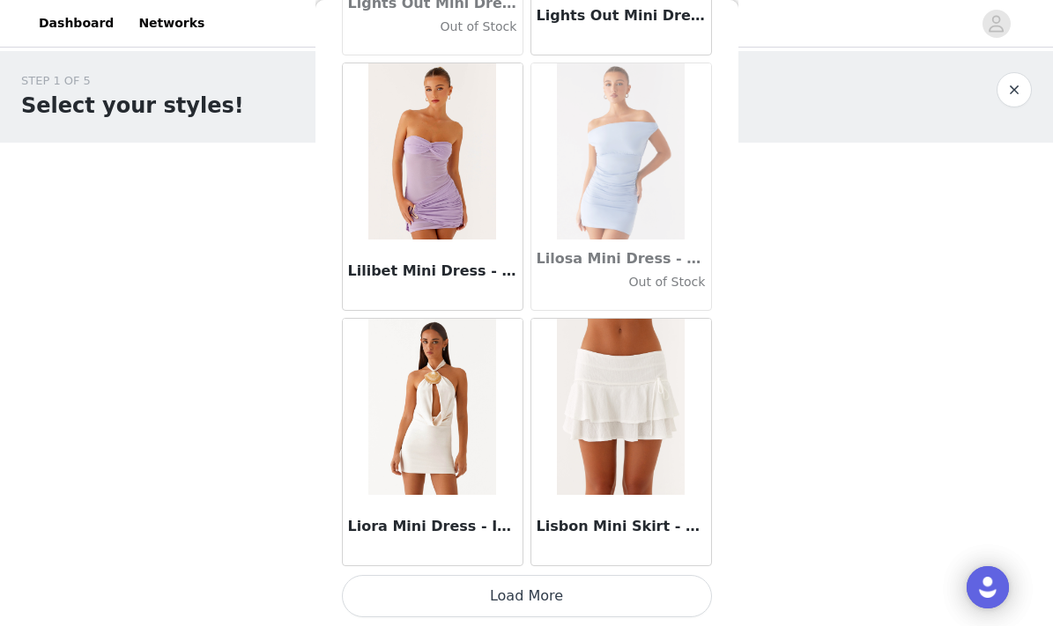
scroll to position [60826, 0]
click at [519, 586] on button "Load More" at bounding box center [527, 596] width 370 height 42
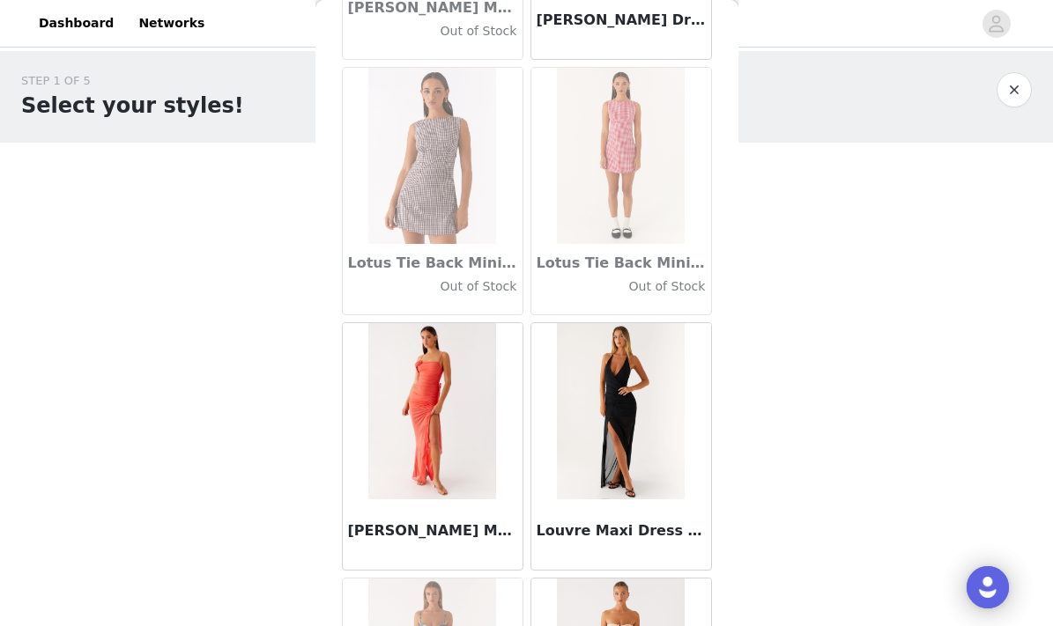
scroll to position [0, 0]
click at [781, 458] on body "Dashboard Networks STEP 1 OF 5 Select your styles! Please note that the sizes a…" at bounding box center [526, 313] width 1053 height 626
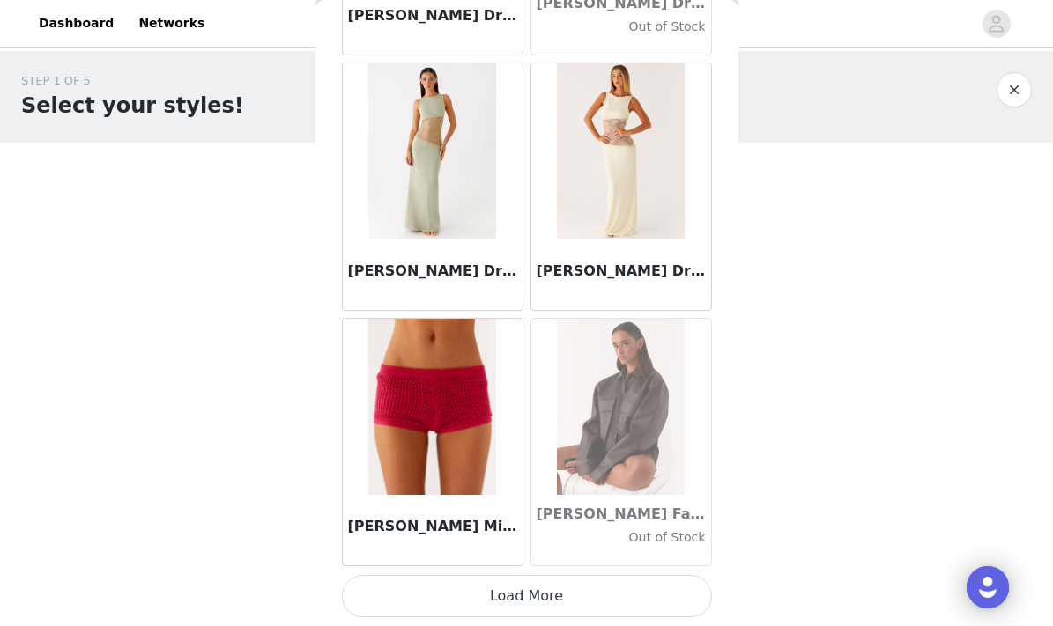
scroll to position [63381, 0]
click at [546, 599] on button "Load More" at bounding box center [527, 596] width 370 height 42
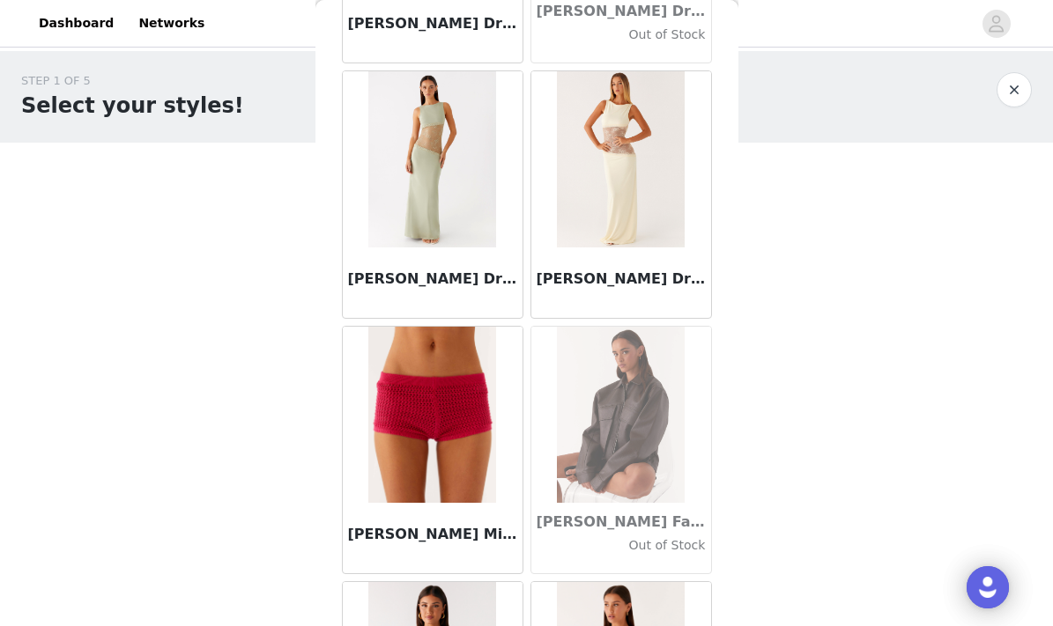
scroll to position [0, 0]
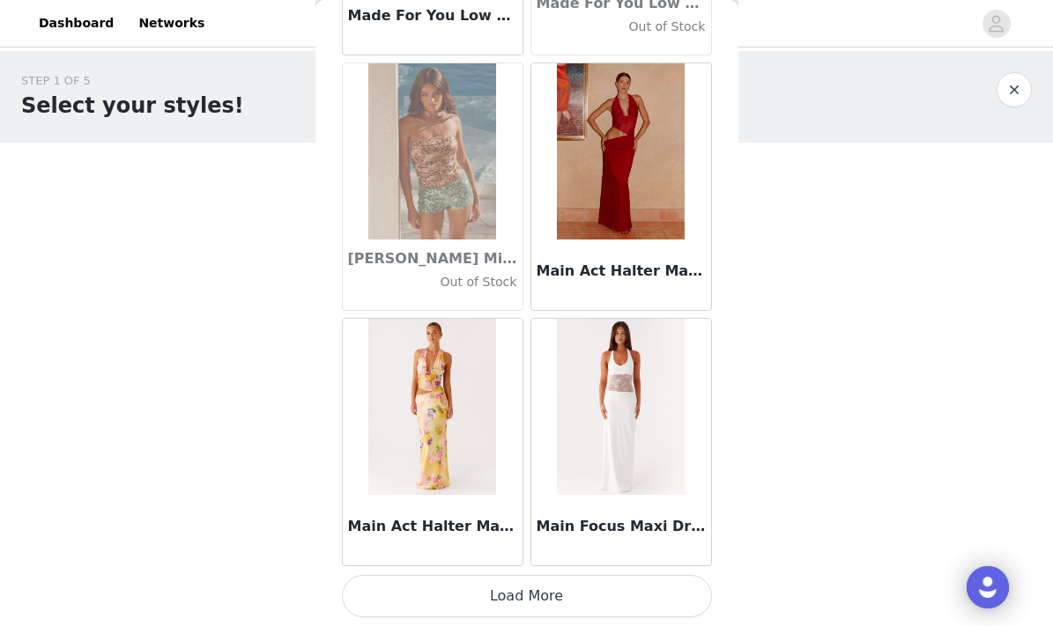
click at [535, 605] on button "Load More" at bounding box center [527, 596] width 370 height 42
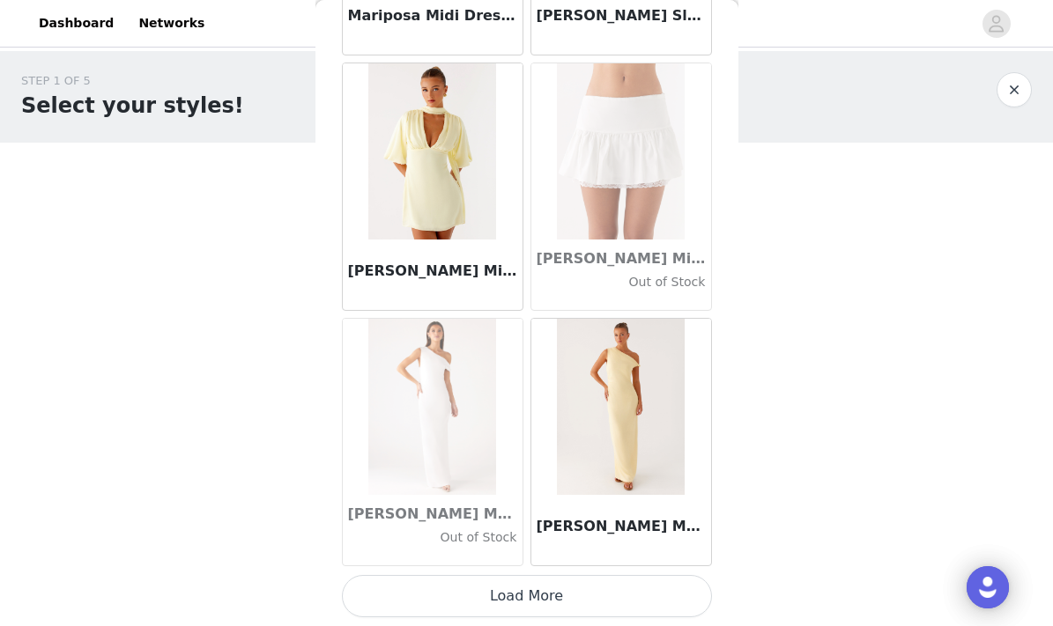
click at [542, 598] on button "Load More" at bounding box center [527, 596] width 370 height 42
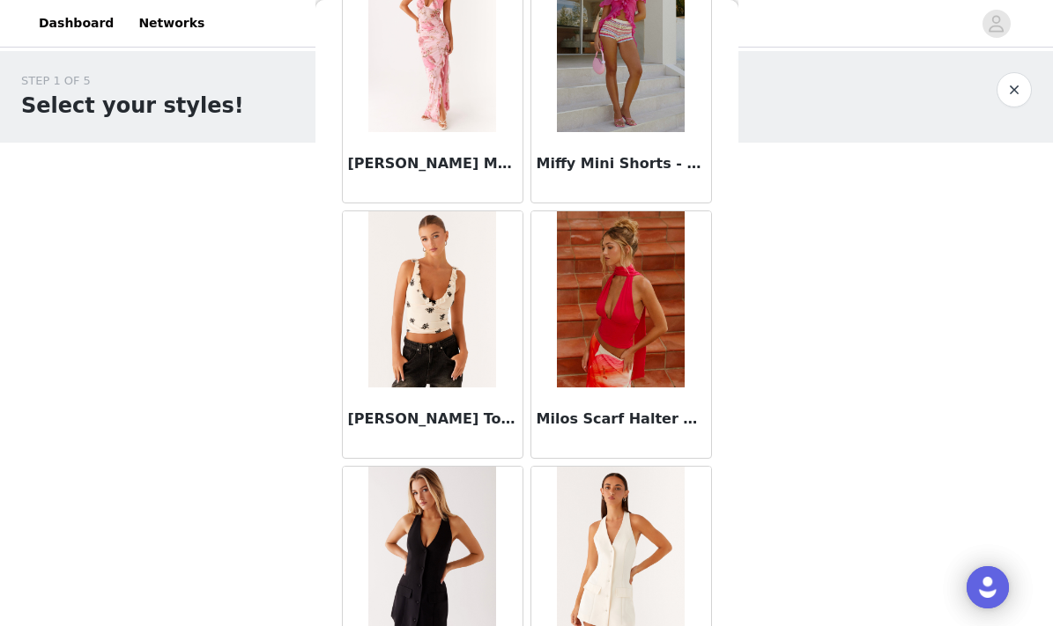
scroll to position [70388, 0]
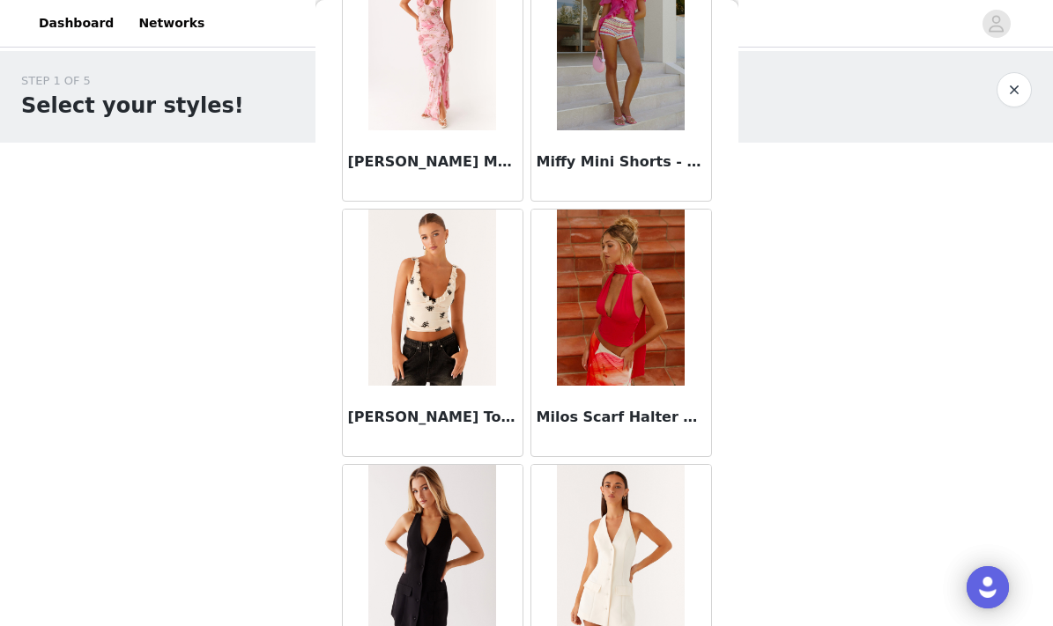
click at [459, 423] on h3 "[PERSON_NAME] Top - Nude" at bounding box center [432, 417] width 169 height 21
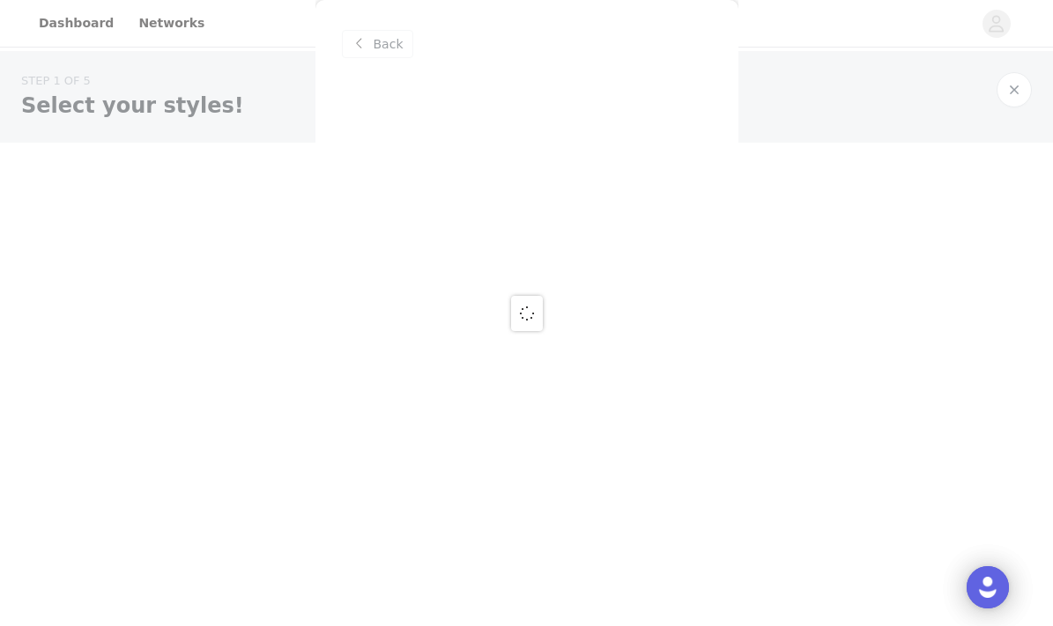
scroll to position [0, 0]
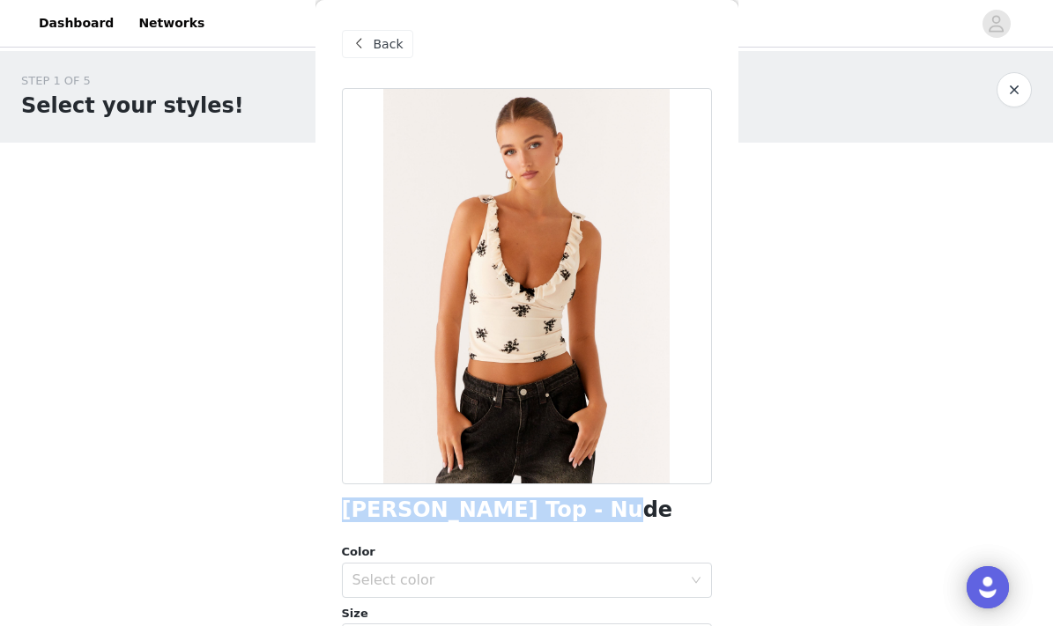
drag, startPoint x: 555, startPoint y: 515, endPoint x: 345, endPoint y: 499, distance: 210.3
click at [345, 499] on div "[PERSON_NAME] Top - Nude" at bounding box center [527, 511] width 370 height 24
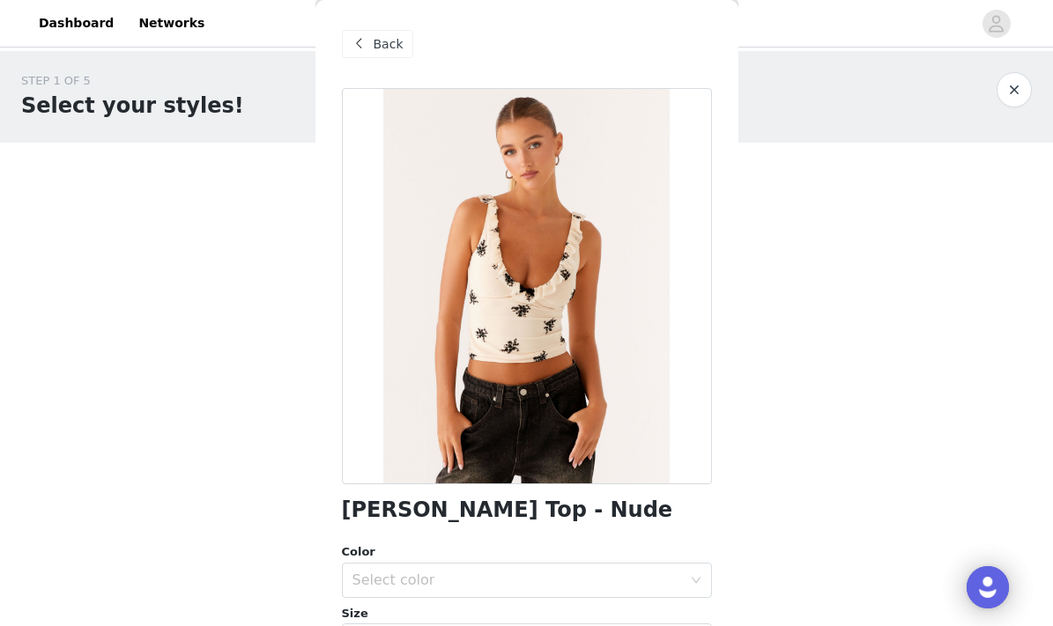
click at [396, 47] on span "Back" at bounding box center [389, 44] width 30 height 18
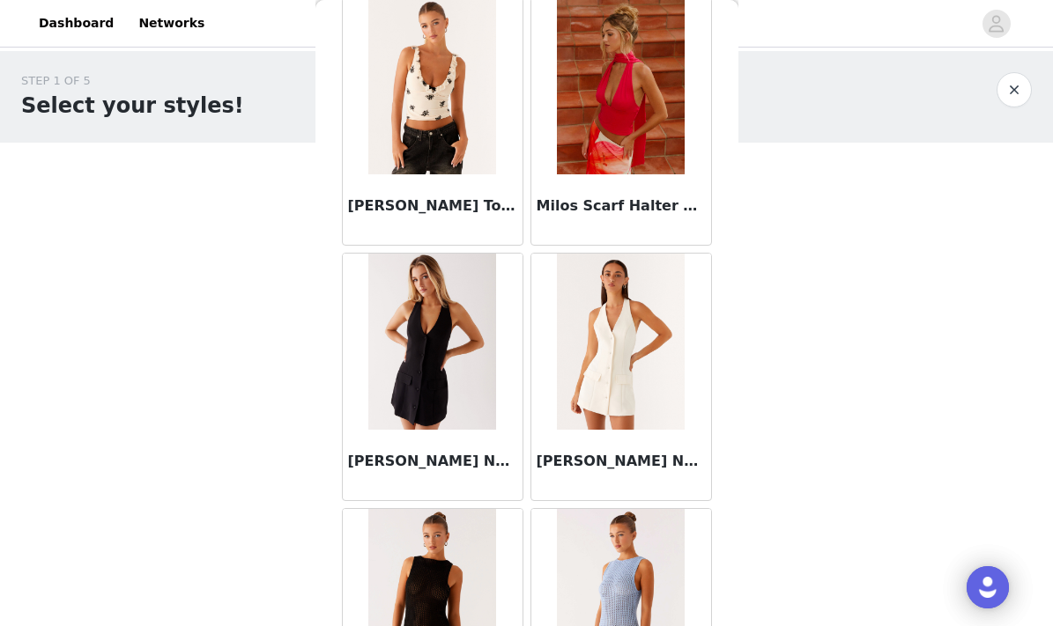
scroll to position [70618, 0]
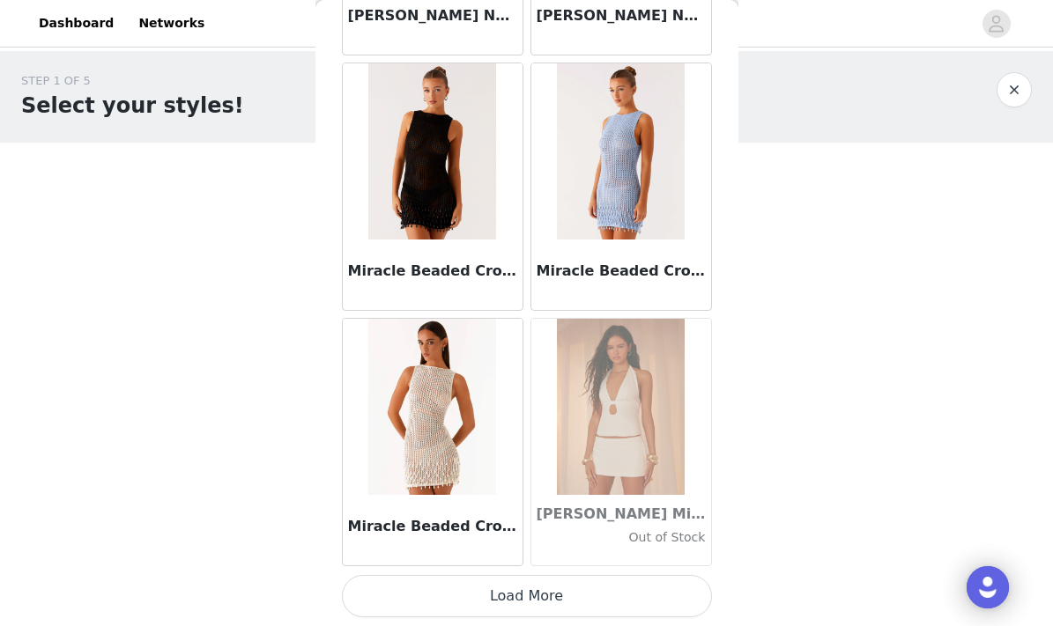
click at [509, 587] on button "Load More" at bounding box center [527, 596] width 370 height 42
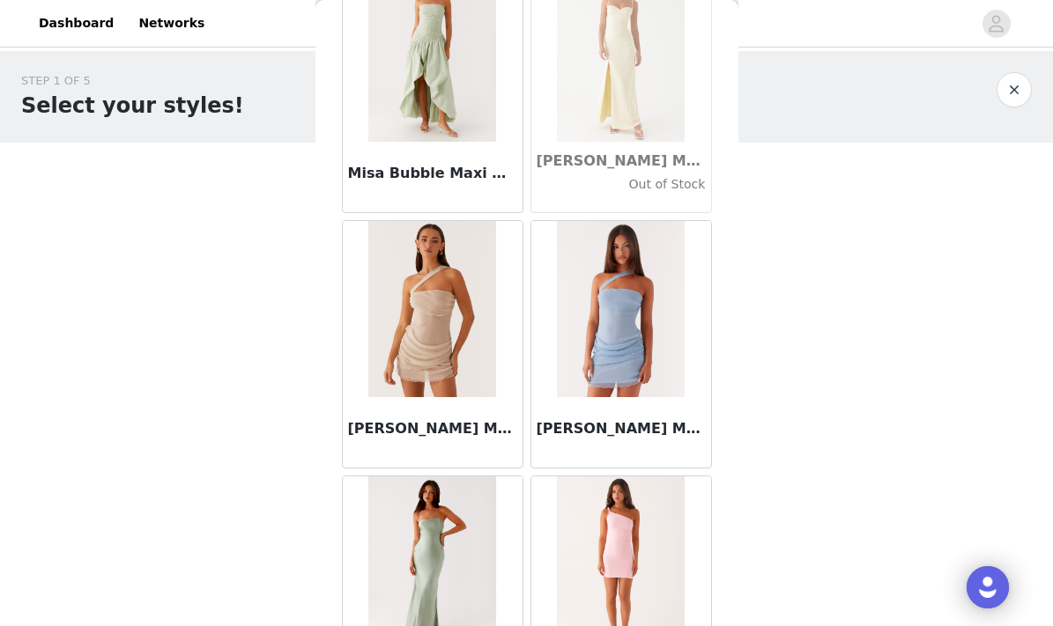
scroll to position [71667, 0]
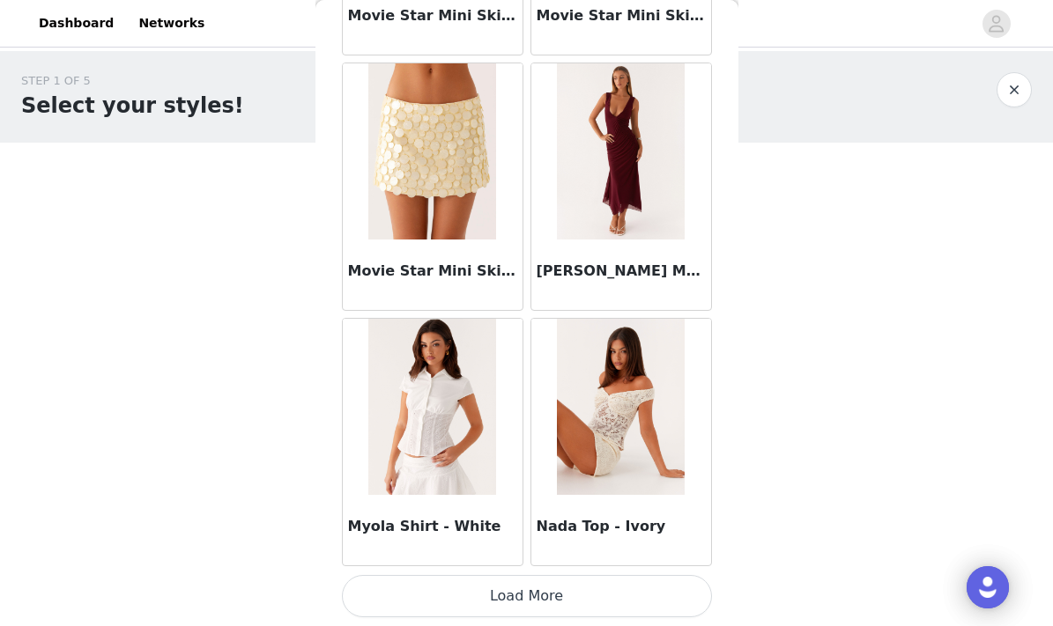
click at [513, 602] on button "Load More" at bounding box center [527, 596] width 370 height 42
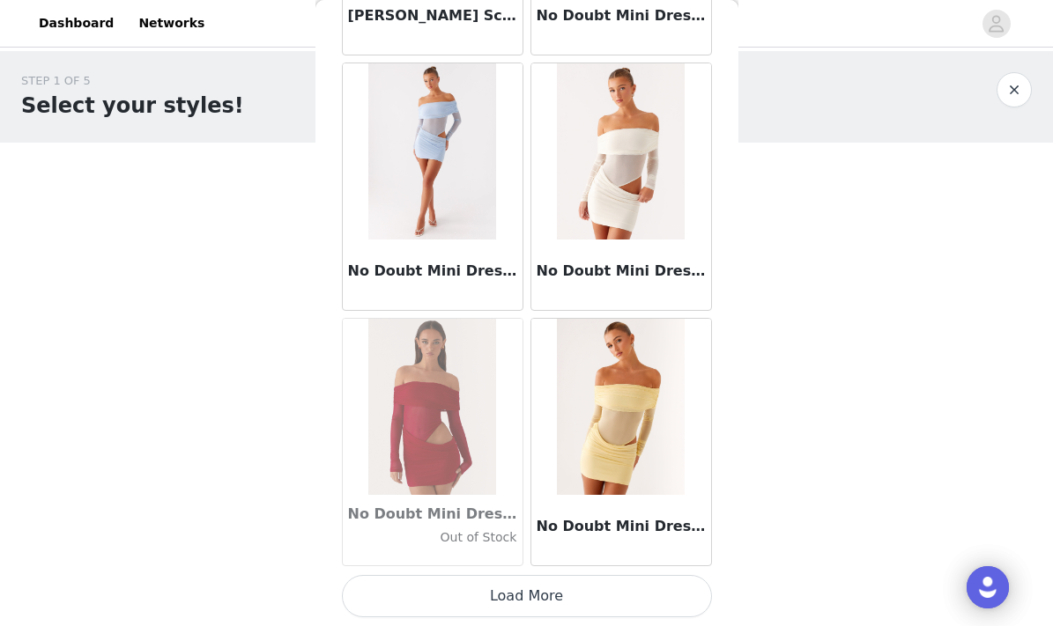
scroll to position [0, 0]
click at [454, 596] on button "Load More" at bounding box center [527, 596] width 370 height 42
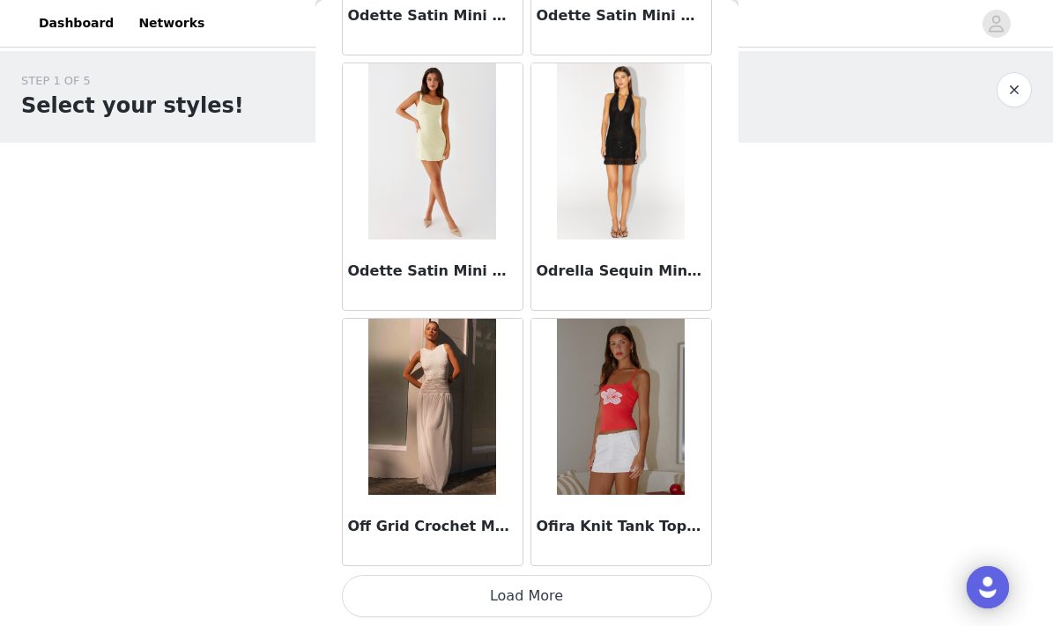
scroll to position [78709, 0]
click at [505, 600] on button "Load More" at bounding box center [527, 596] width 370 height 42
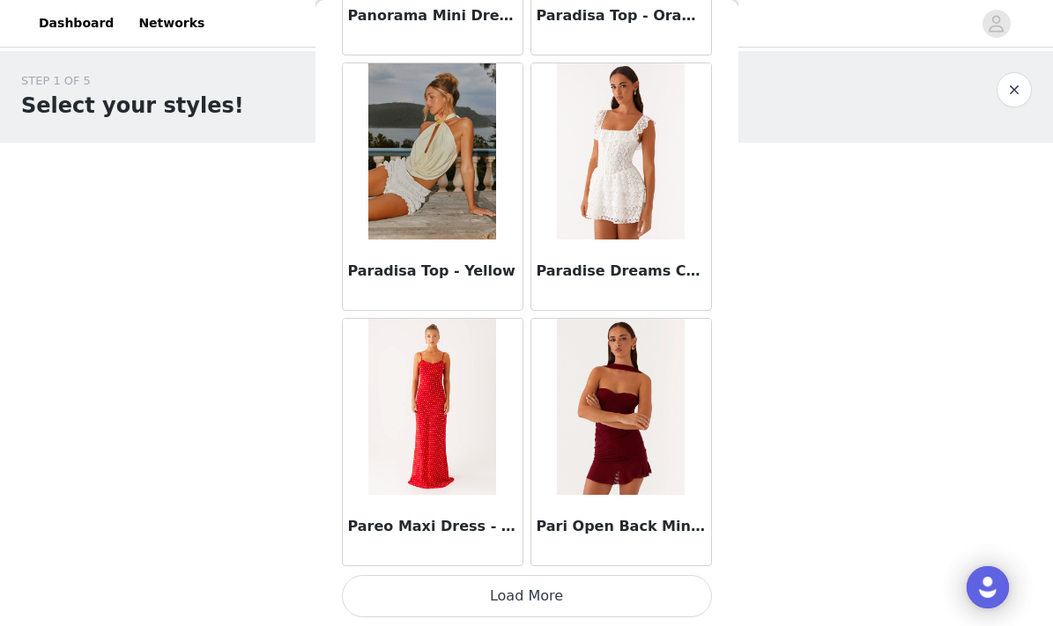
scroll to position [0, 0]
click at [460, 607] on button "Load More" at bounding box center [527, 596] width 370 height 42
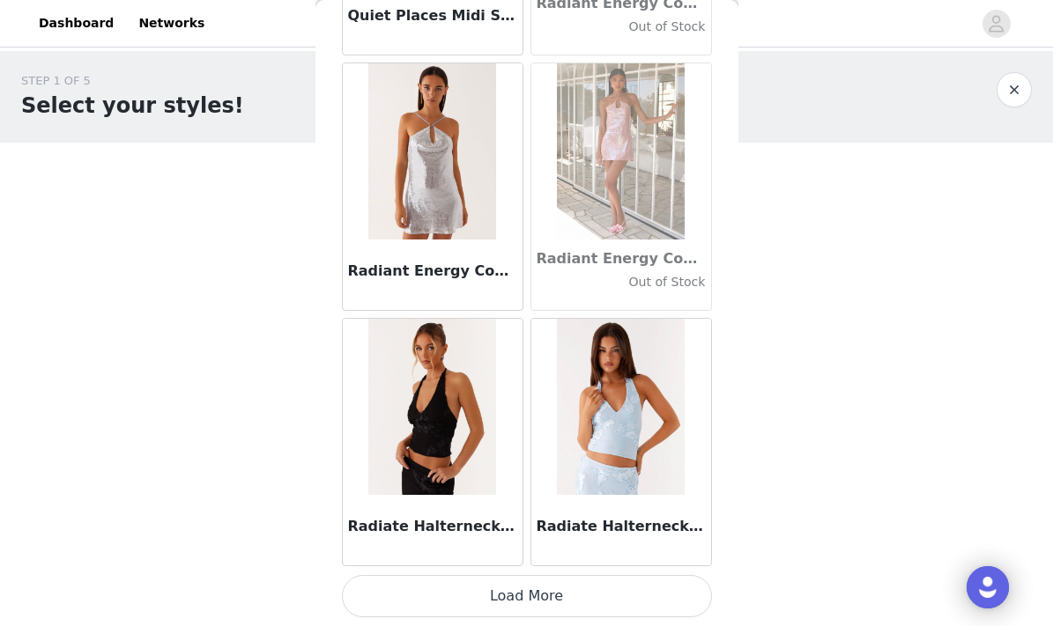
scroll to position [83818, 0]
click at [466, 592] on button "Load More" at bounding box center [527, 596] width 370 height 42
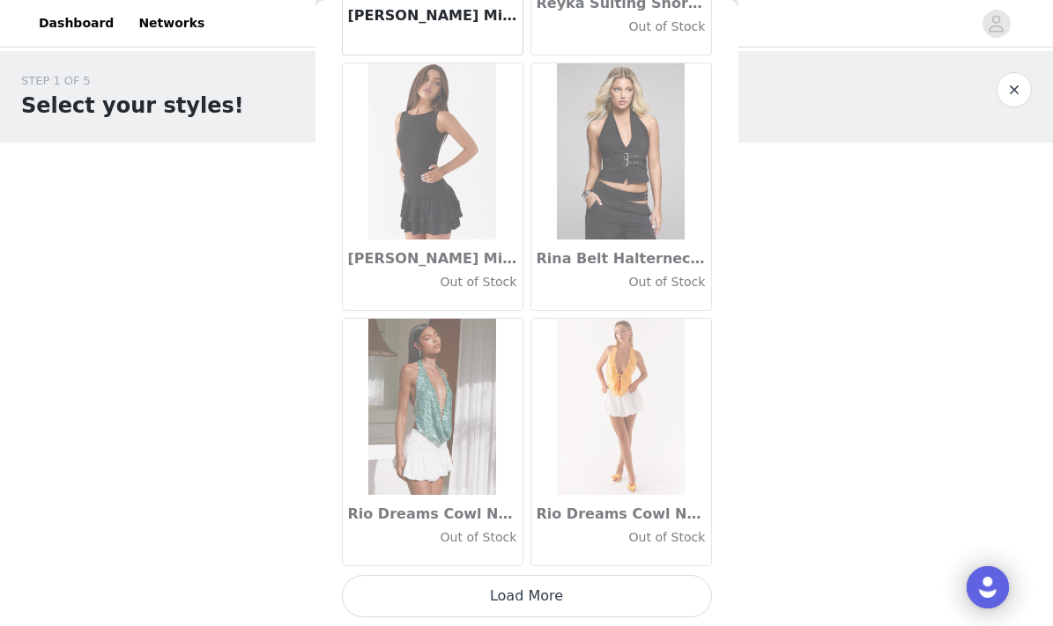
scroll to position [0, 0]
click at [522, 610] on button "Load More" at bounding box center [527, 596] width 370 height 42
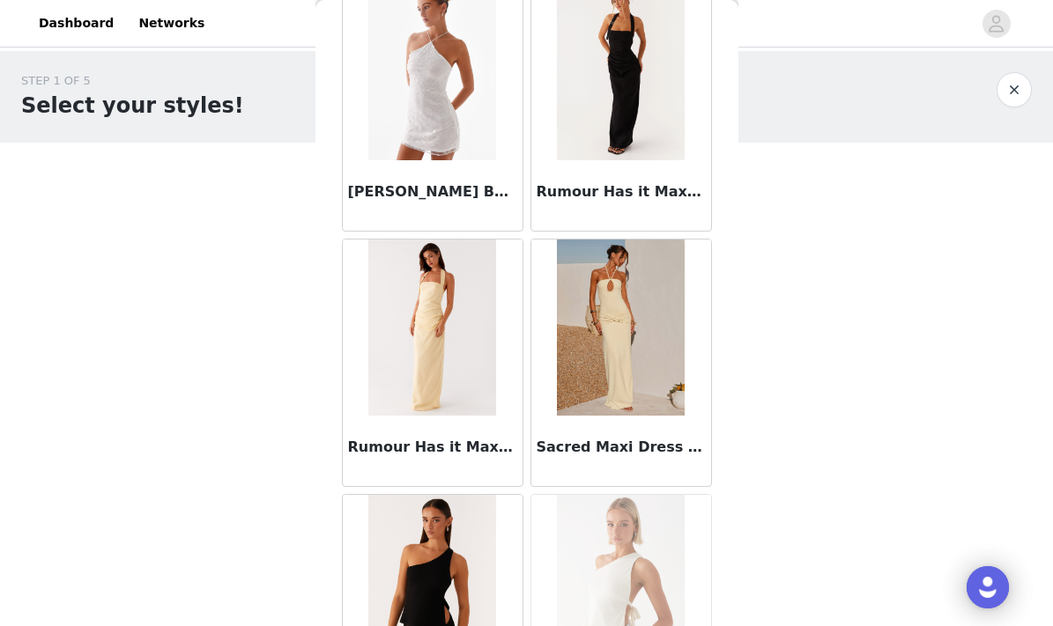
scroll to position [88753, 0]
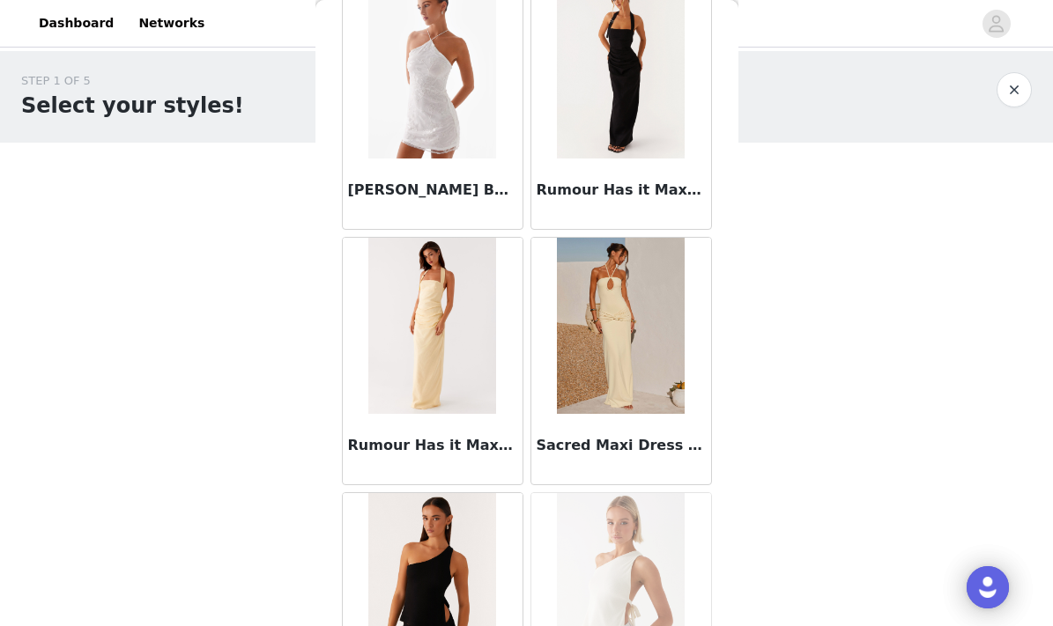
click at [620, 448] on h3 "Sacred Maxi Dress - Yellow" at bounding box center [620, 445] width 169 height 21
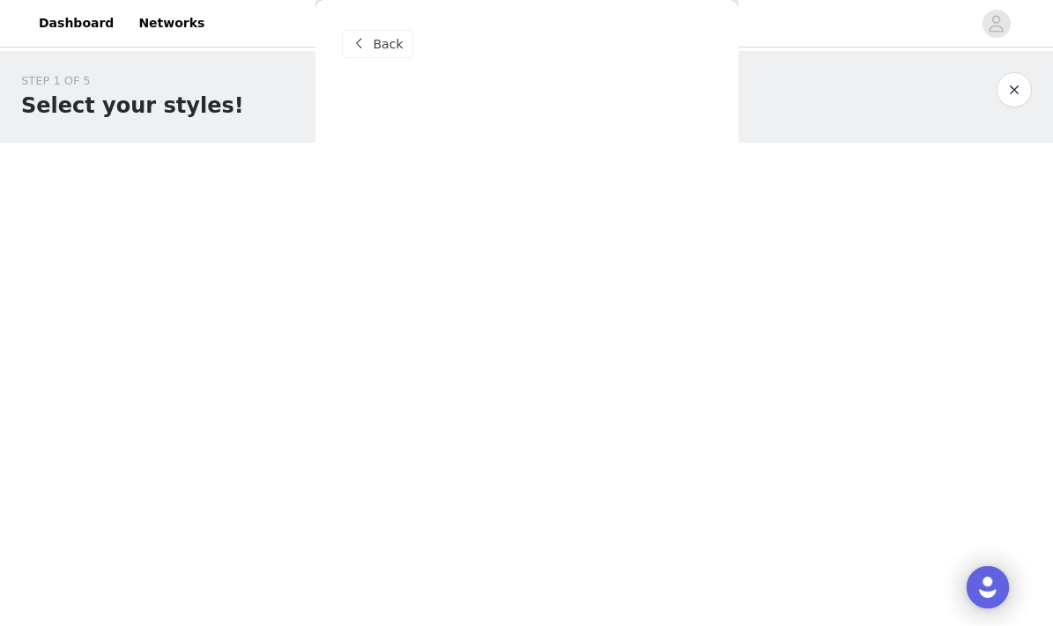
scroll to position [0, 0]
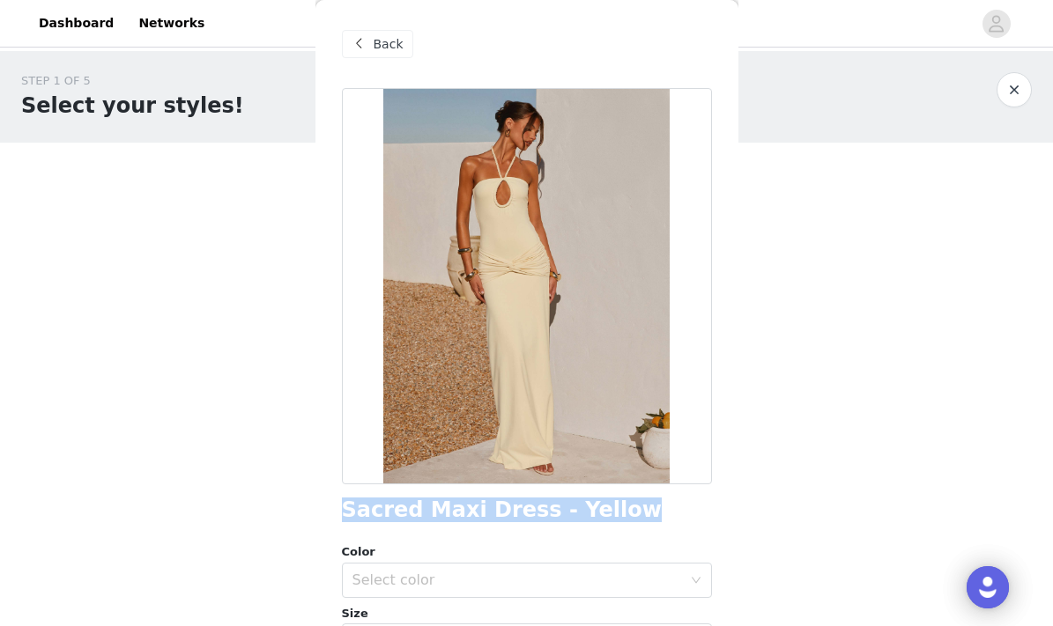
drag, startPoint x: 337, startPoint y: 512, endPoint x: 602, endPoint y: 504, distance: 264.4
click at [603, 504] on div "Back Sacred Maxi Dress - Yellow Color Select color Size Select size Peppermayo …" at bounding box center [526, 313] width 423 height 626
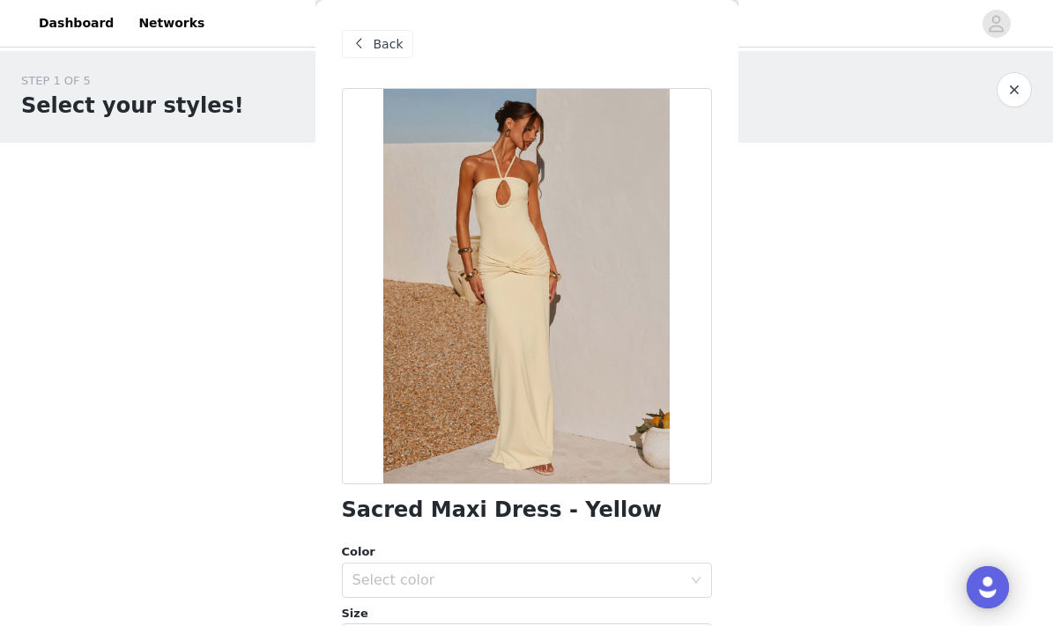
click at [367, 42] on span at bounding box center [359, 43] width 21 height 21
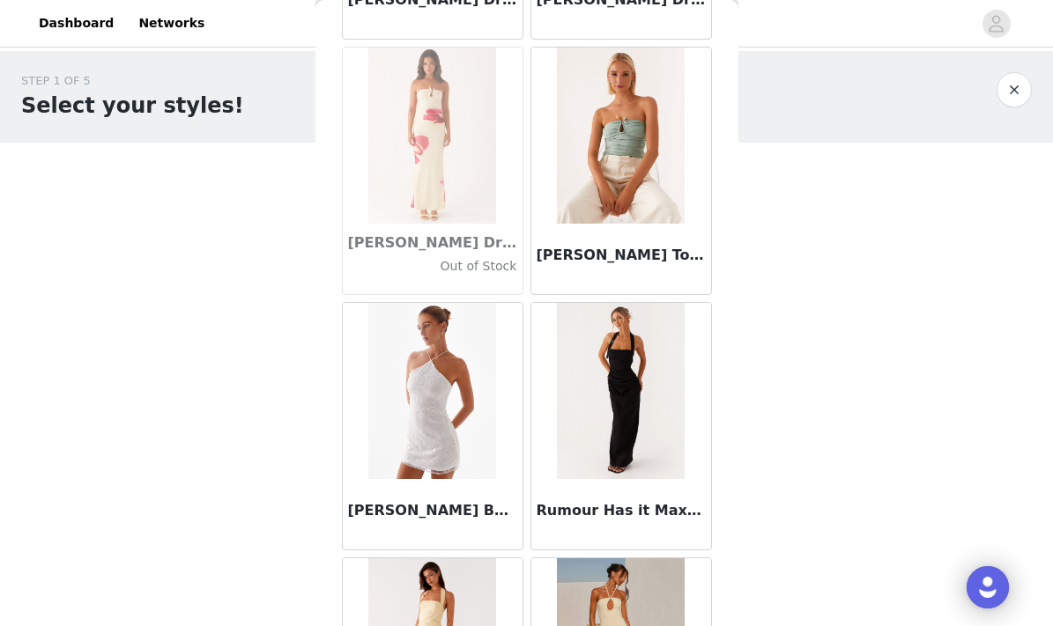
scroll to position [88434, 0]
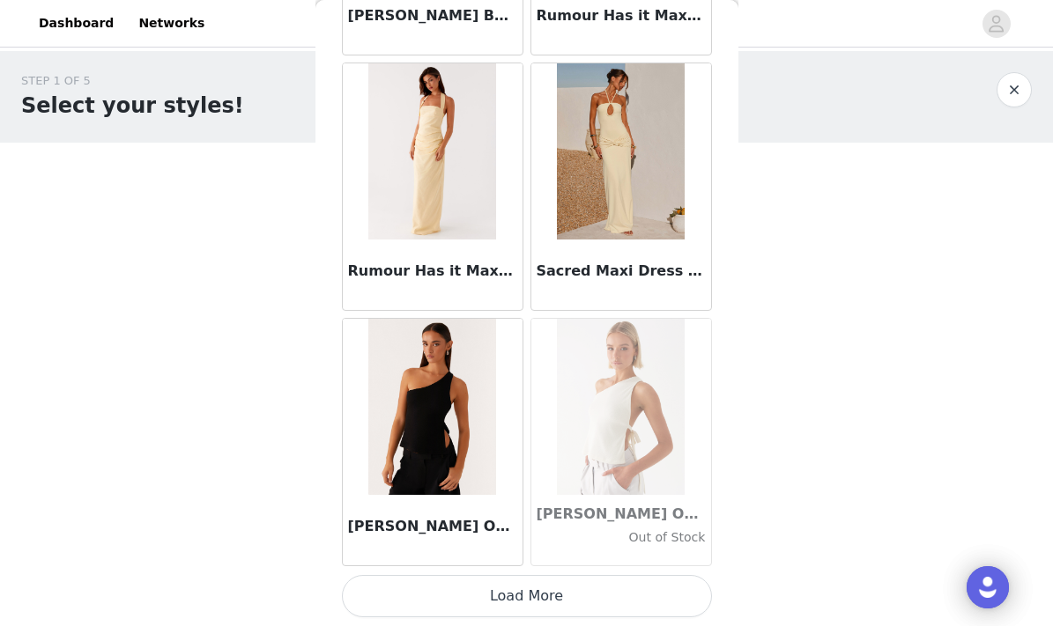
click at [492, 597] on button "Load More" at bounding box center [527, 596] width 370 height 42
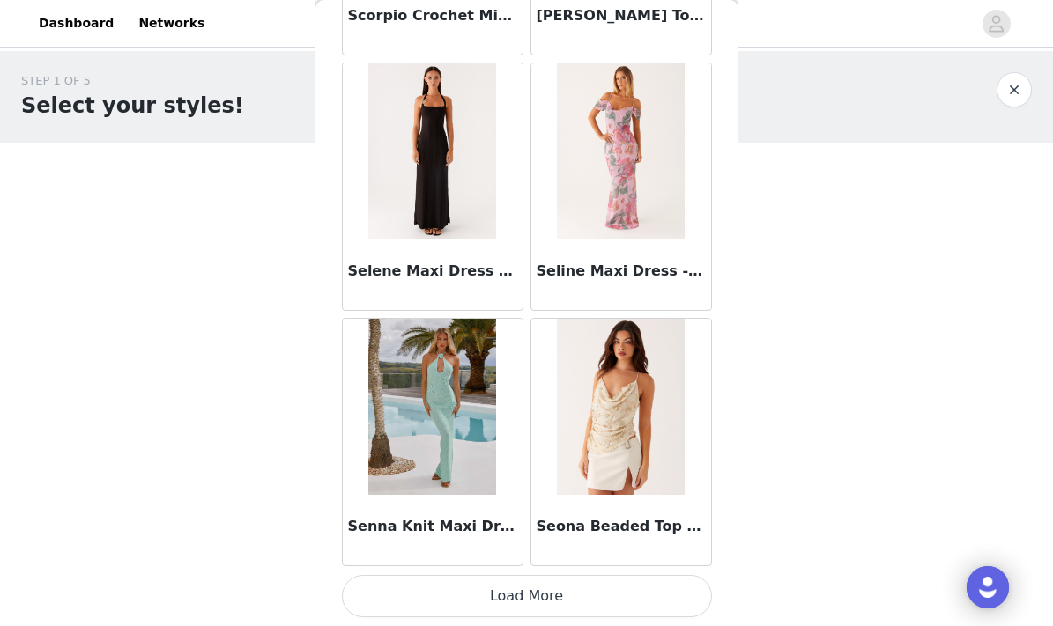
scroll to position [91482, 0]
click at [476, 589] on button "Load More" at bounding box center [527, 596] width 370 height 42
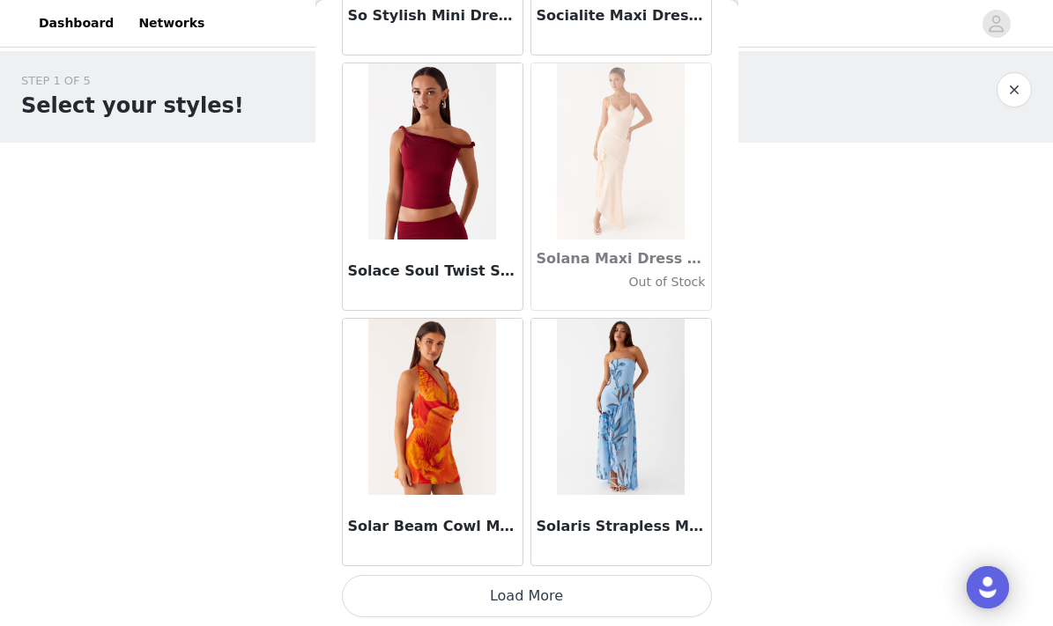
scroll to position [0, 0]
click at [477, 586] on button "Load More" at bounding box center [527, 596] width 370 height 42
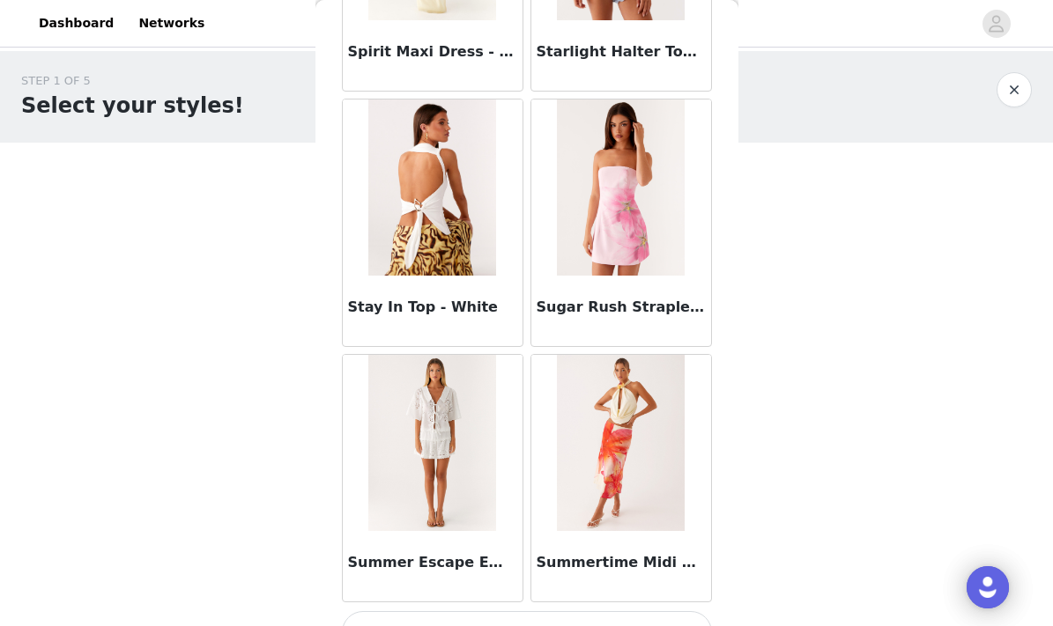
scroll to position [96557, 0]
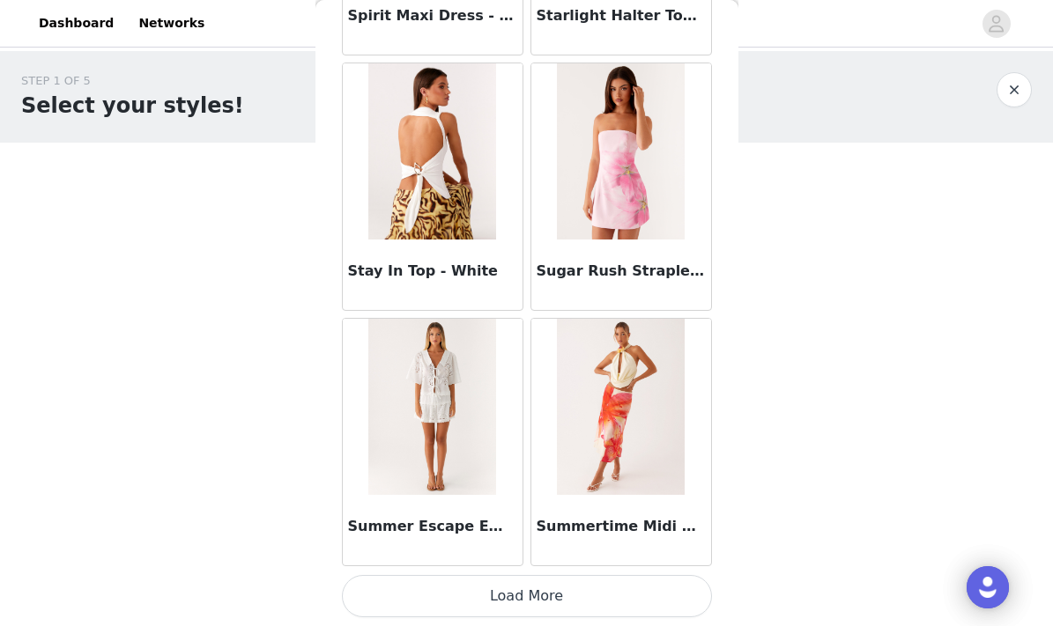
click at [446, 606] on button "Load More" at bounding box center [527, 596] width 370 height 42
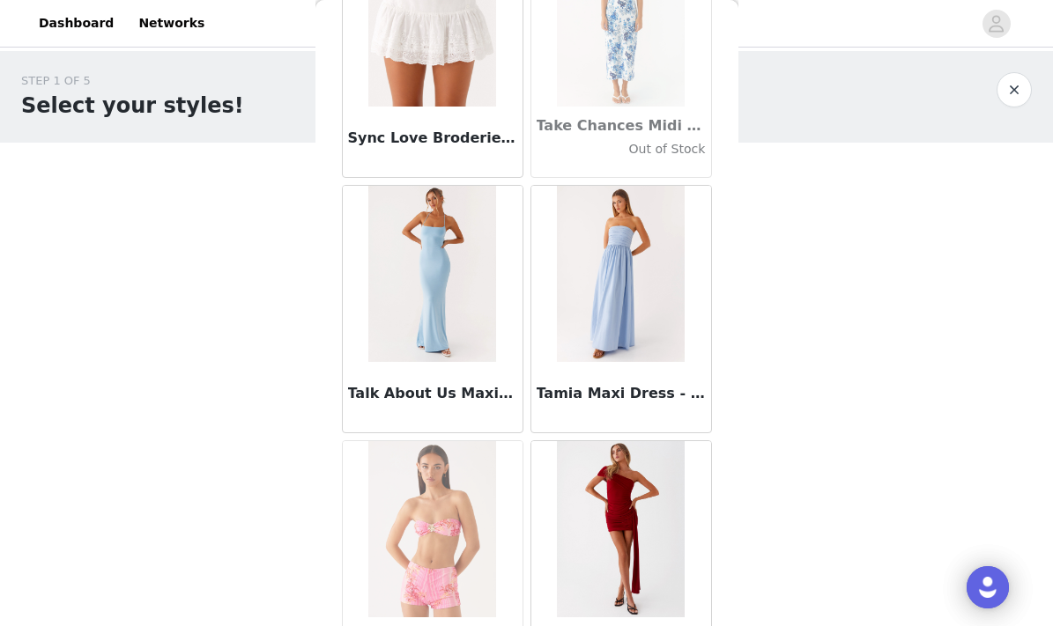
scroll to position [98870, 0]
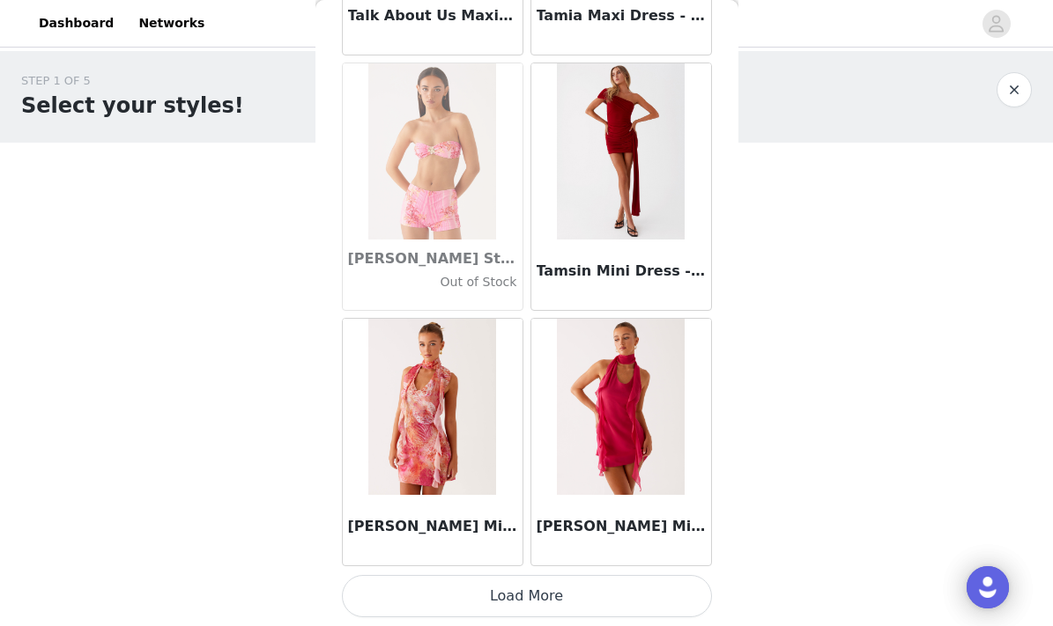
click at [453, 612] on button "Load More" at bounding box center [527, 596] width 370 height 42
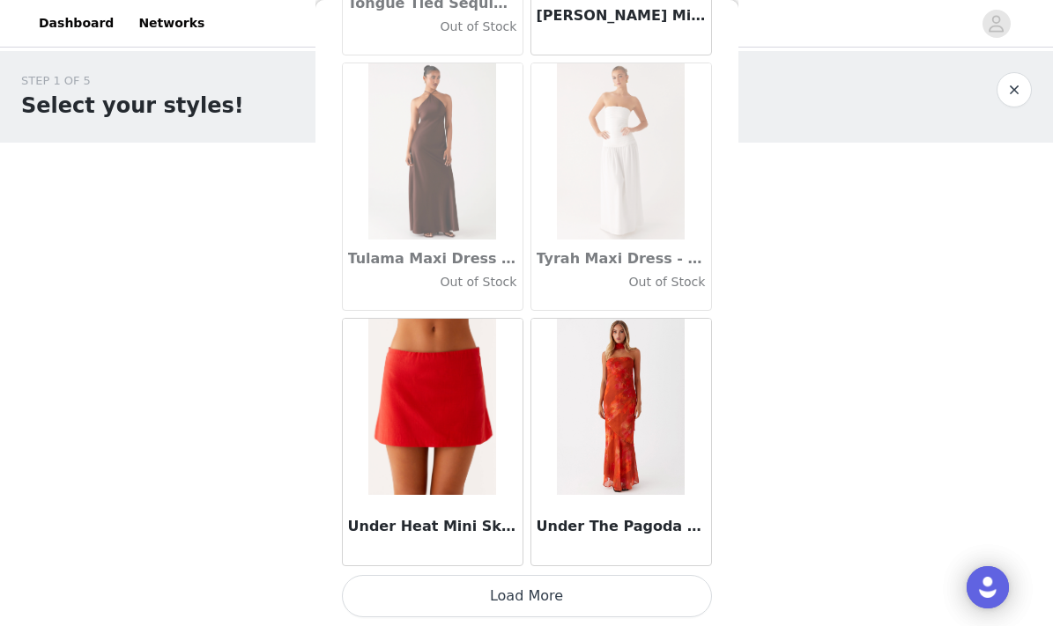
scroll to position [101701, 0]
click at [466, 590] on button "Load More" at bounding box center [527, 596] width 370 height 42
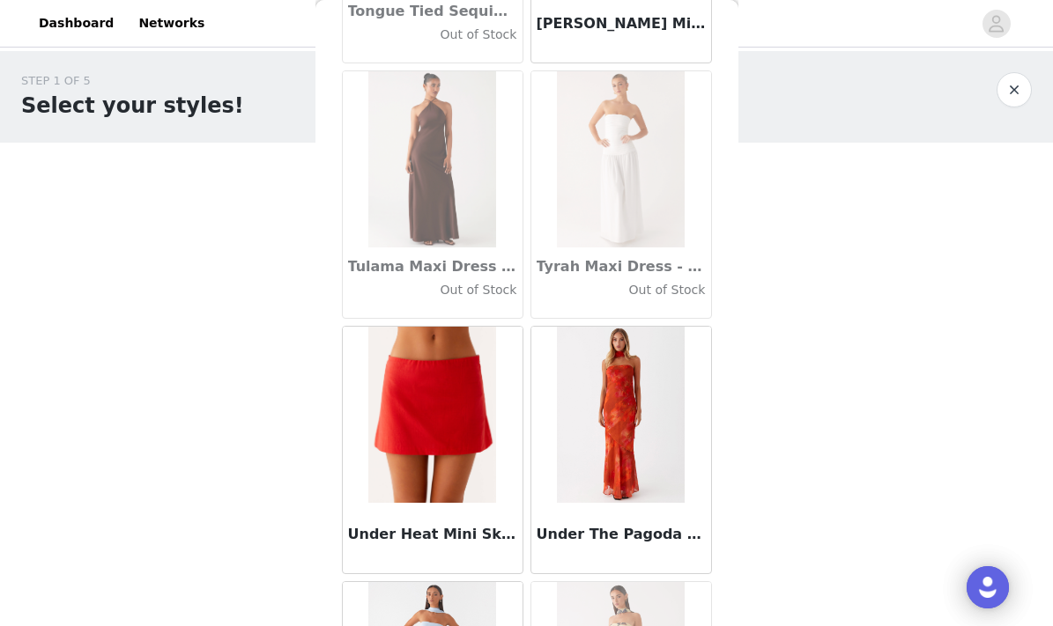
scroll to position [0, 0]
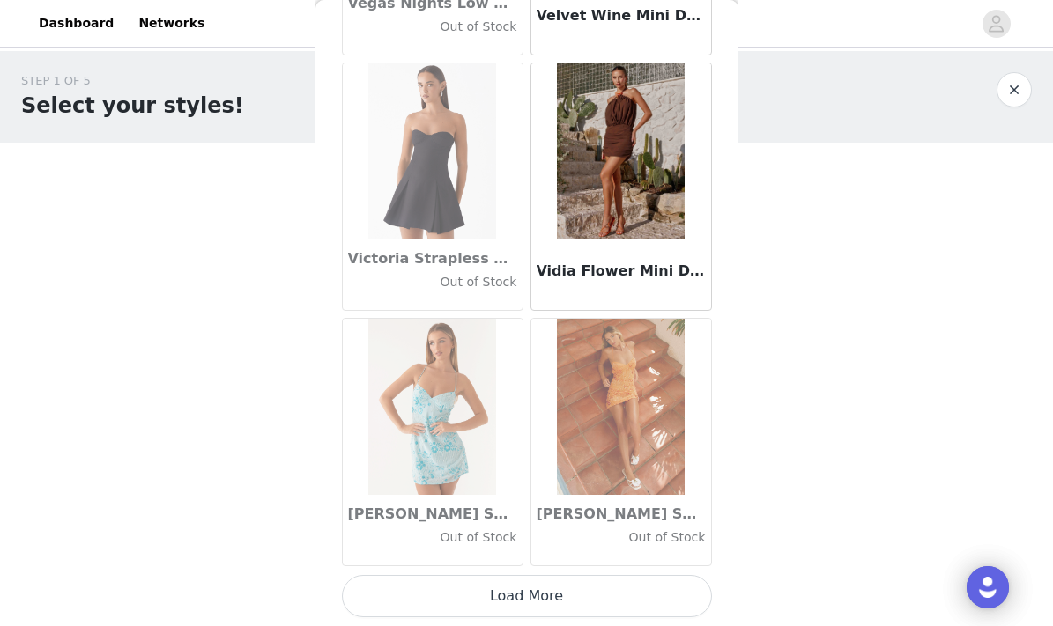
click at [506, 602] on button "Load More" at bounding box center [527, 596] width 370 height 42
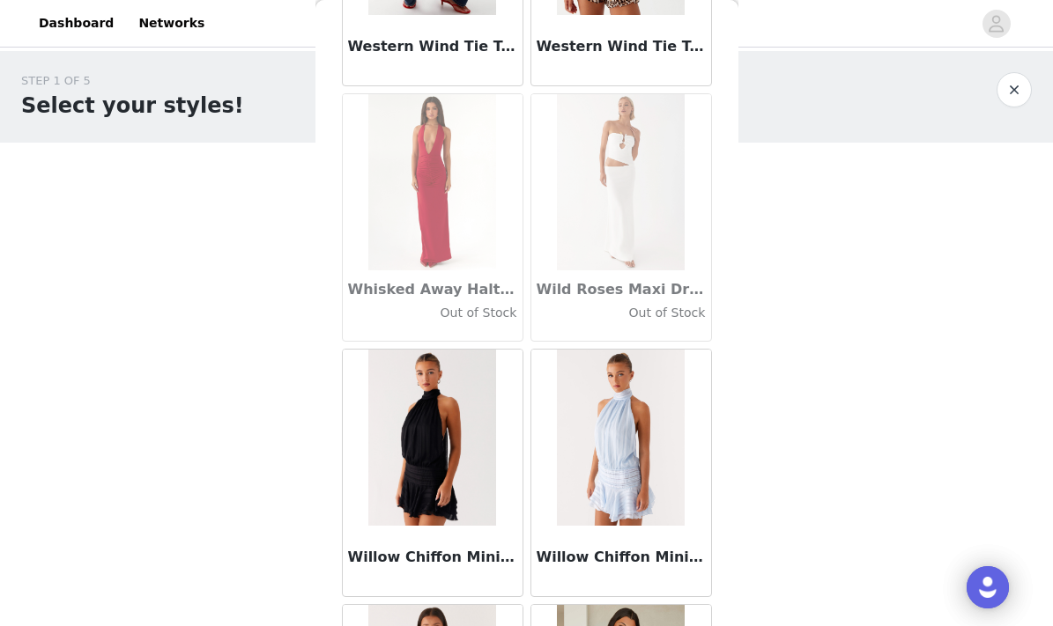
scroll to position [105503, 0]
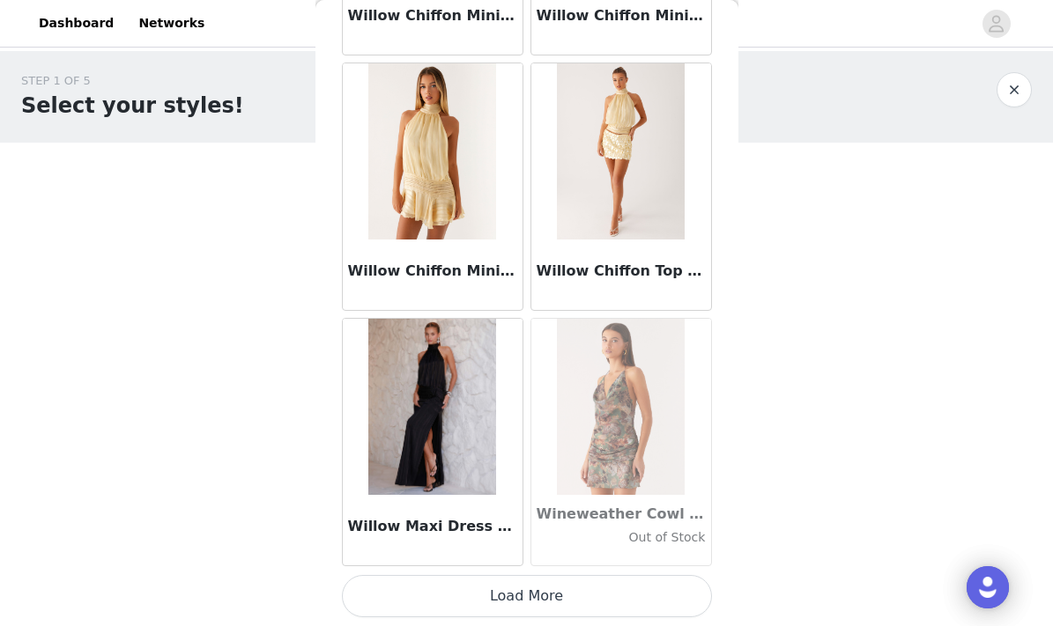
click at [512, 594] on button "Load More" at bounding box center [527, 596] width 370 height 42
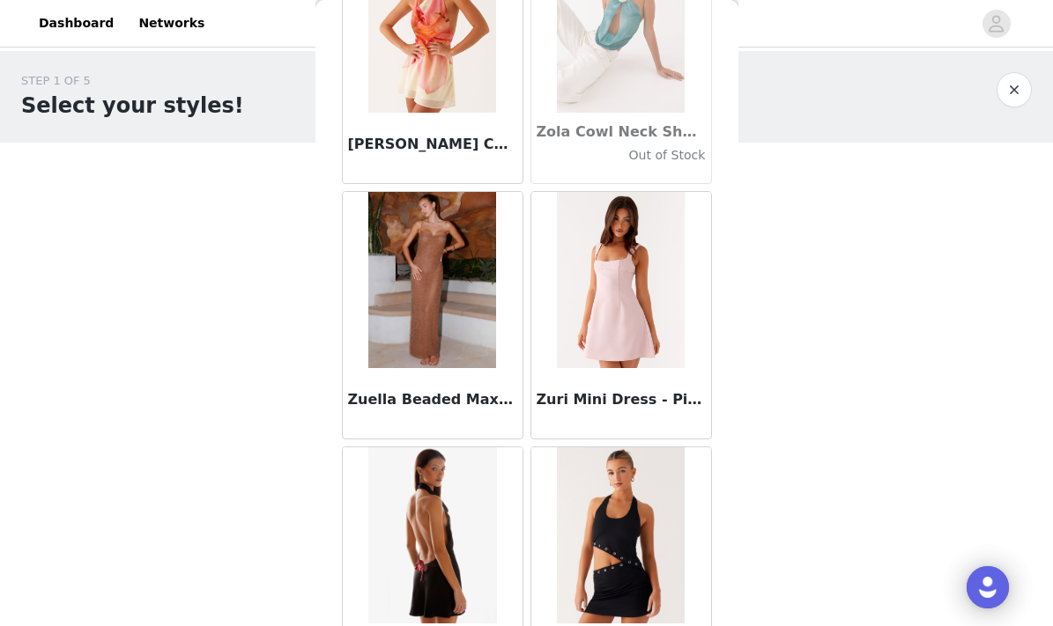
scroll to position [108980, 0]
click at [497, 376] on div "Zuella Beaded Maxi Dress - Chocolate" at bounding box center [433, 404] width 180 height 70
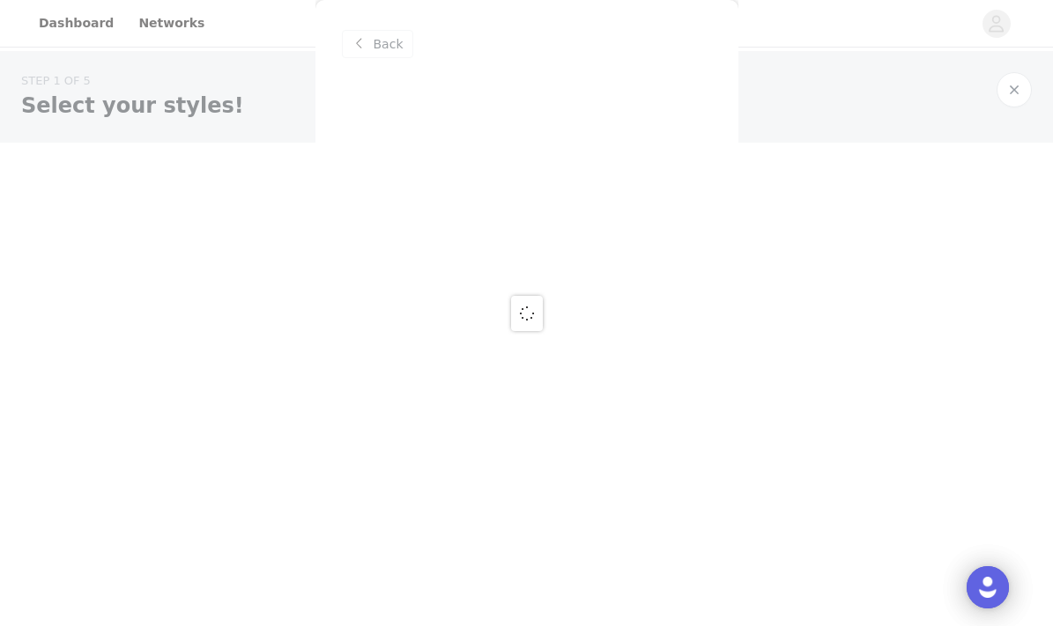
scroll to position [0, 0]
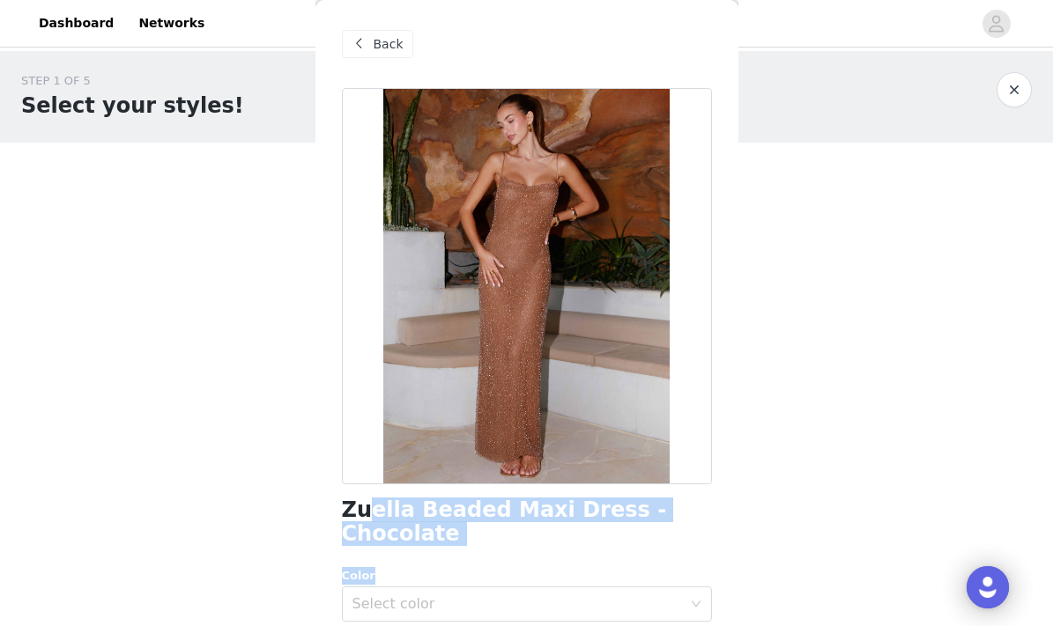
drag, startPoint x: 484, startPoint y: 536, endPoint x: 366, endPoint y: 513, distance: 120.4
click at [366, 511] on div "Zuella Beaded Maxi Dress - Chocolate Color Select color Size Select size Pepper…" at bounding box center [527, 557] width 370 height 938
click at [366, 513] on h1 "Zuella Beaded Maxi Dress - Chocolate" at bounding box center [527, 523] width 370 height 48
drag, startPoint x: 344, startPoint y: 512, endPoint x: 706, endPoint y: 506, distance: 363.0
click at [706, 506] on div "Zuella Beaded Maxi Dress - Chocolate" at bounding box center [527, 523] width 370 height 48
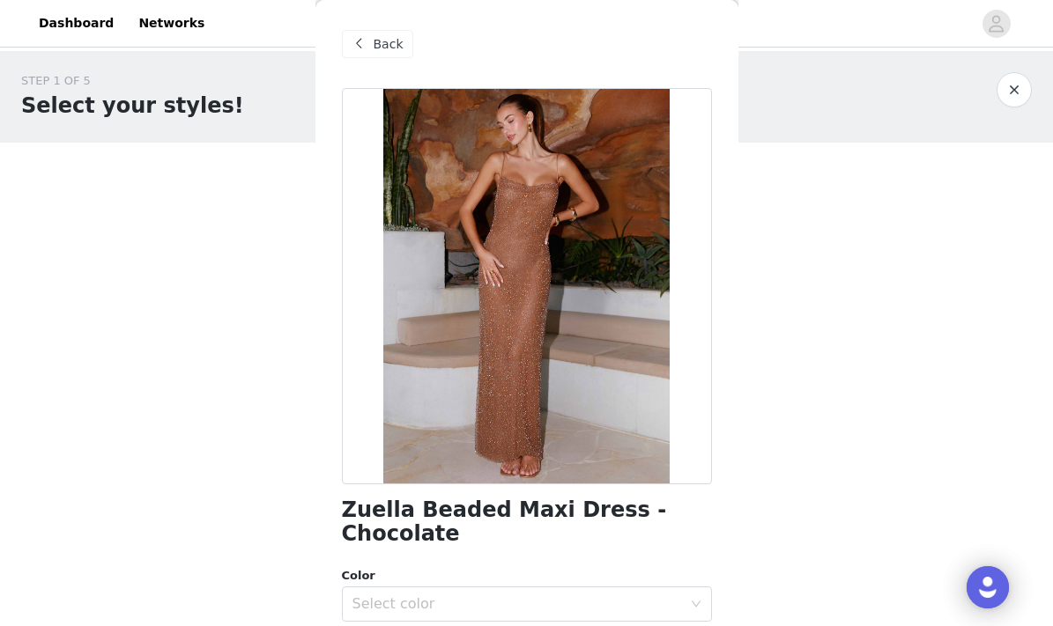
click at [359, 36] on span at bounding box center [359, 43] width 21 height 21
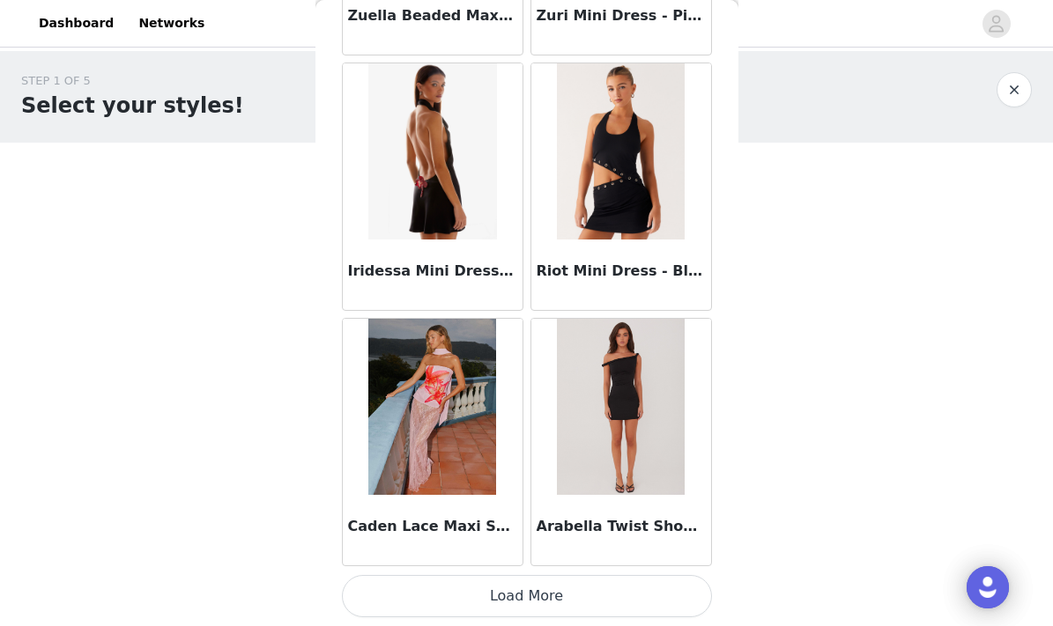
click at [612, 609] on button "Load More" at bounding box center [527, 596] width 370 height 42
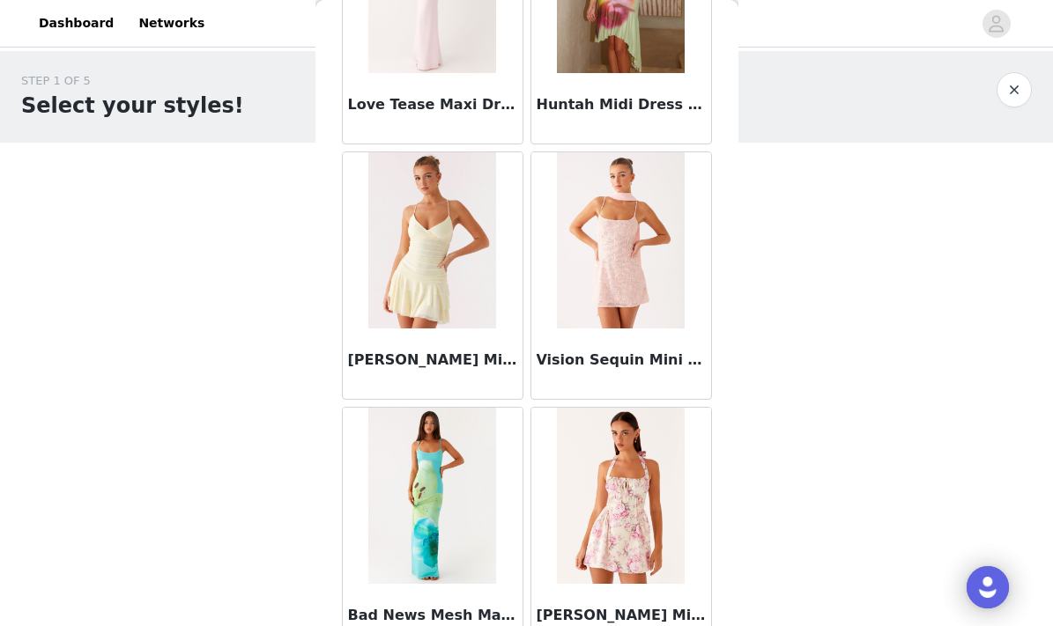
scroll to position [111590, 0]
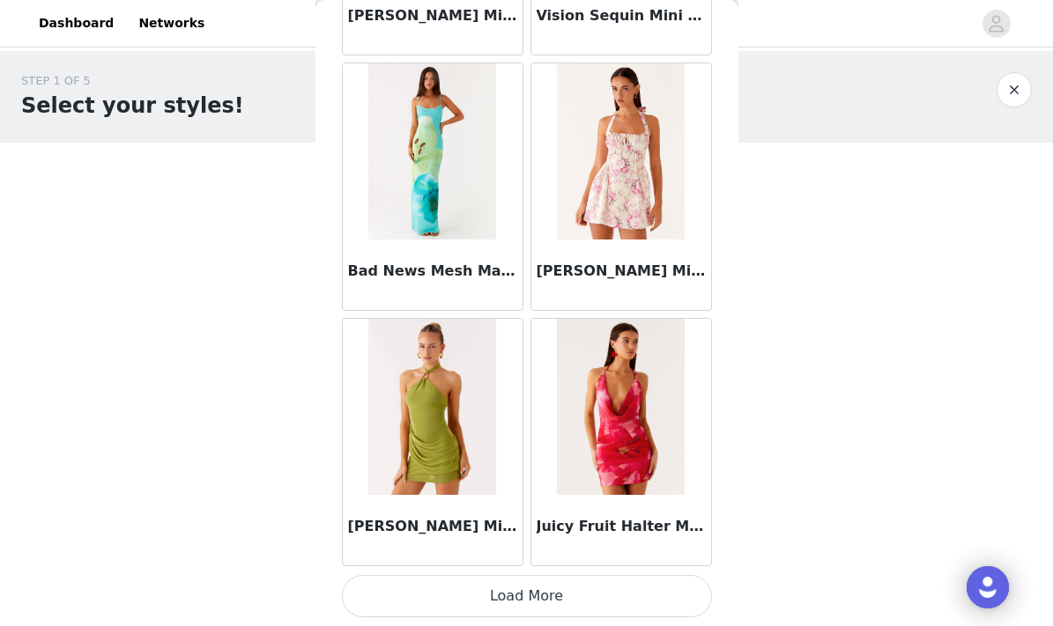
click at [518, 598] on button "Load More" at bounding box center [527, 596] width 370 height 42
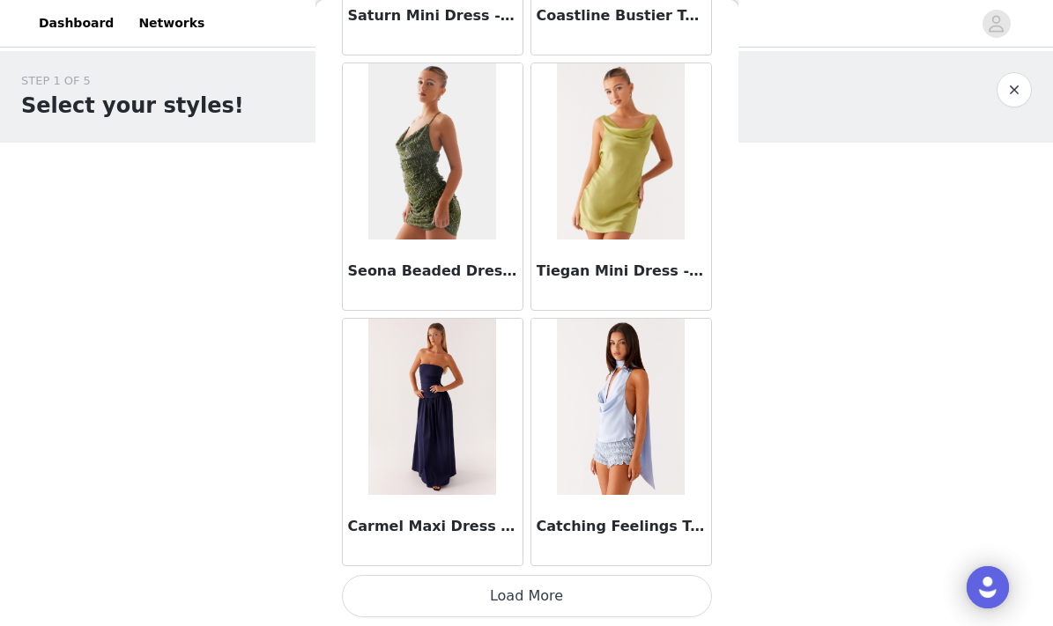
scroll to position [114474, 0]
click at [525, 584] on button "Load More" at bounding box center [527, 596] width 370 height 42
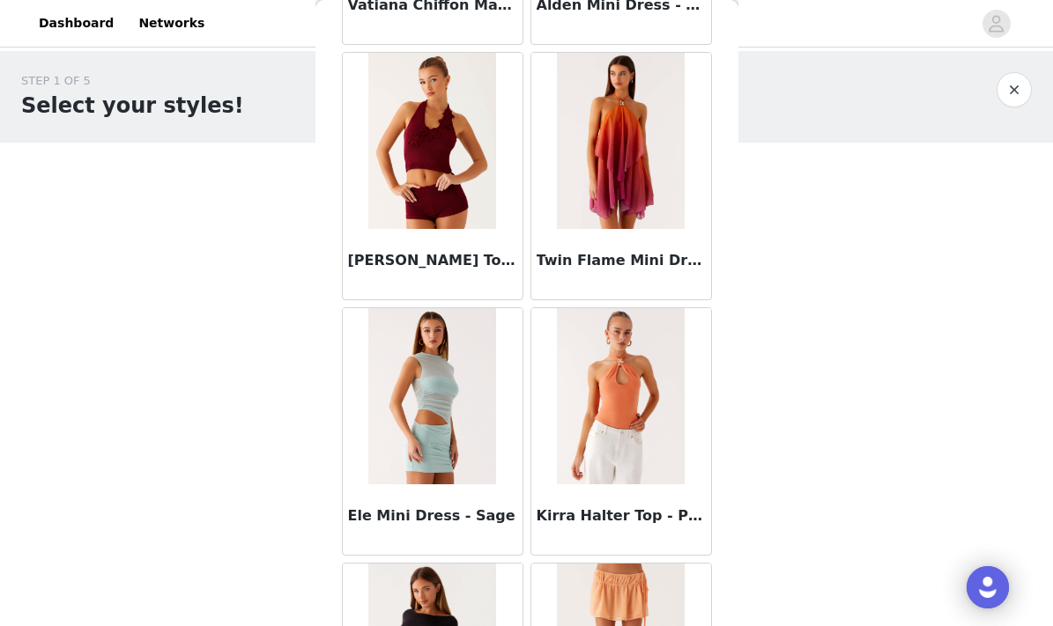
scroll to position [116789, 0]
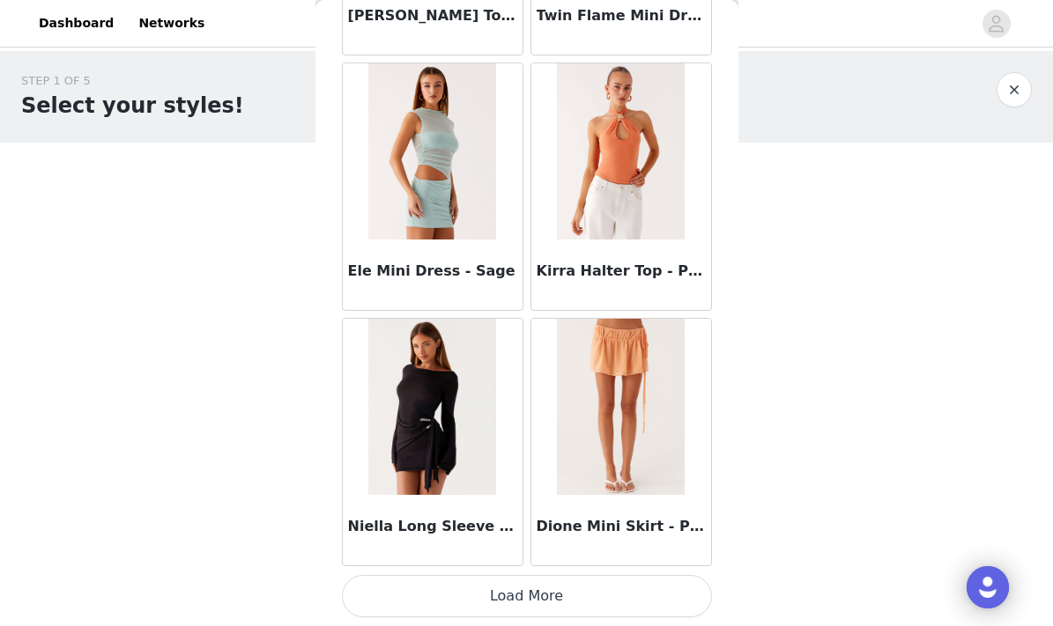
click at [502, 593] on button "Load More" at bounding box center [527, 596] width 370 height 42
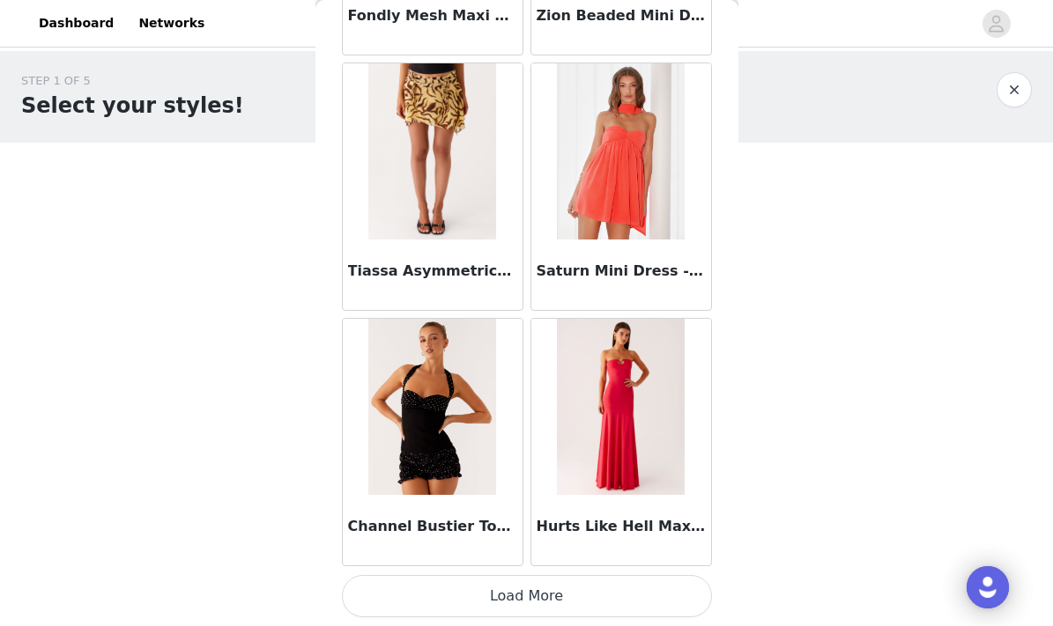
scroll to position [119584, 0]
click at [509, 585] on button "Load More" at bounding box center [527, 596] width 370 height 42
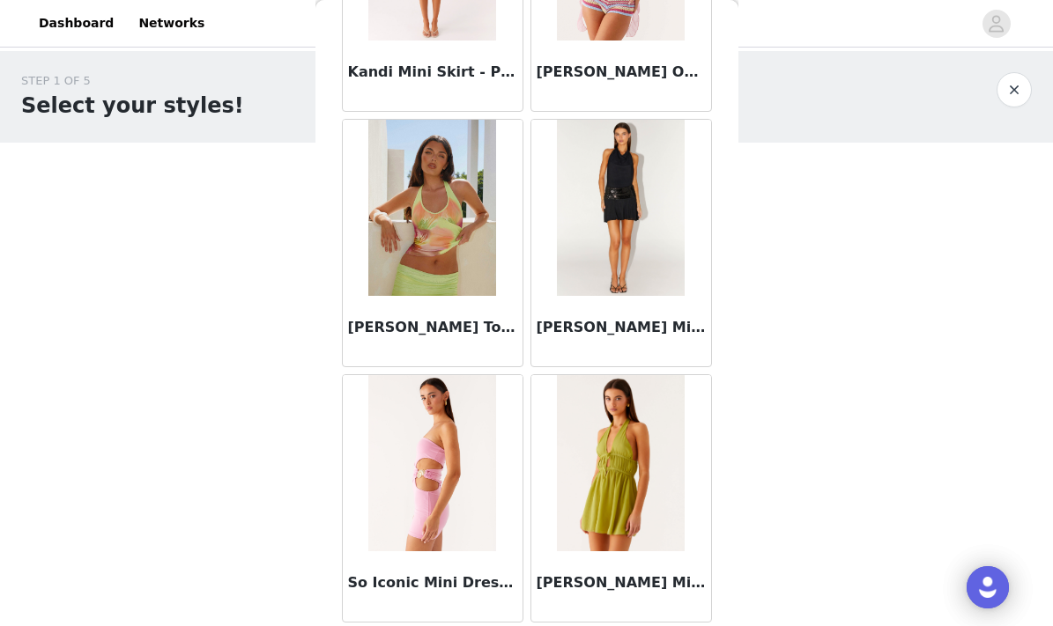
scroll to position [120805, 0]
